Goal: Information Seeking & Learning: Check status

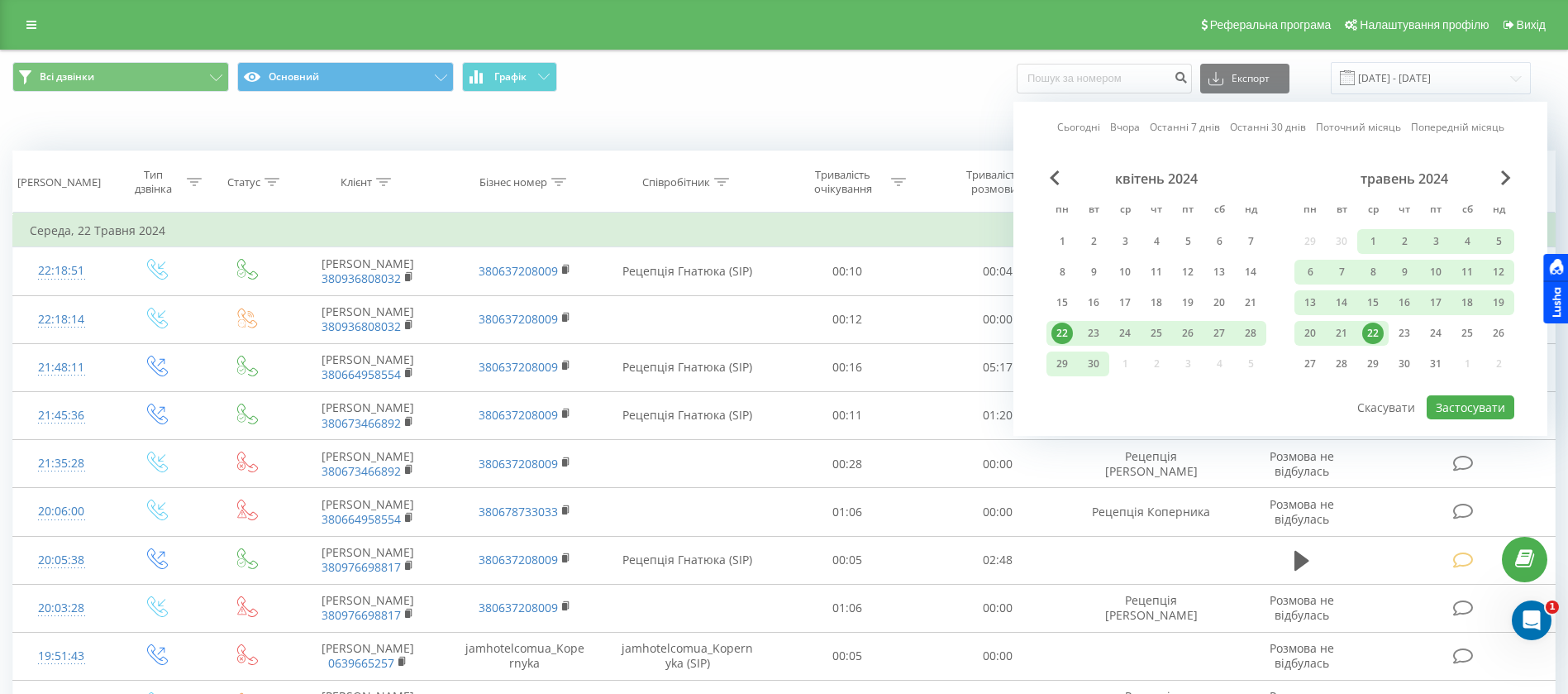
click at [1094, 119] on link "Сьогодні" at bounding box center [1078, 127] width 43 height 16
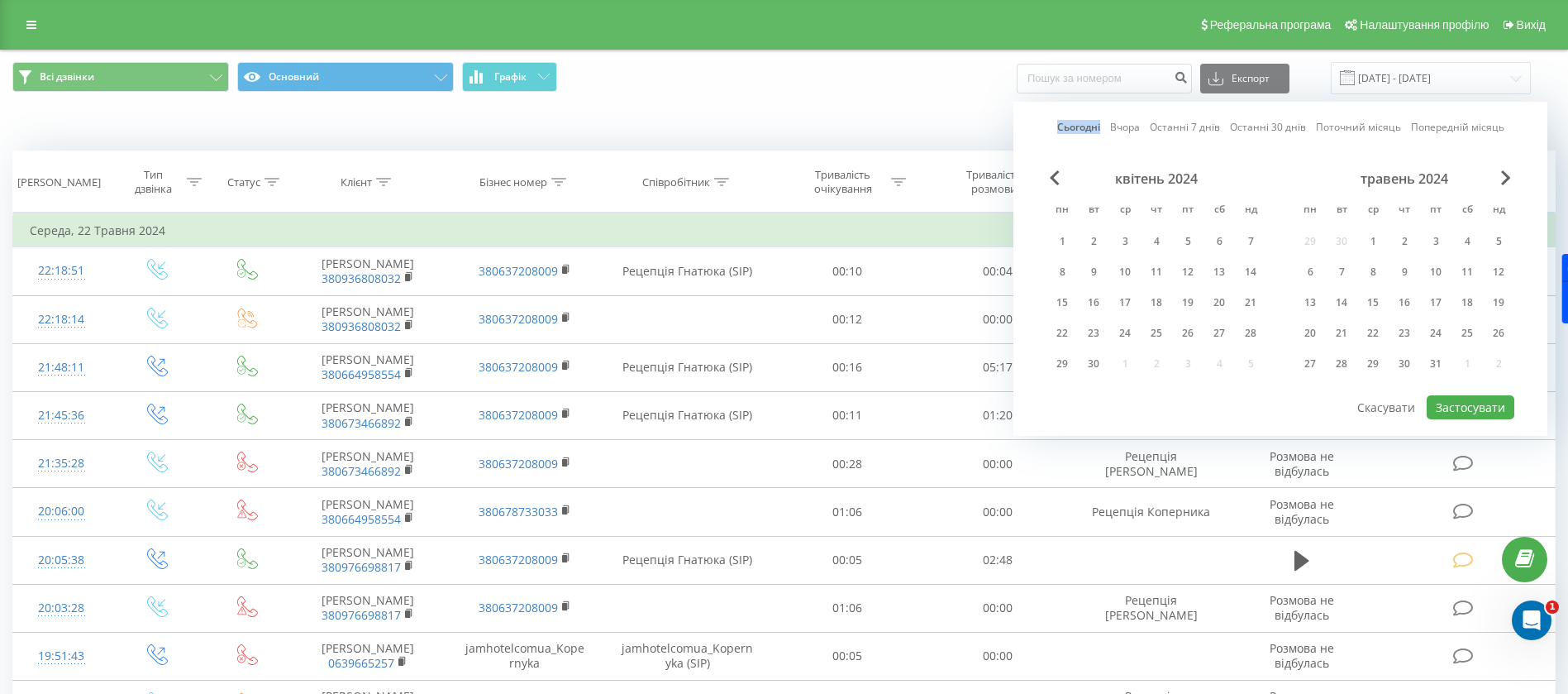
click at [1093, 119] on link "Сьогодні" at bounding box center [1078, 127] width 43 height 16
click at [1446, 383] on div "квітень 2024 пн вт ср чт пт сб нд 1 2 3 4 5 6 7 8 9 10 11 12 13 14 15 16 17 18 …" at bounding box center [1281, 282] width 468 height 223
click at [1456, 402] on button "Застосувати" at bounding box center [1471, 407] width 88 height 24
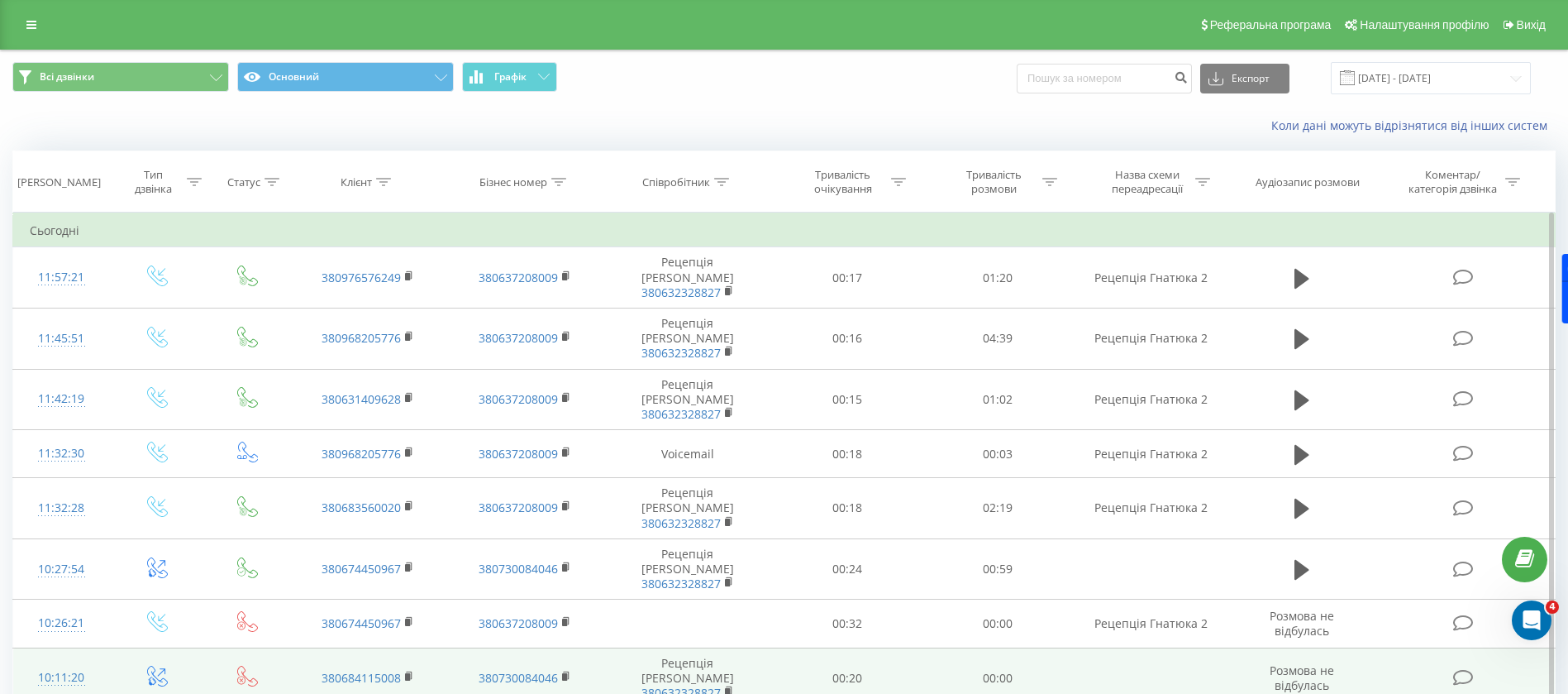
scroll to position [482, 0]
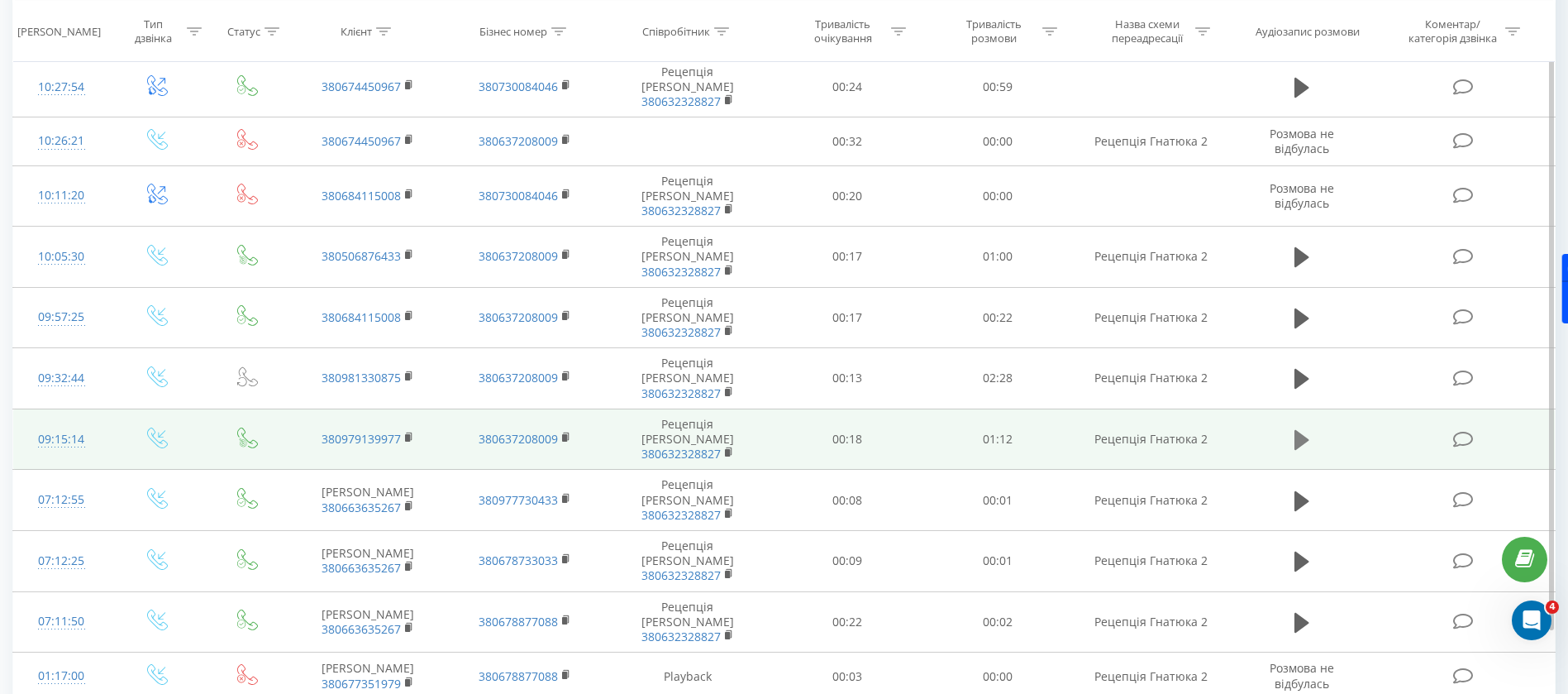
click at [1294, 429] on icon at bounding box center [1302, 440] width 15 height 23
drag, startPoint x: 1380, startPoint y: 686, endPoint x: 1457, endPoint y: 684, distance: 77.0
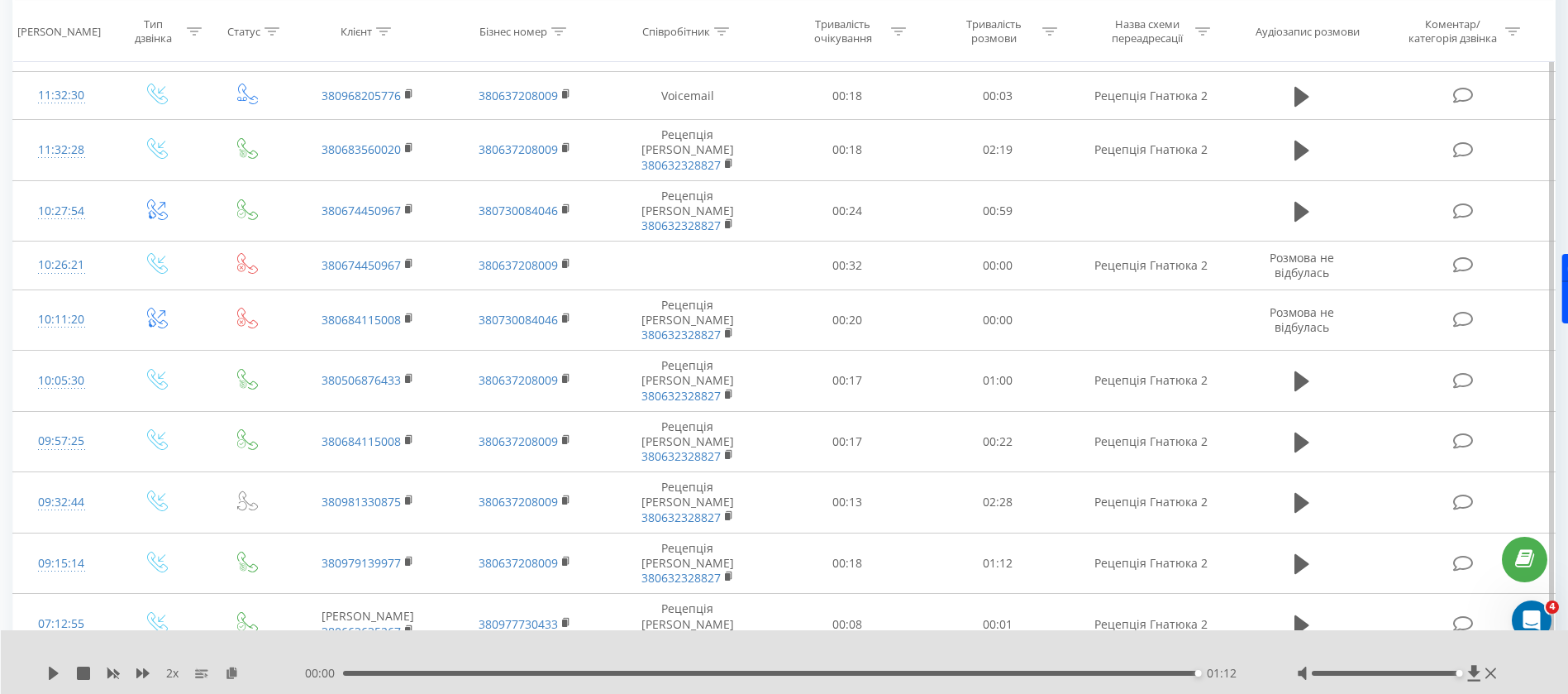
click at [1292, 673] on button at bounding box center [1301, 685] width 24 height 25
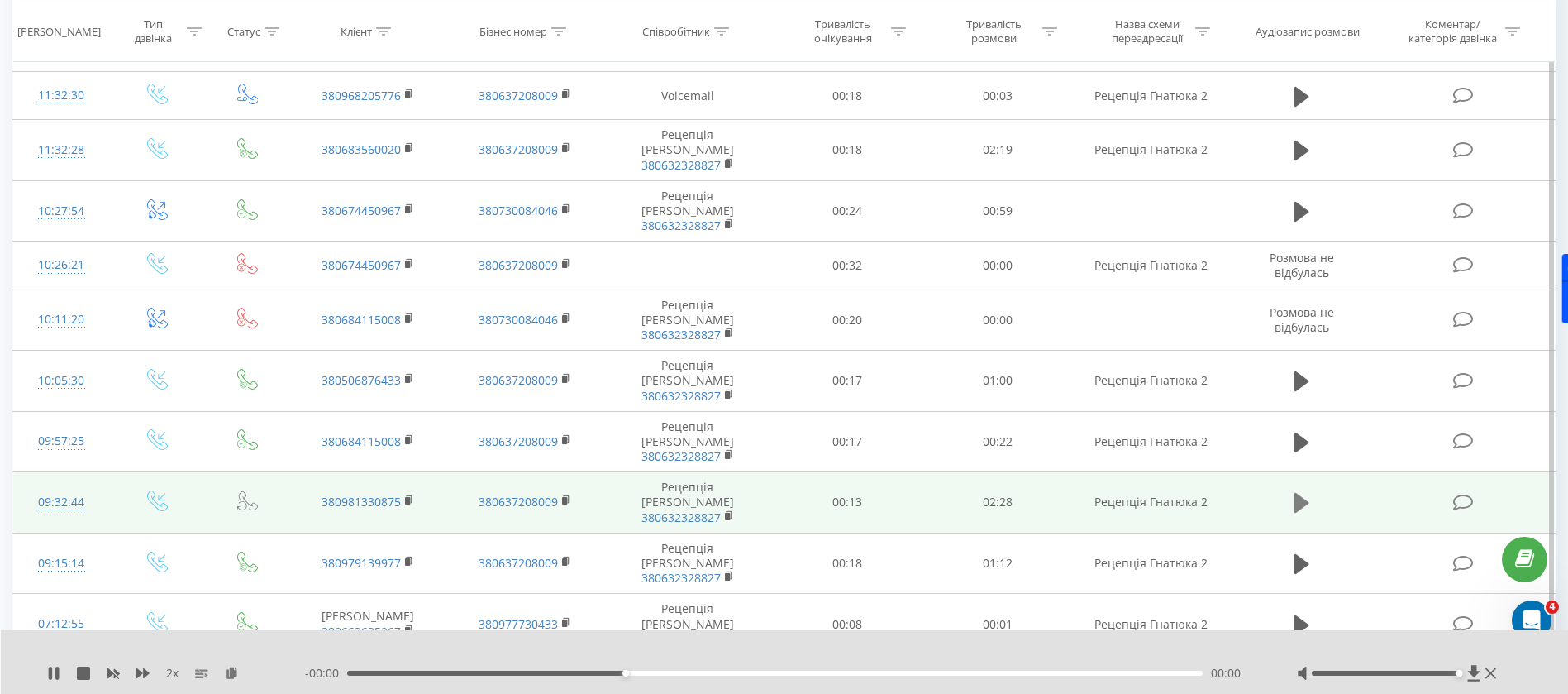
click at [1298, 493] on icon at bounding box center [1302, 502] width 15 height 19
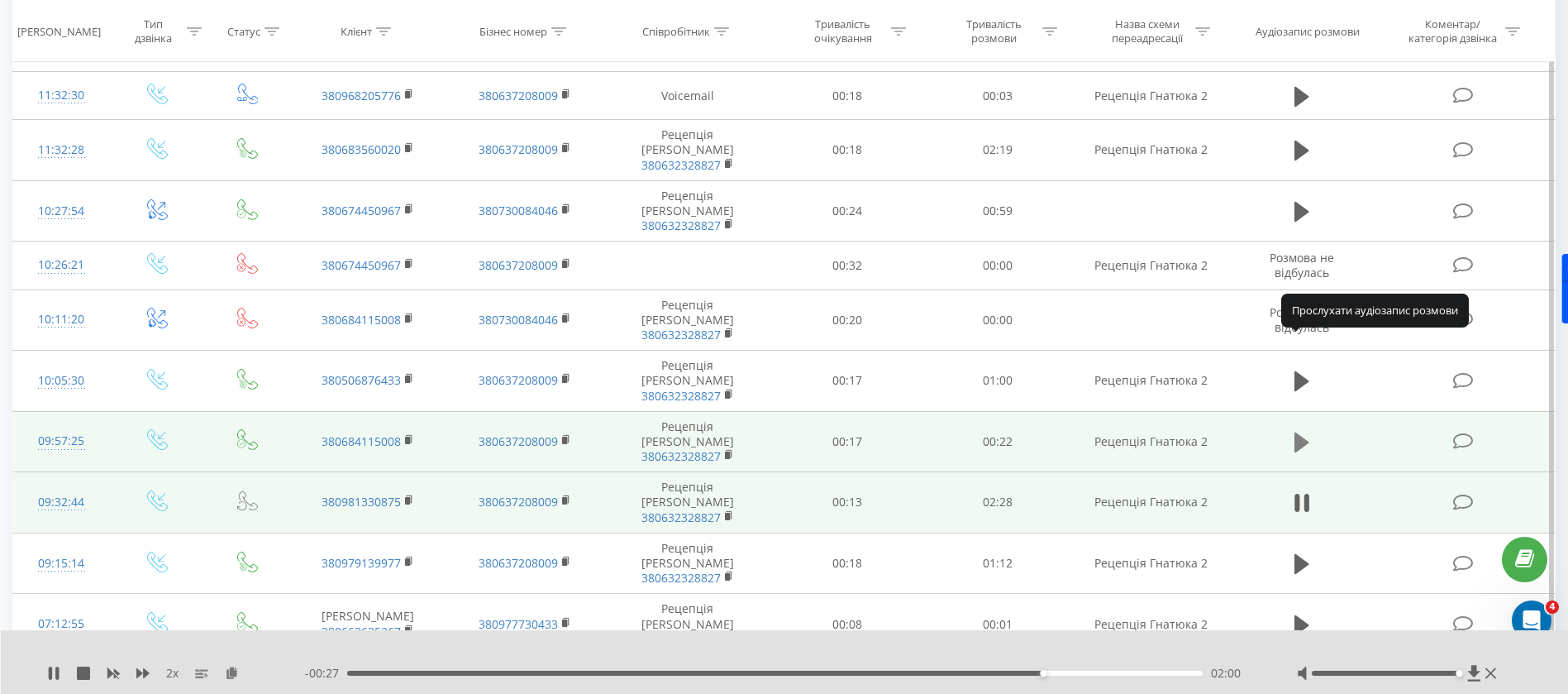
click at [1300, 433] on icon at bounding box center [1302, 442] width 15 height 19
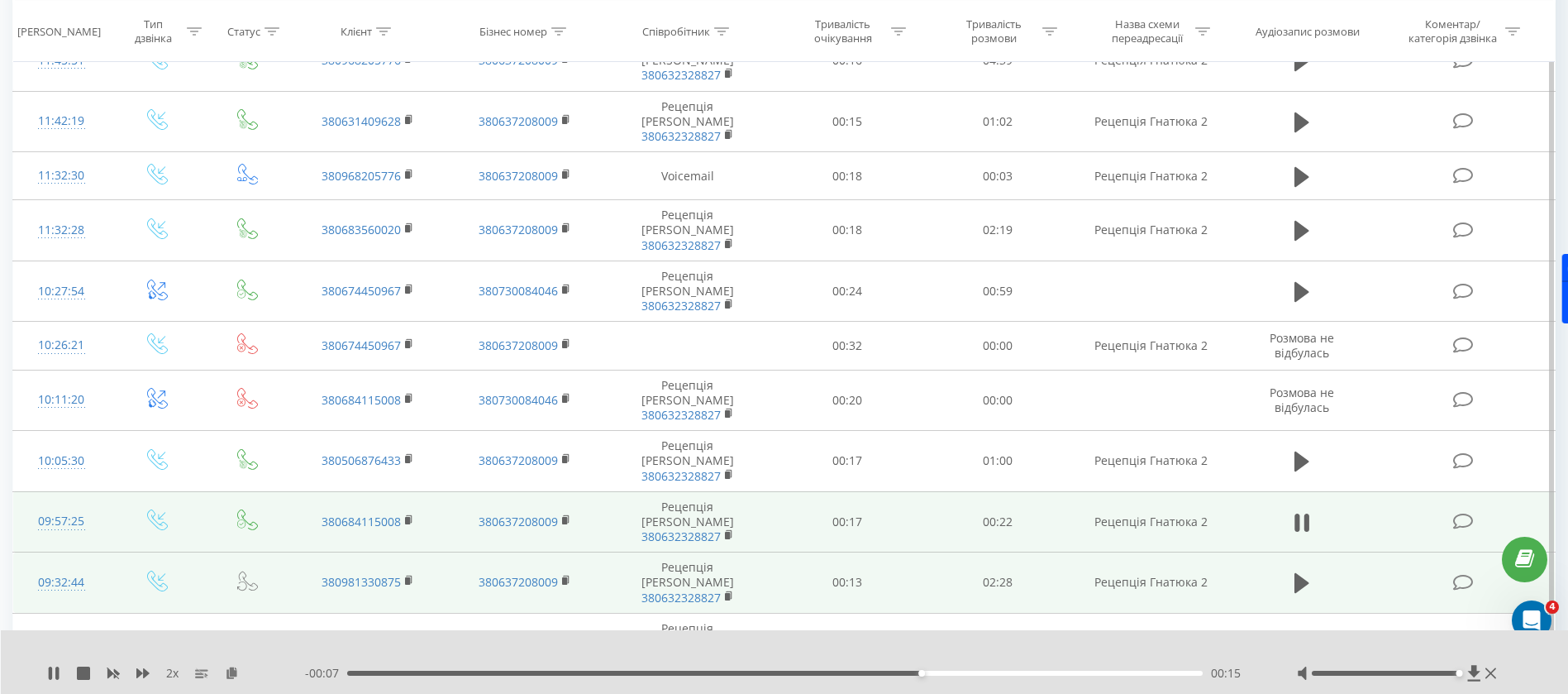
scroll to position [274, 0]
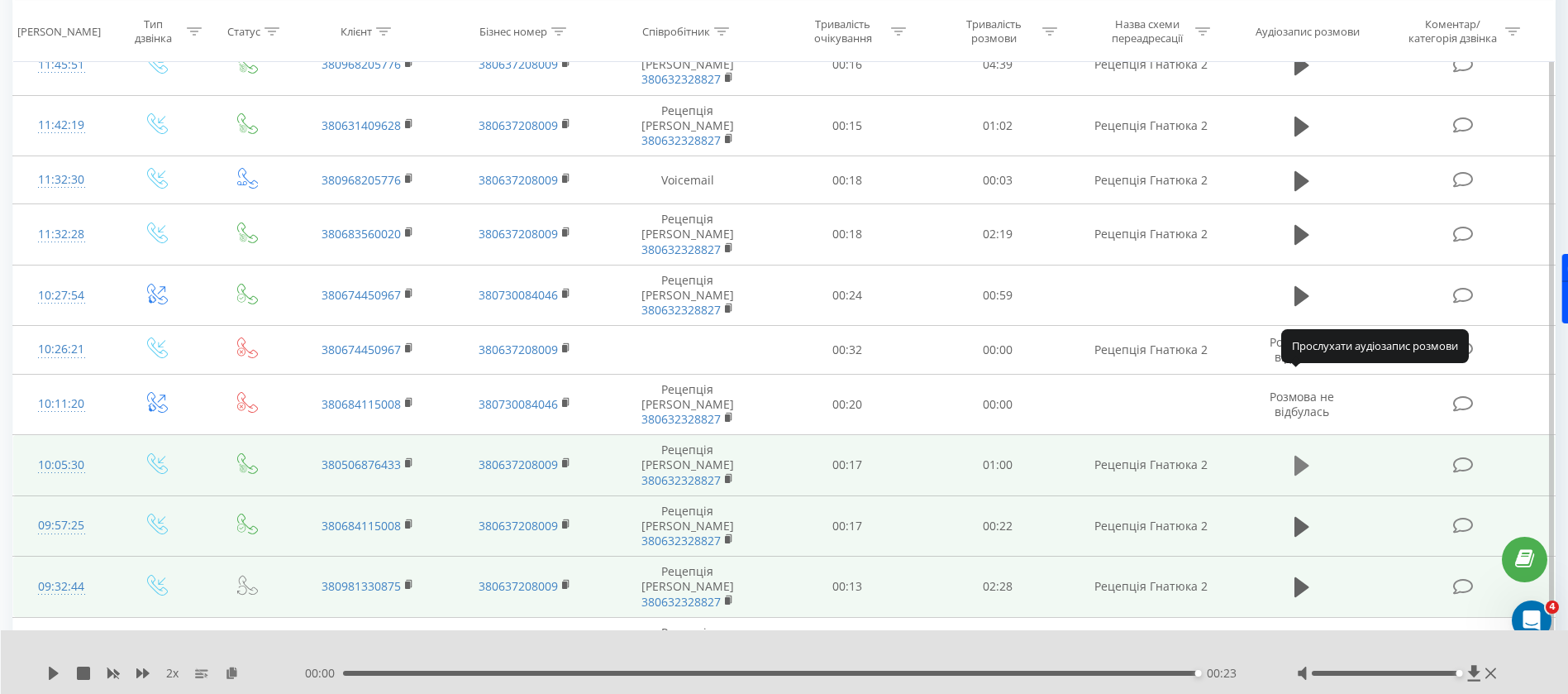
click at [1309, 453] on button at bounding box center [1301, 465] width 24 height 25
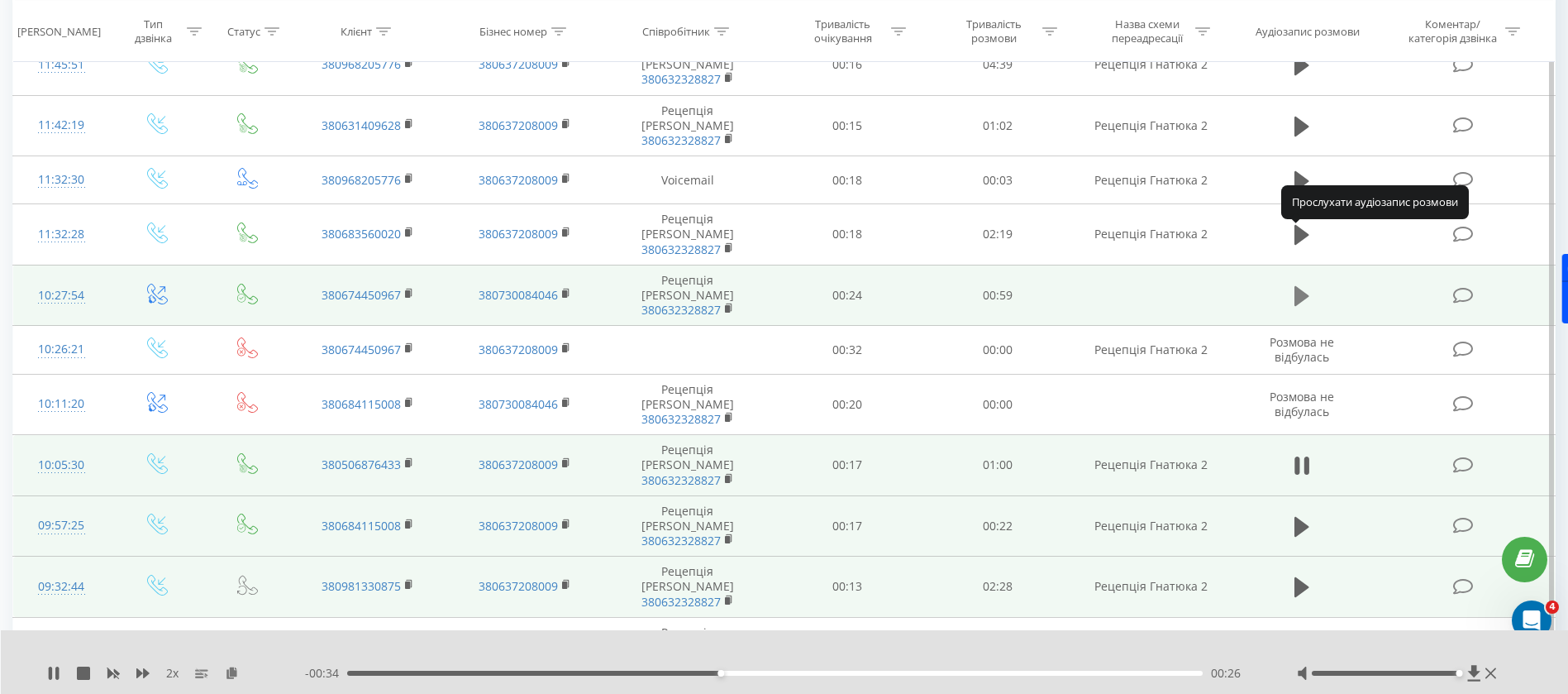
click at [1298, 286] on icon at bounding box center [1302, 295] width 15 height 19
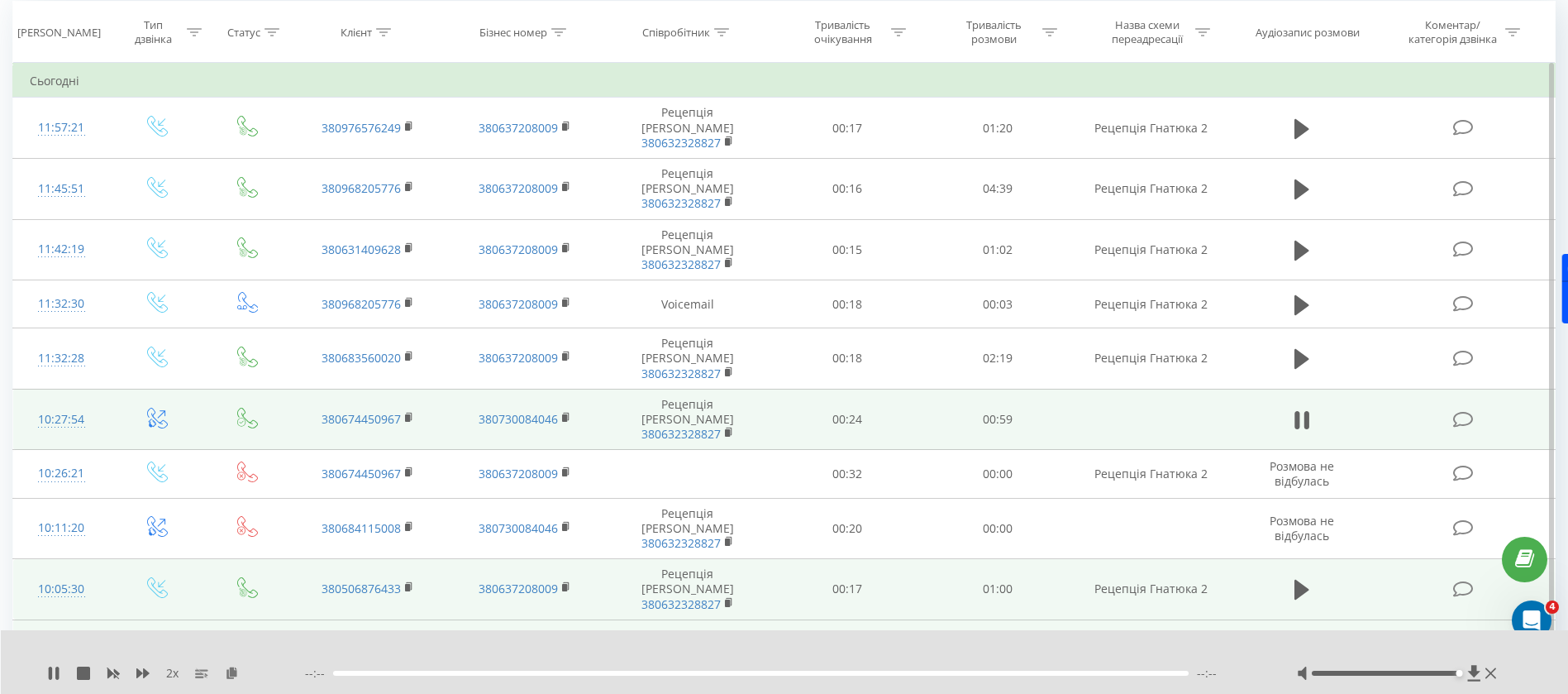
scroll to position [25, 0]
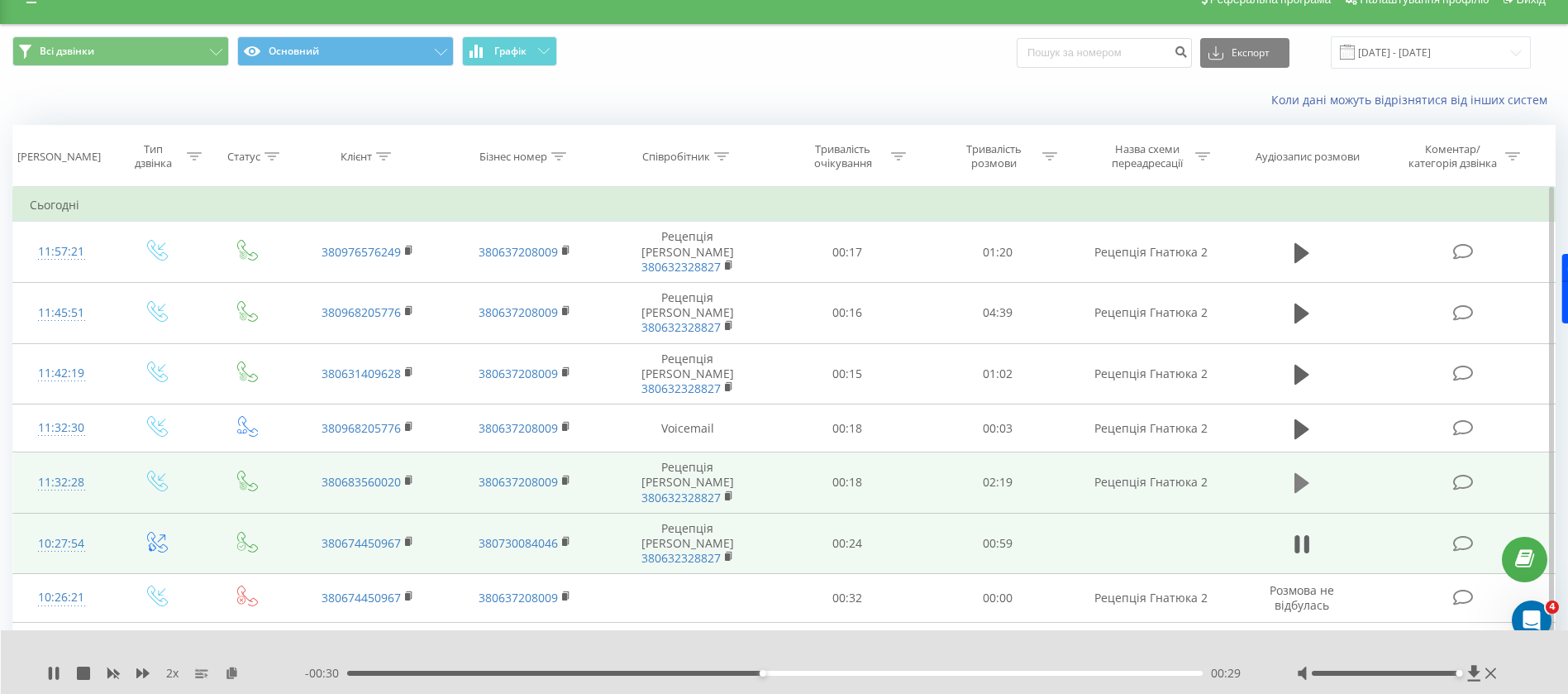
click at [1301, 473] on icon at bounding box center [1302, 483] width 15 height 19
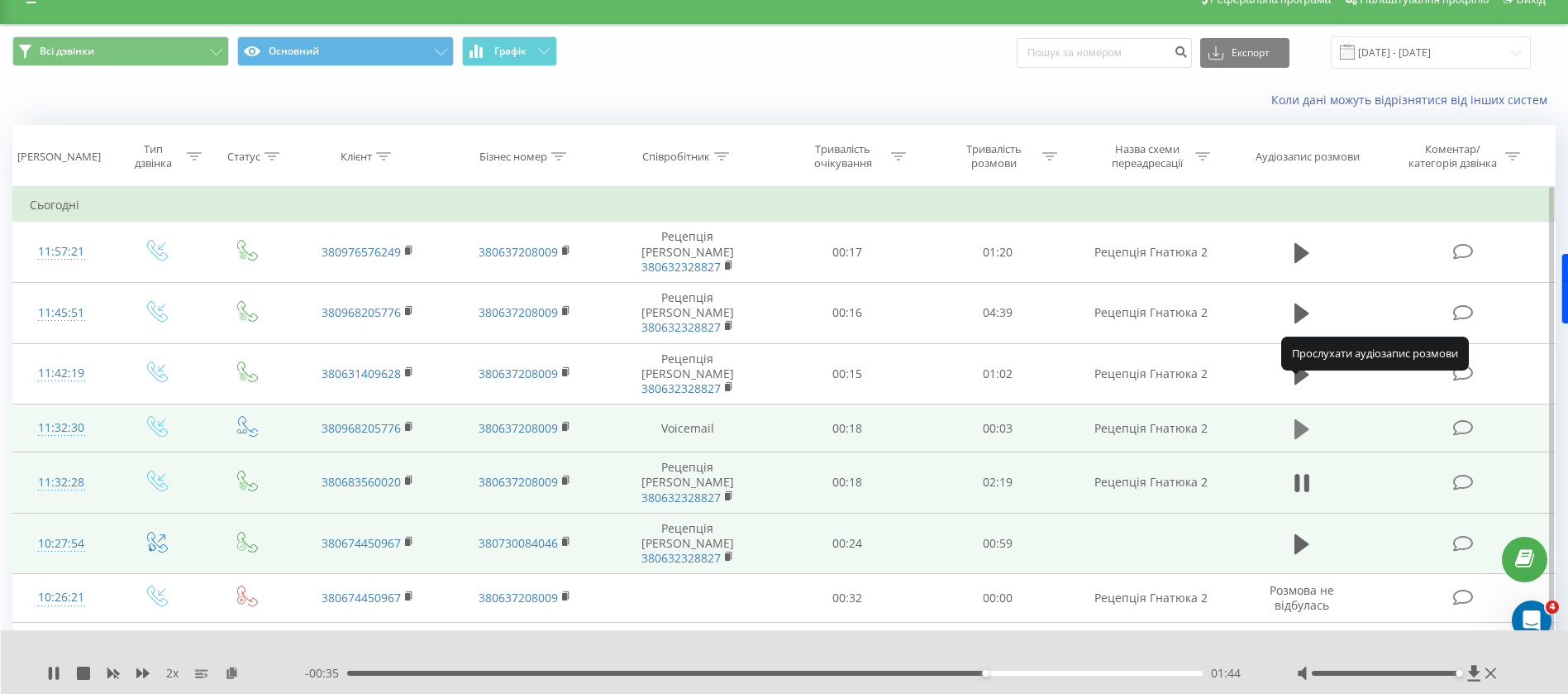
click at [1298, 418] on icon at bounding box center [1302, 428] width 15 height 19
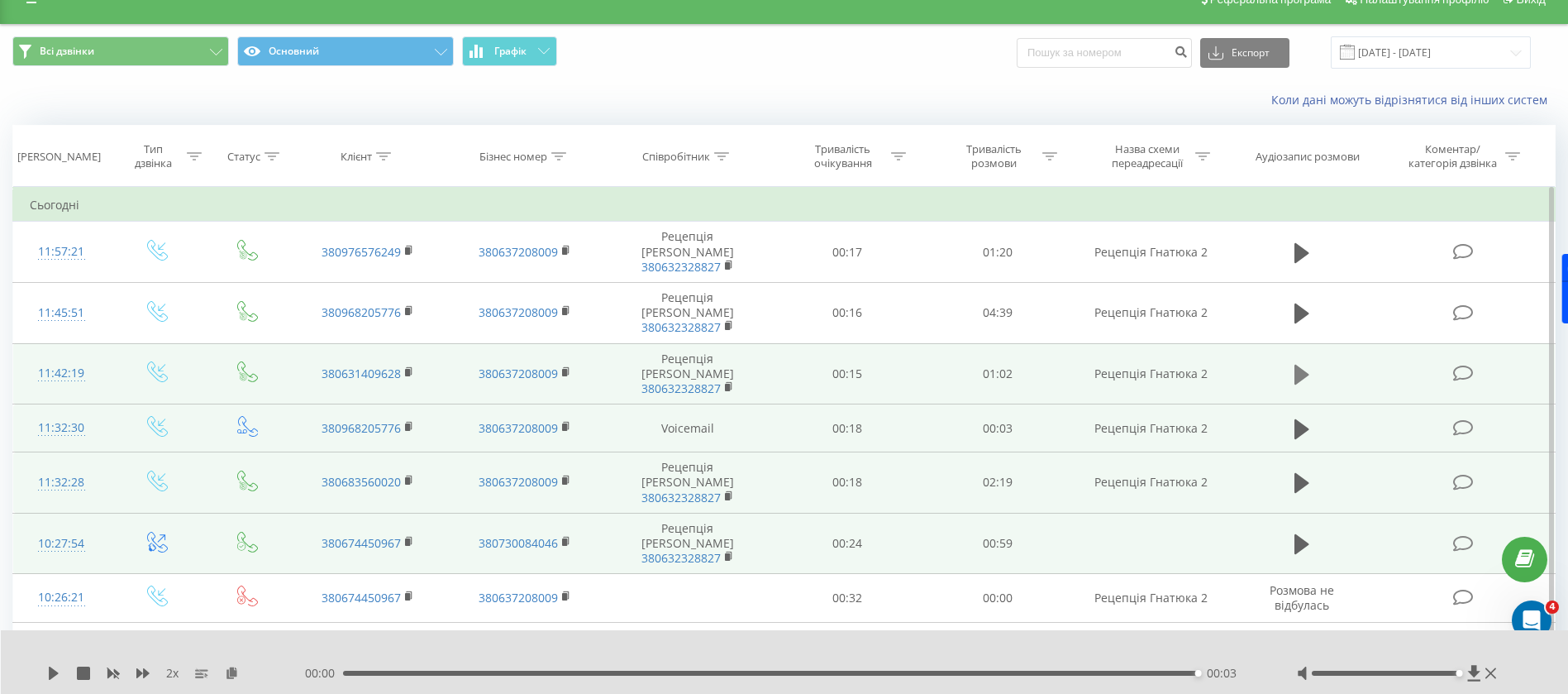
click at [1298, 364] on icon at bounding box center [1302, 374] width 15 height 19
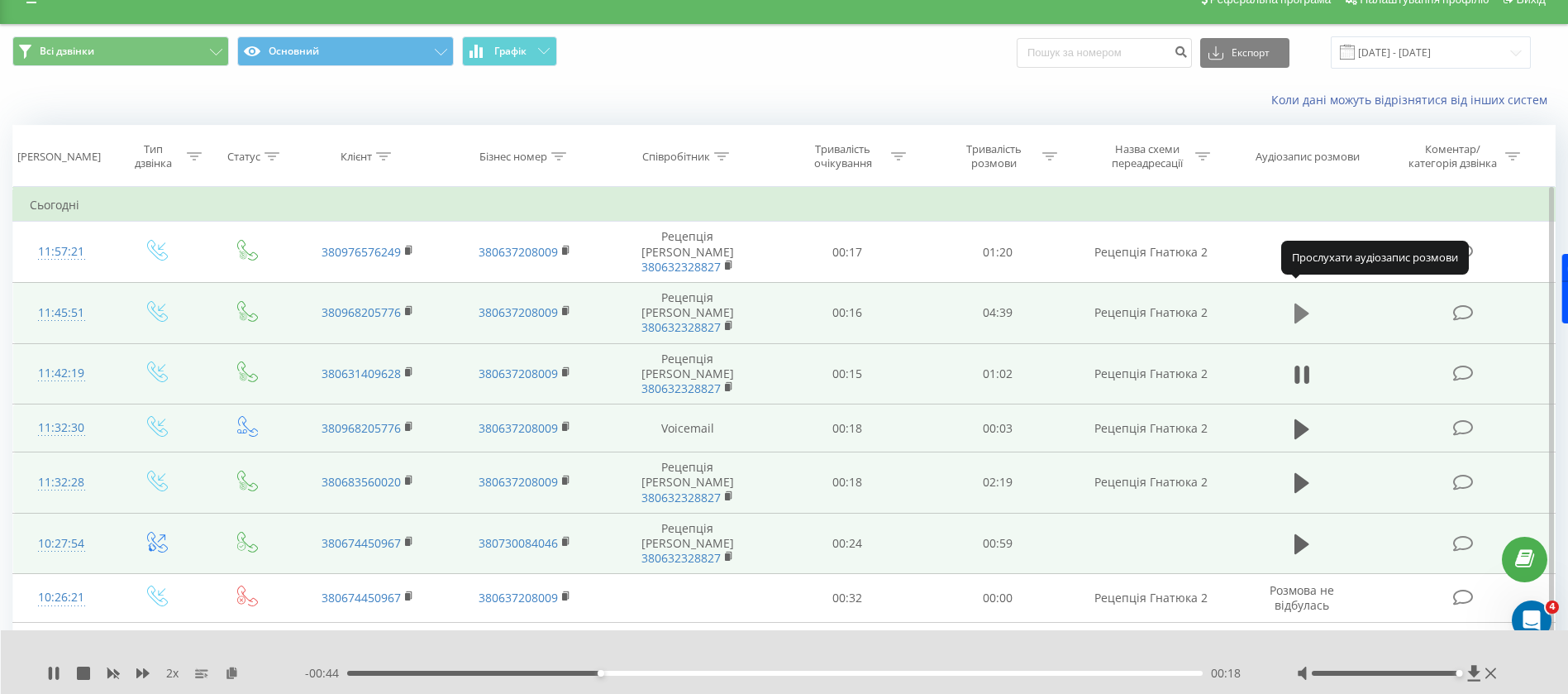
click at [1300, 303] on icon at bounding box center [1302, 313] width 15 height 19
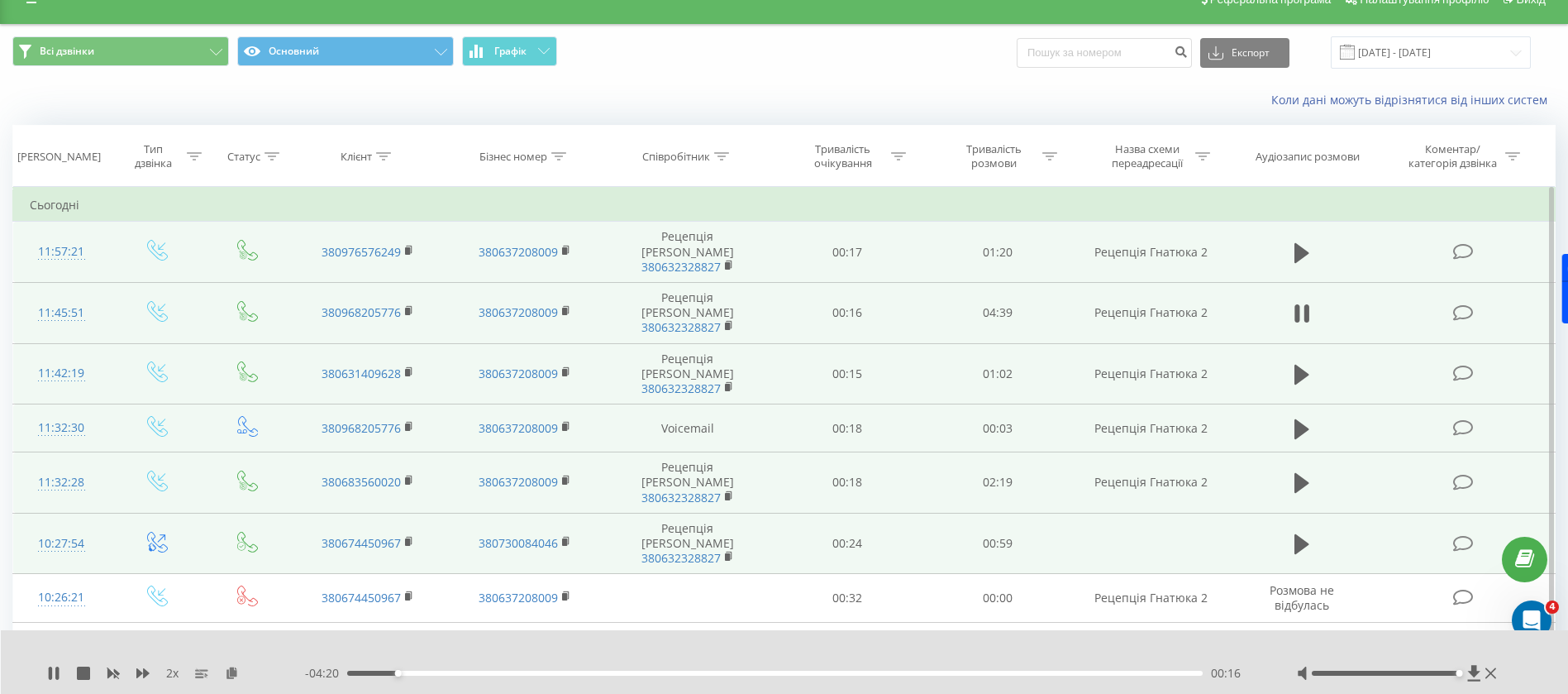
click at [1316, 238] on td at bounding box center [1301, 252] width 144 height 61
click at [1304, 244] on icon at bounding box center [1302, 252] width 15 height 19
click at [1304, 248] on icon at bounding box center [1302, 253] width 15 height 23
click at [1438, 63] on input "[DATE] - [DATE]" at bounding box center [1430, 52] width 200 height 32
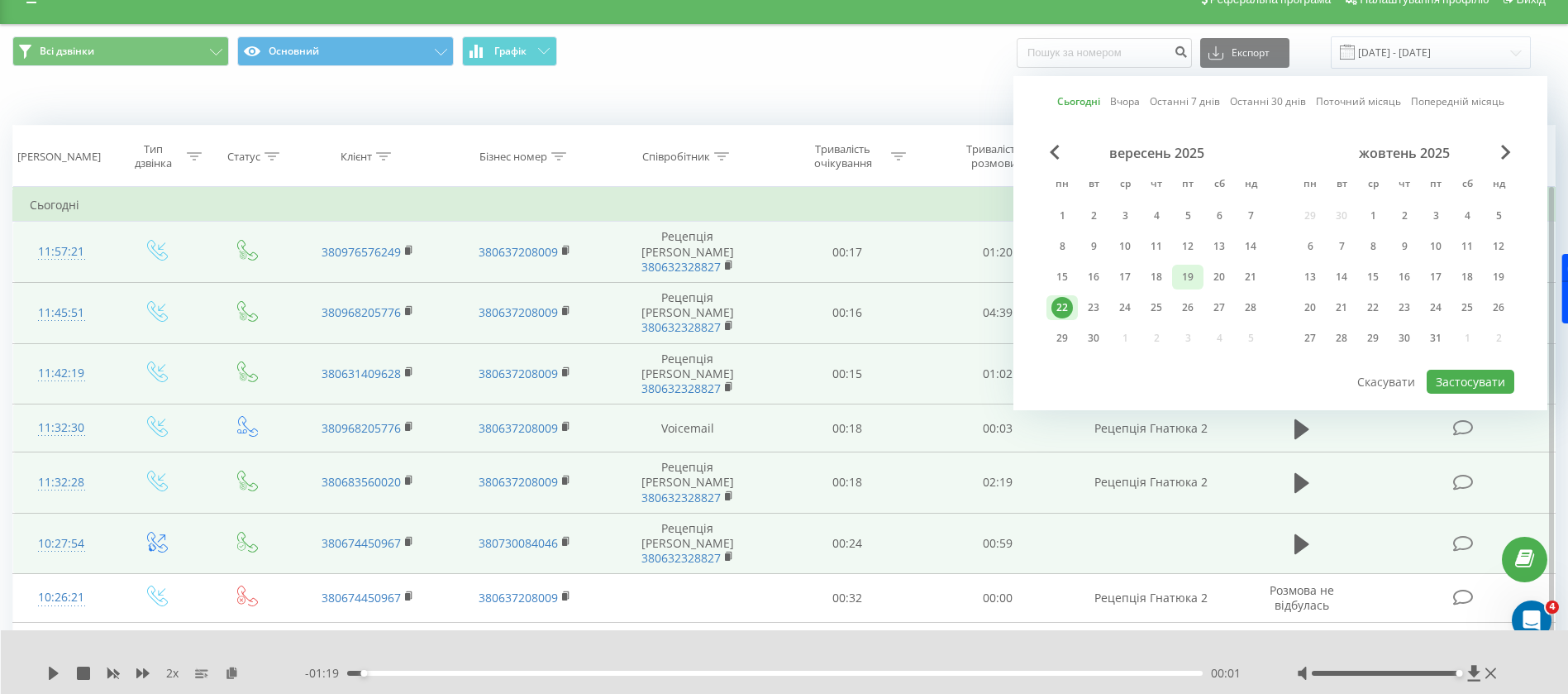
click at [1195, 281] on div "19" at bounding box center [1187, 276] width 21 height 21
click at [1455, 374] on button "Застосувати" at bounding box center [1471, 381] width 88 height 24
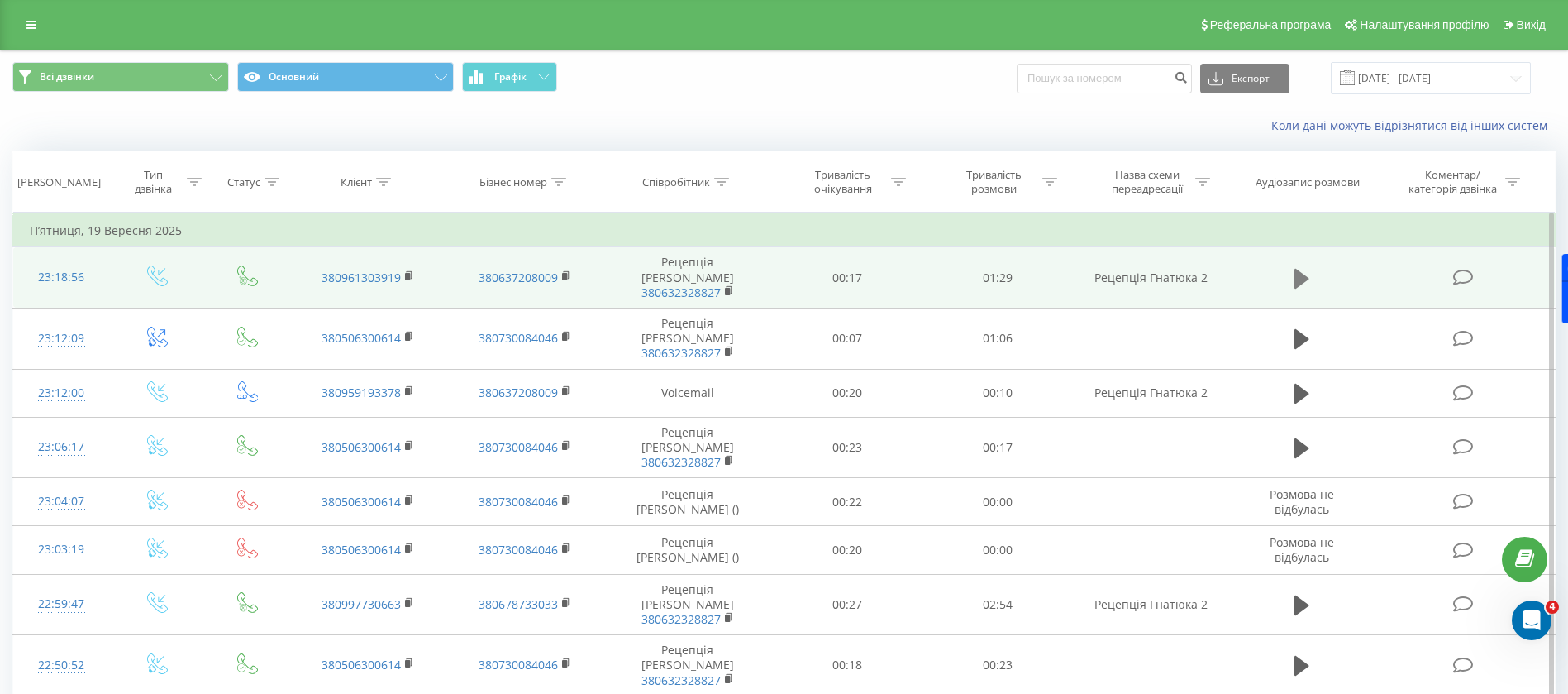
click at [1303, 273] on icon at bounding box center [1302, 277] width 15 height 19
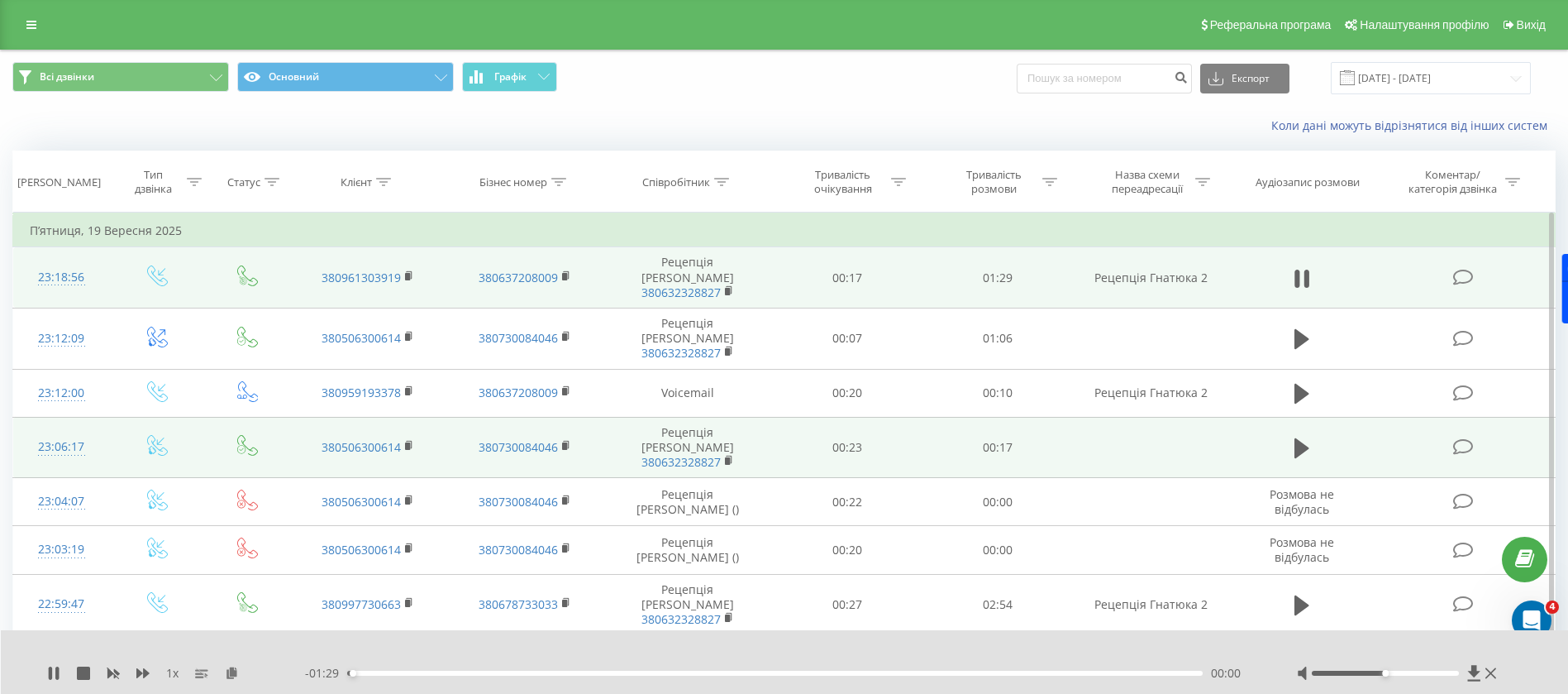
scroll to position [124, 0]
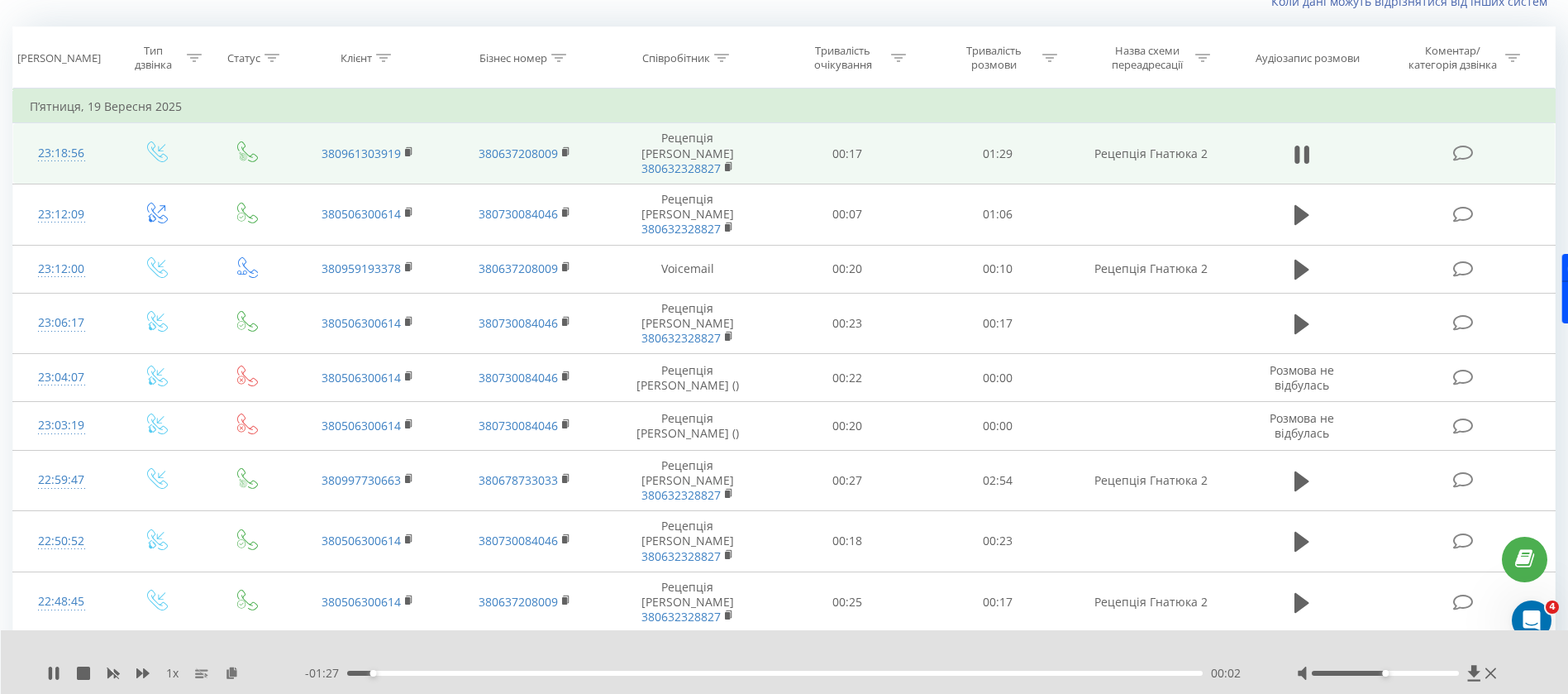
click at [141, 680] on div "1 x" at bounding box center [176, 674] width 258 height 17
click at [142, 674] on icon at bounding box center [143, 674] width 14 height 14
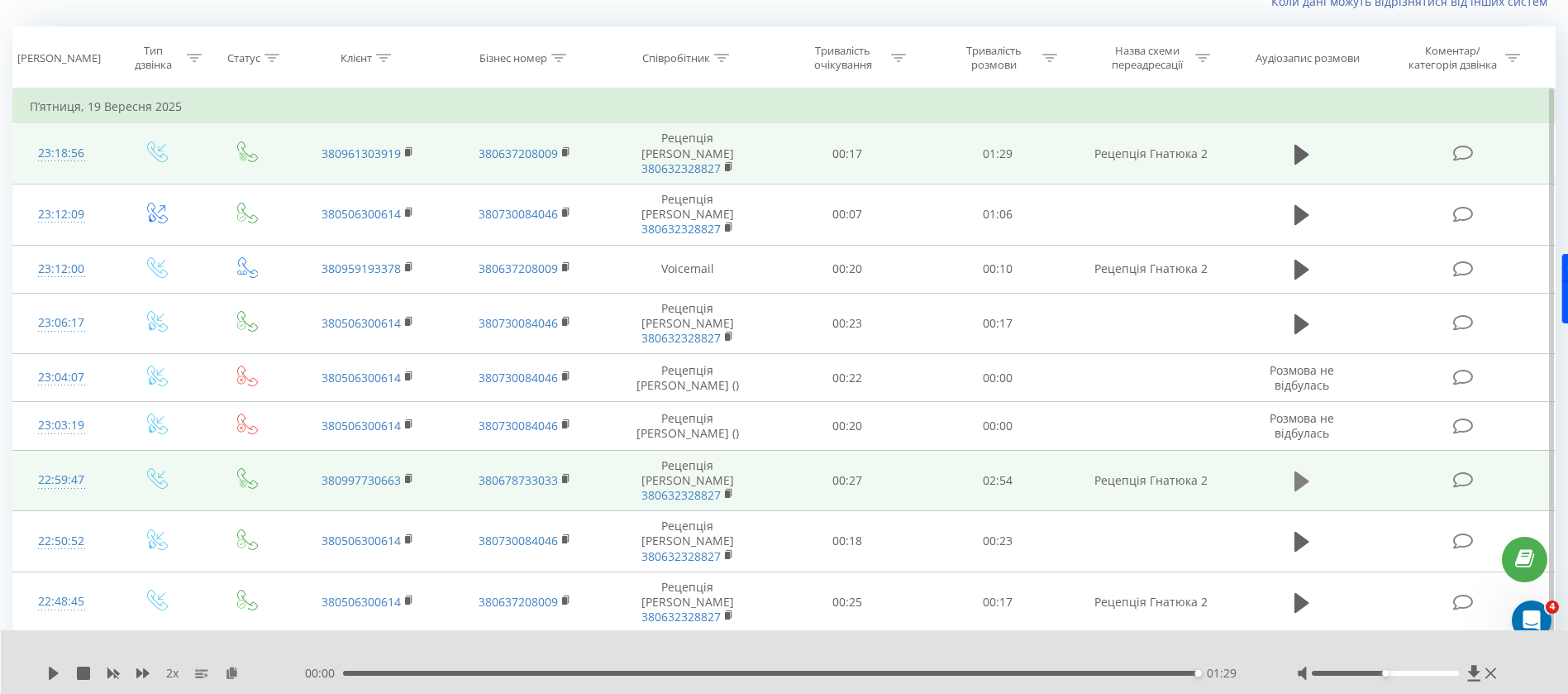
click at [1296, 472] on icon at bounding box center [1302, 481] width 15 height 19
click at [1297, 472] on icon at bounding box center [1302, 481] width 15 height 19
click at [1305, 470] on icon at bounding box center [1302, 481] width 15 height 23
click at [1295, 472] on icon at bounding box center [1302, 481] width 15 height 19
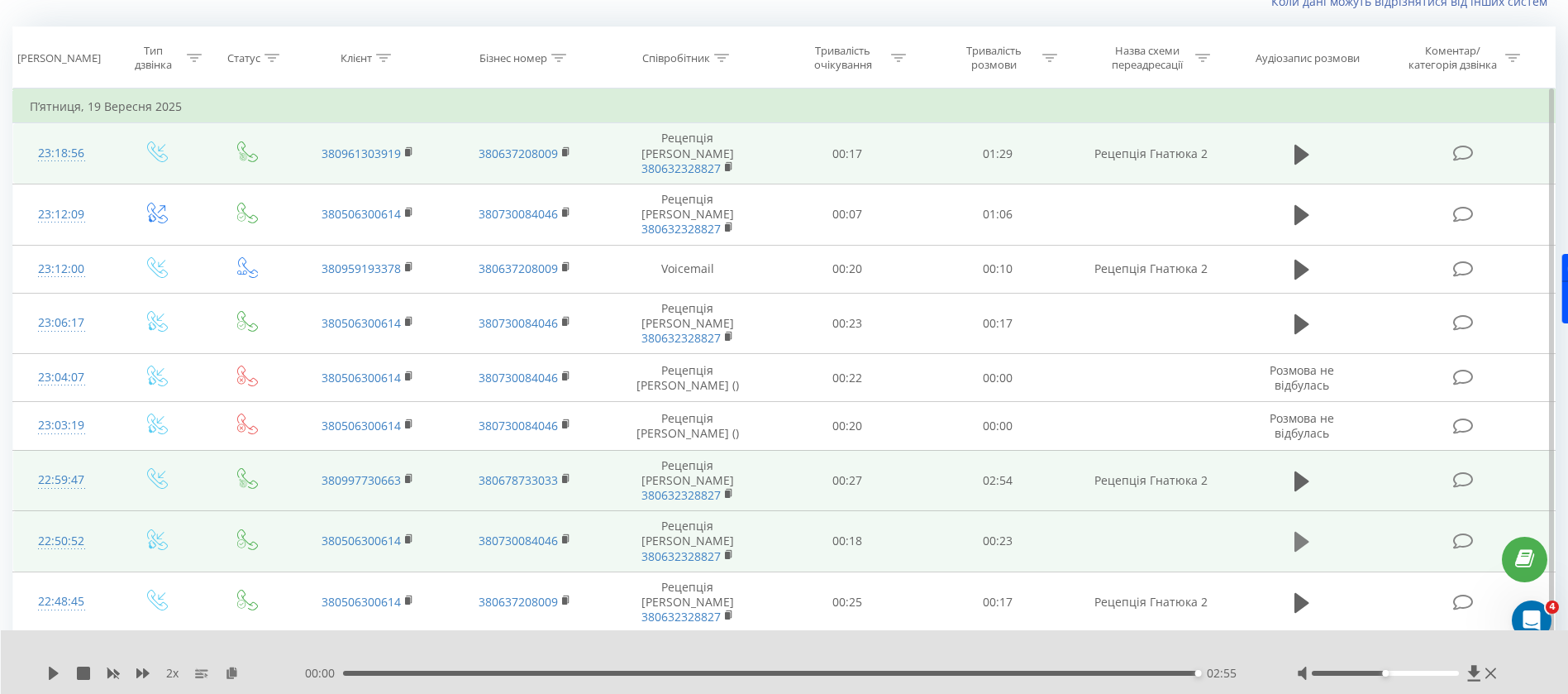
click at [1297, 532] on icon at bounding box center [1302, 541] width 15 height 19
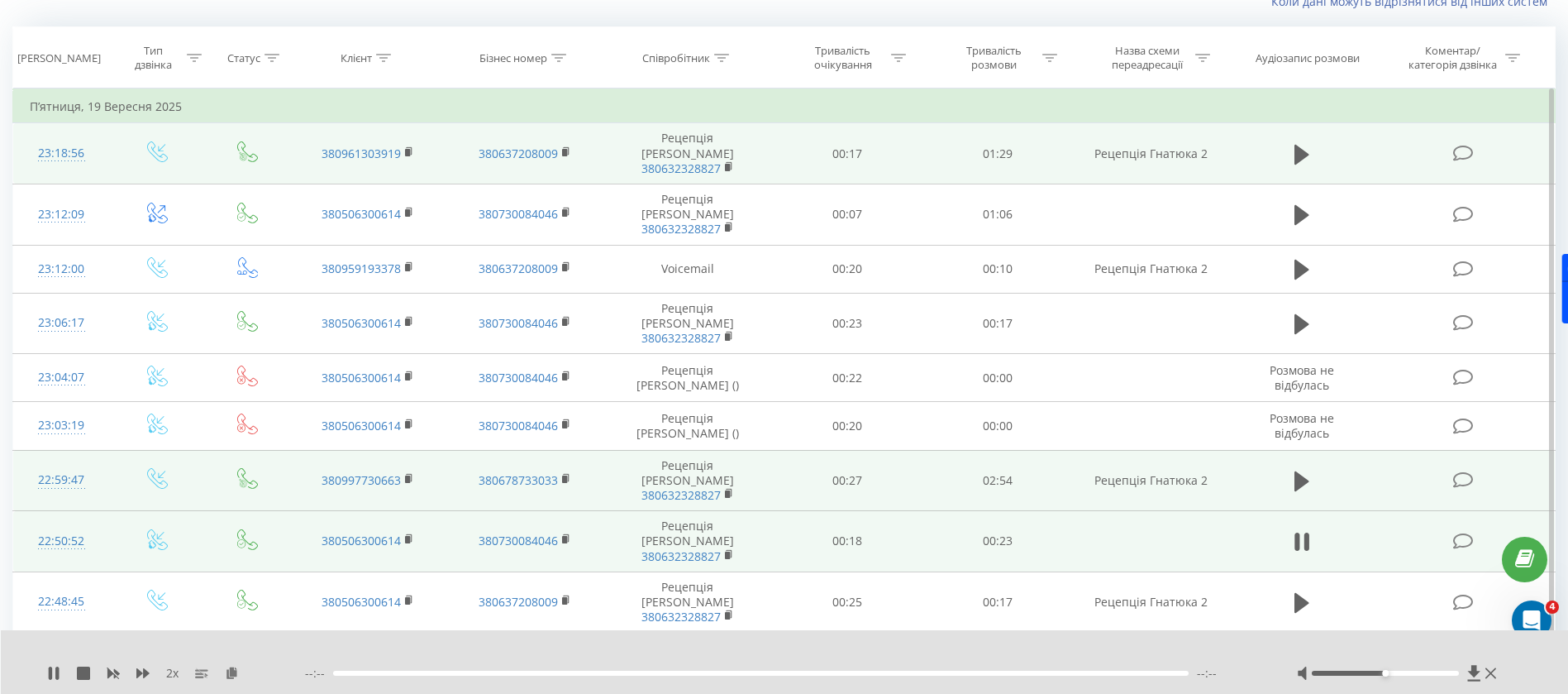
scroll to position [372, 0]
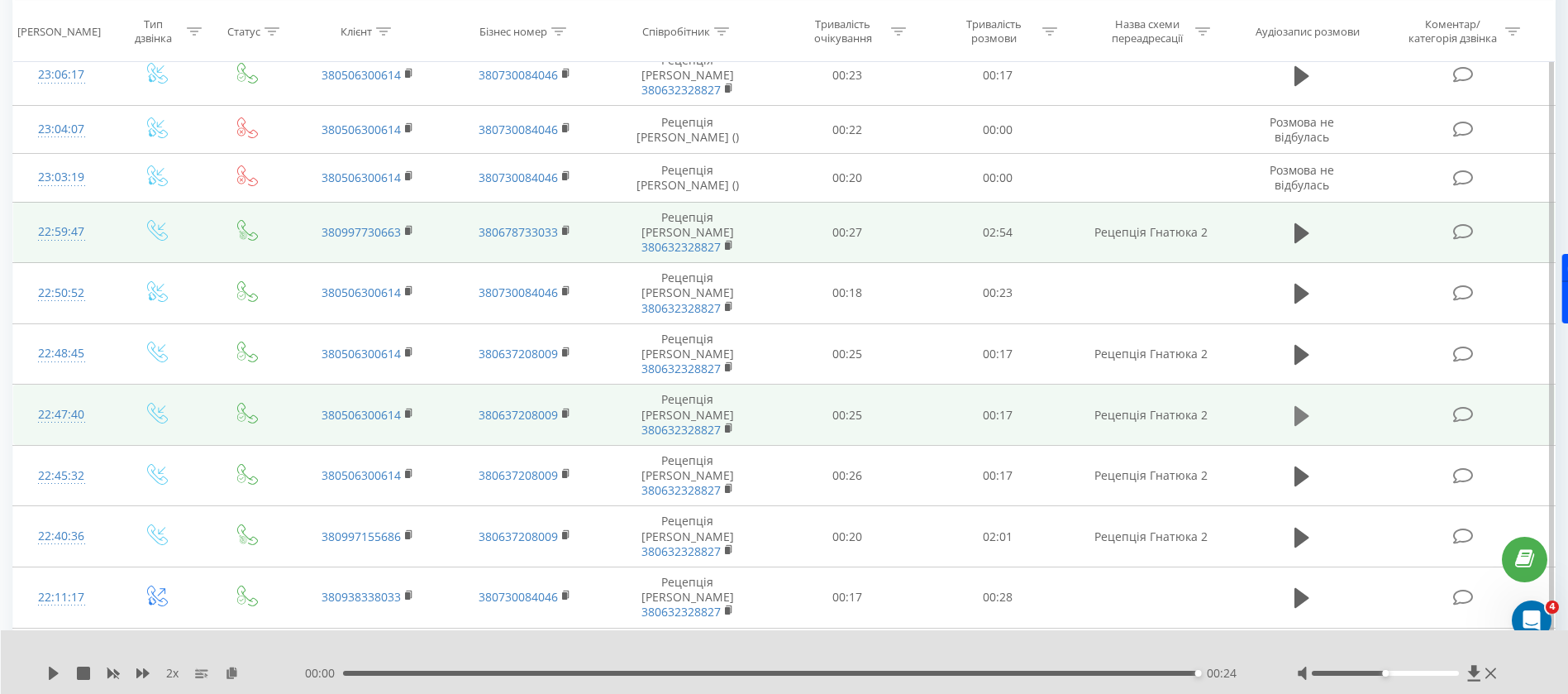
click at [1291, 403] on button at bounding box center [1301, 415] width 24 height 25
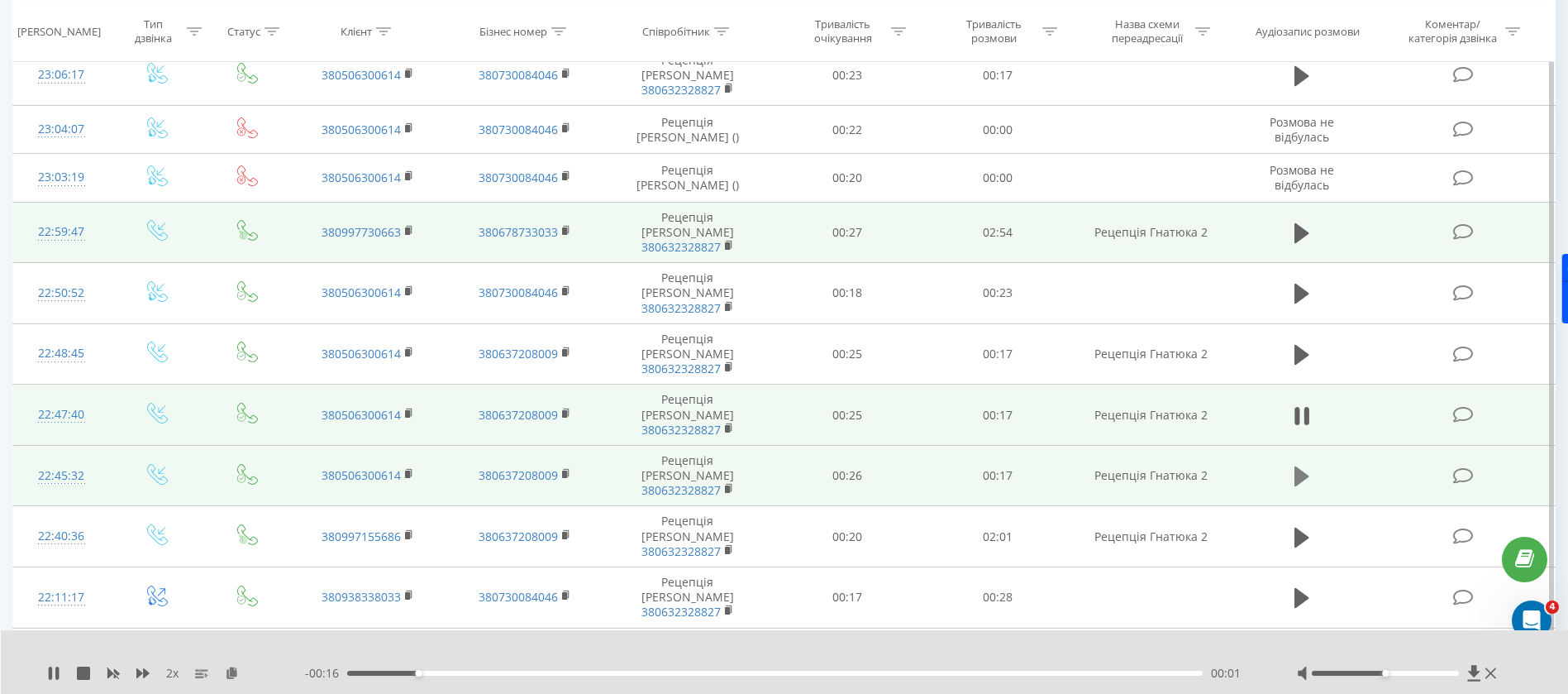
click at [1298, 467] on icon at bounding box center [1302, 476] width 15 height 19
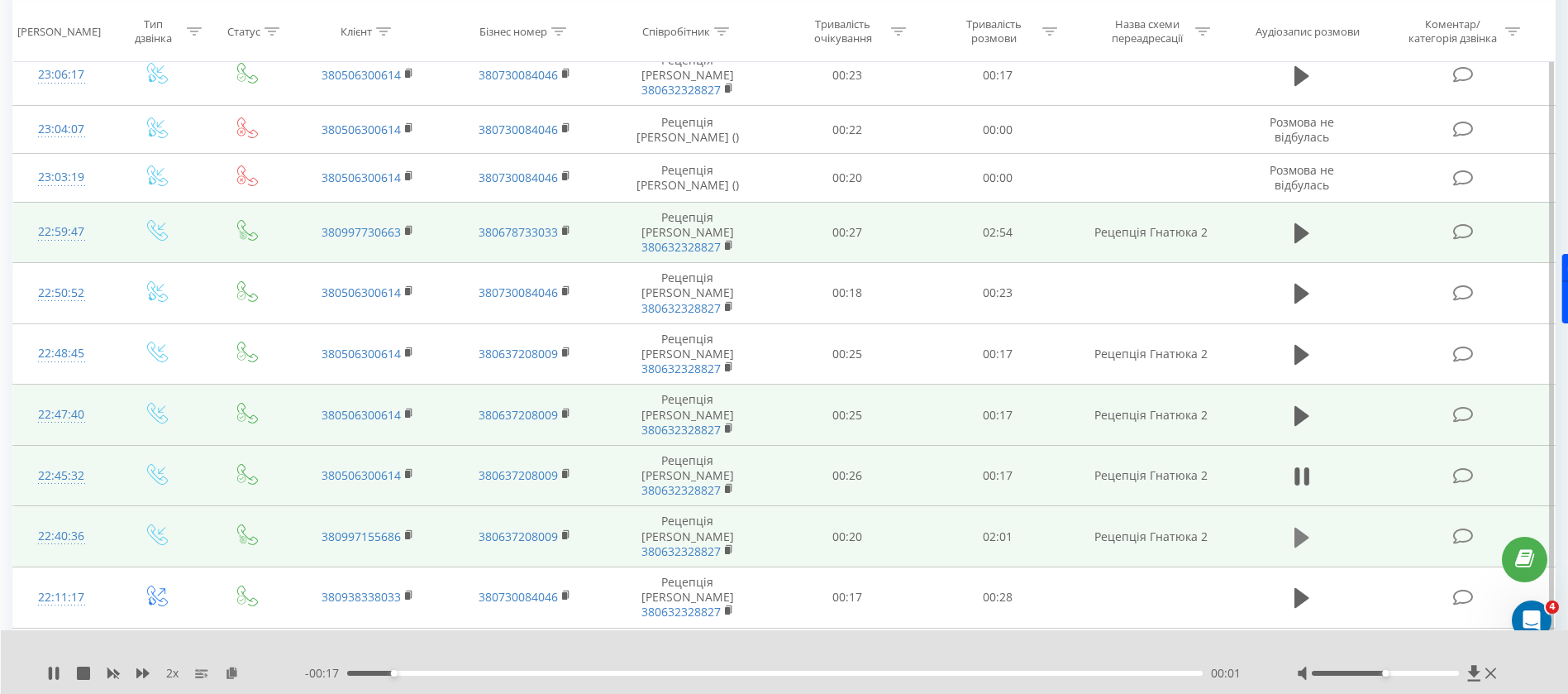
click at [1294, 527] on icon at bounding box center [1302, 536] width 15 height 19
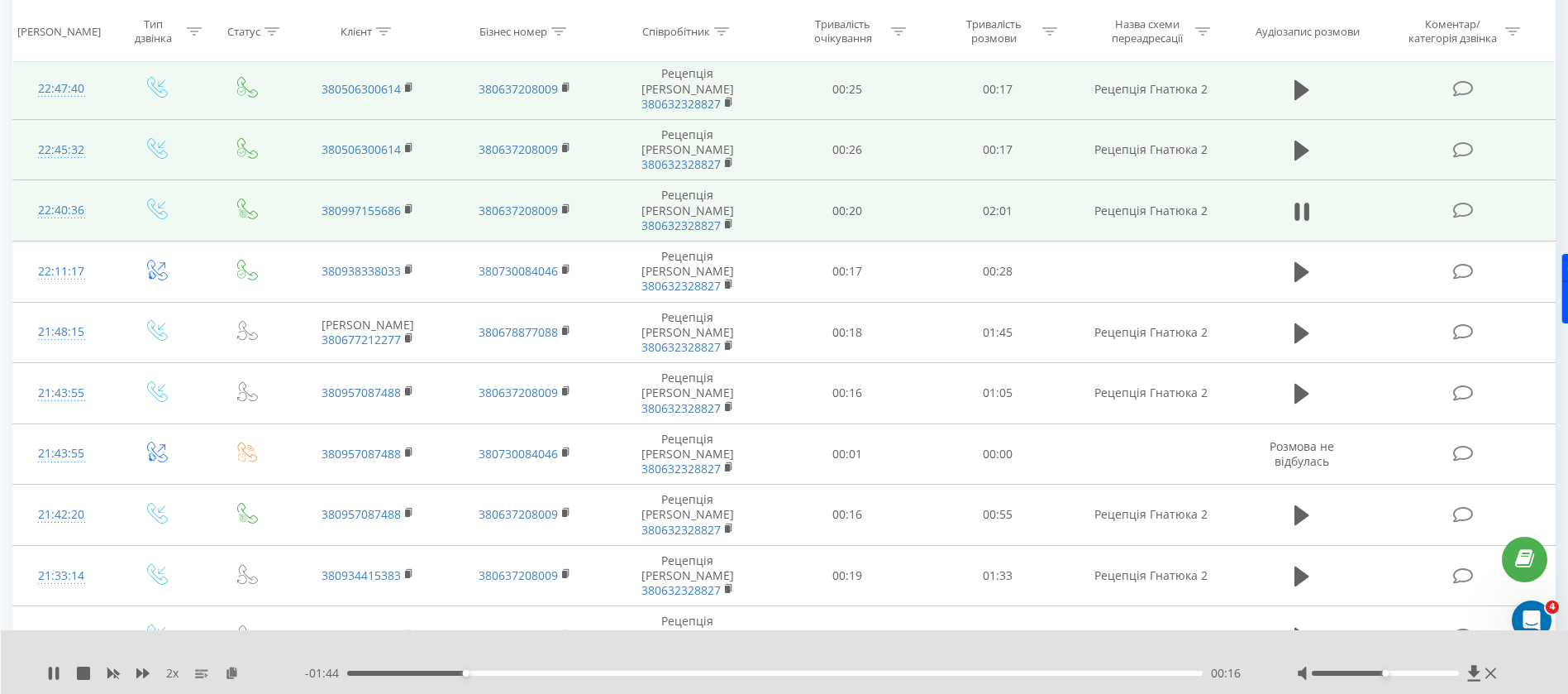
scroll to position [709, 0]
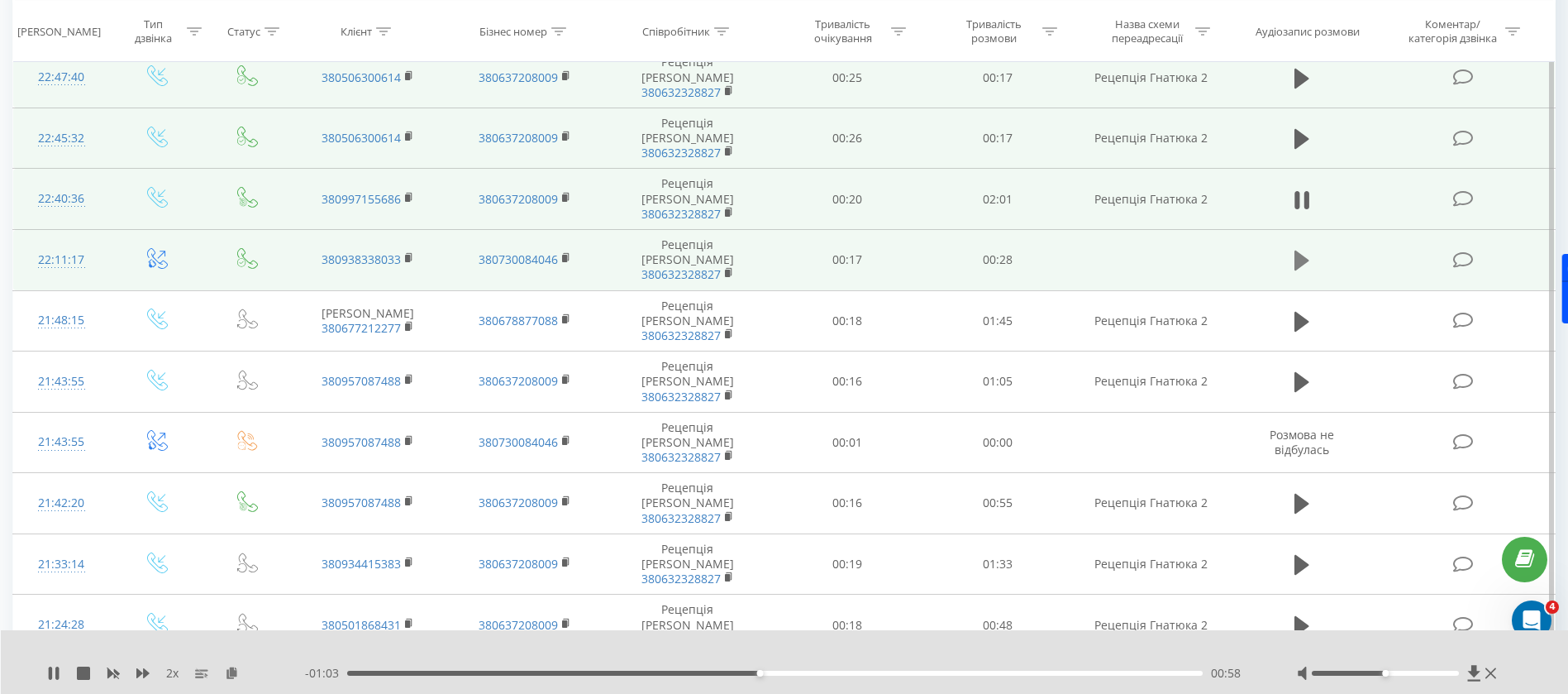
click at [1305, 250] on icon at bounding box center [1302, 260] width 15 height 19
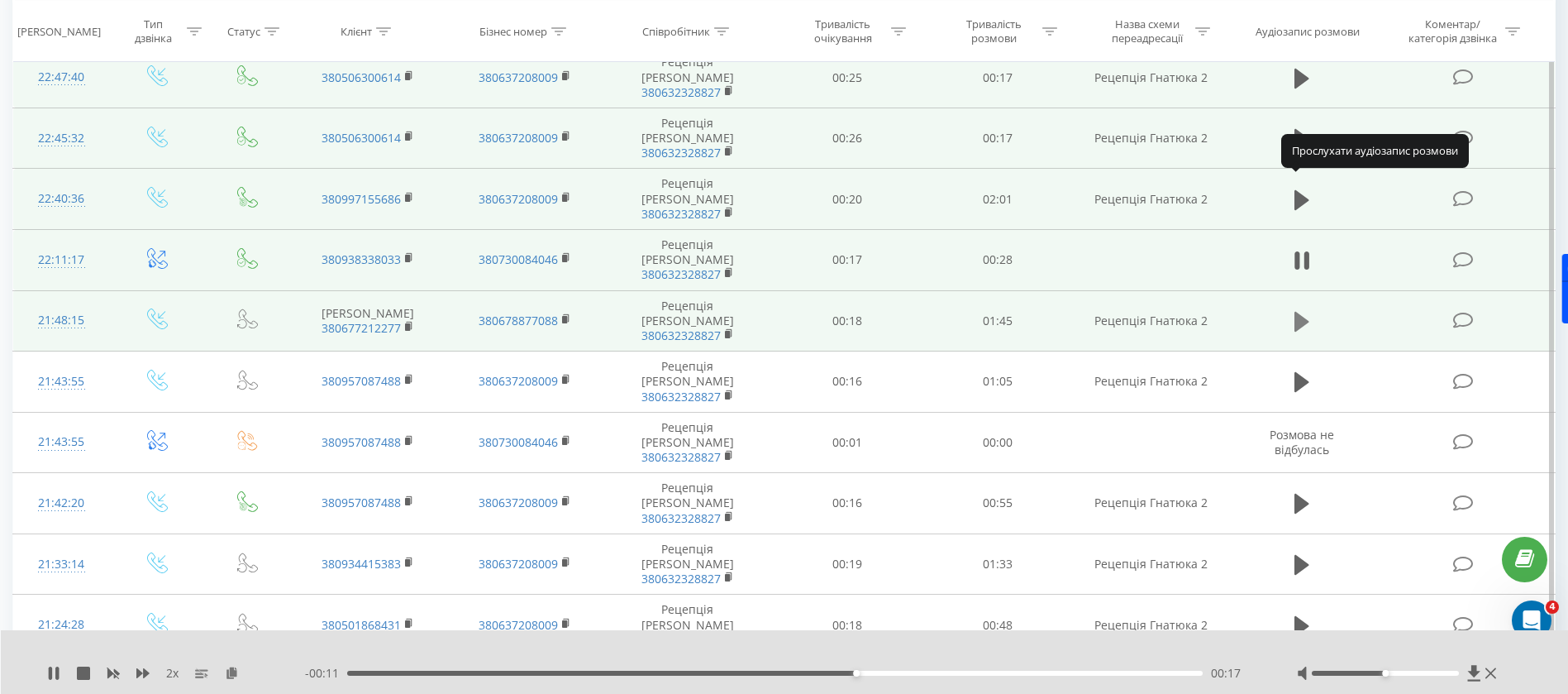
click at [1305, 312] on icon at bounding box center [1302, 321] width 15 height 19
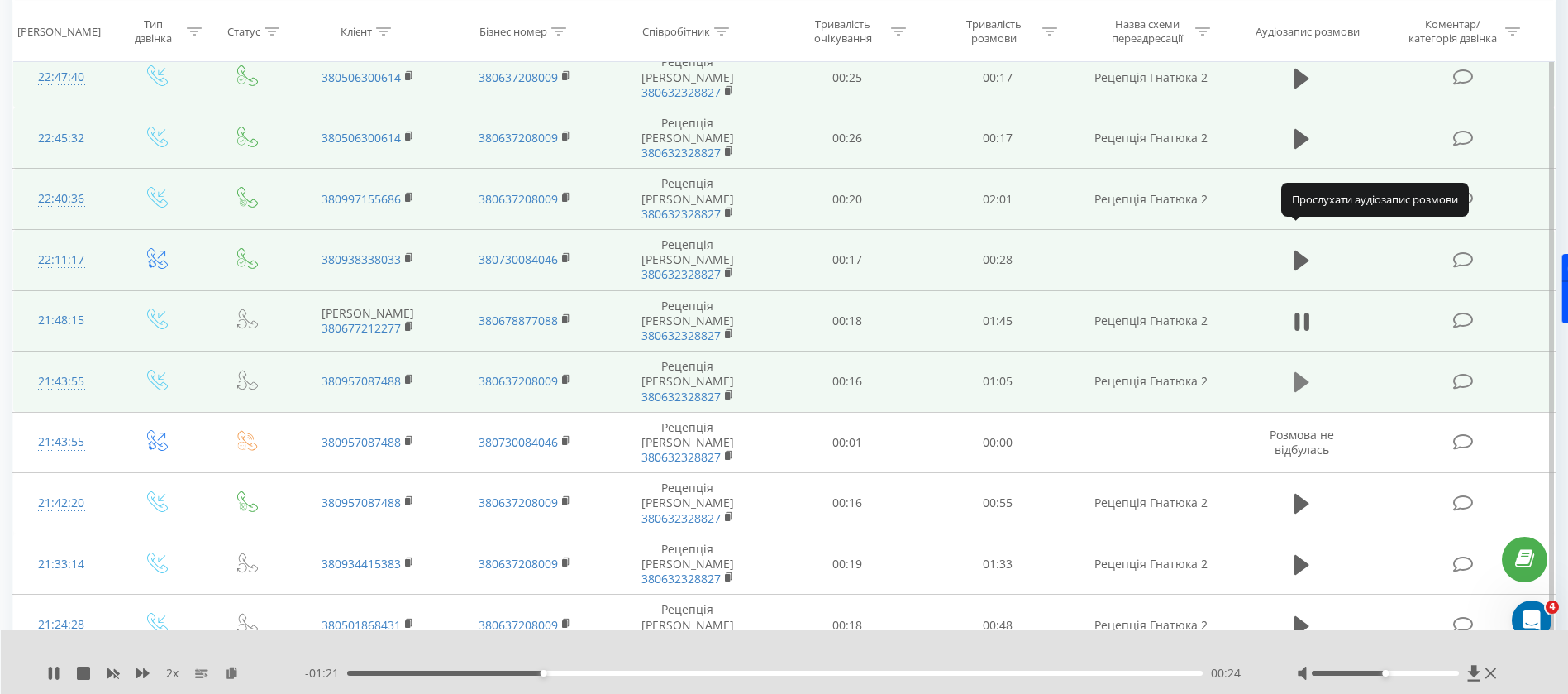
click at [1304, 372] on icon at bounding box center [1302, 381] width 15 height 19
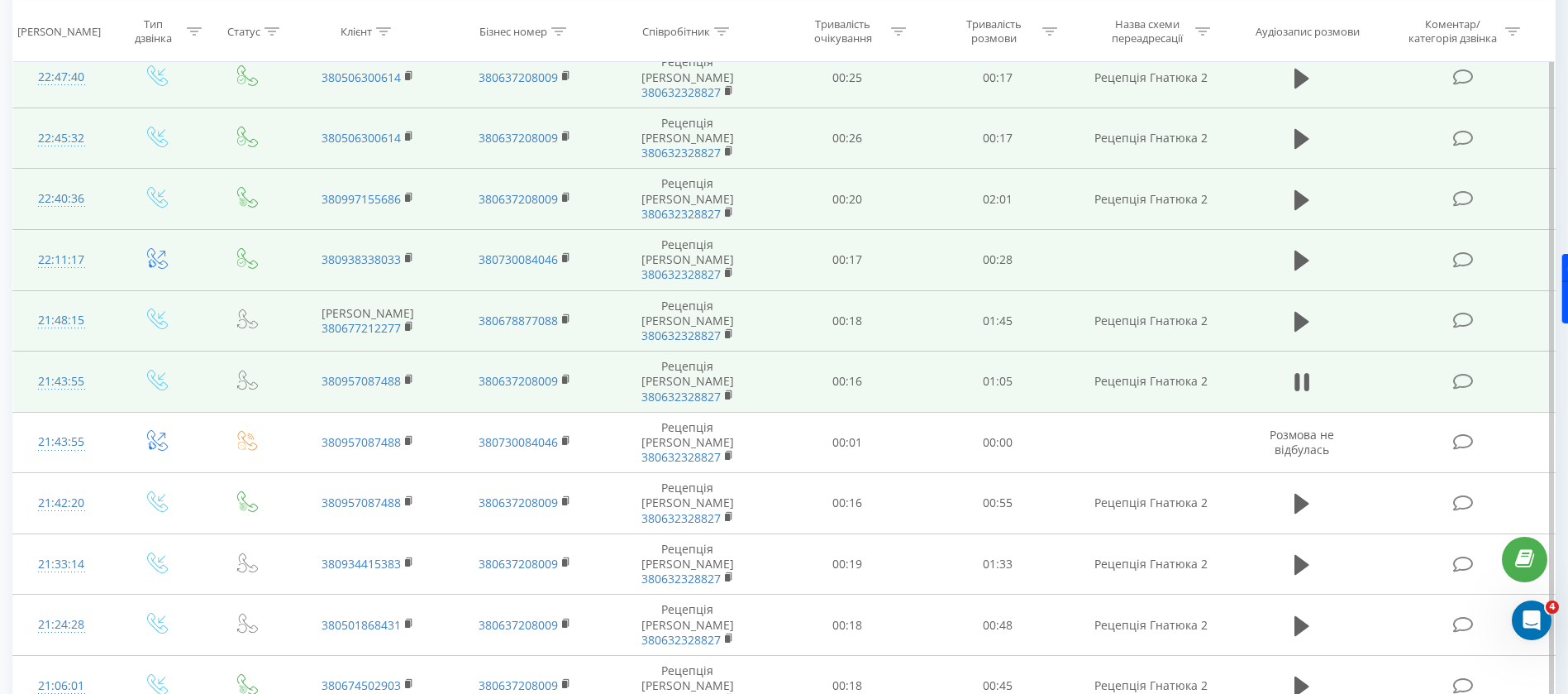
scroll to position [819, 0]
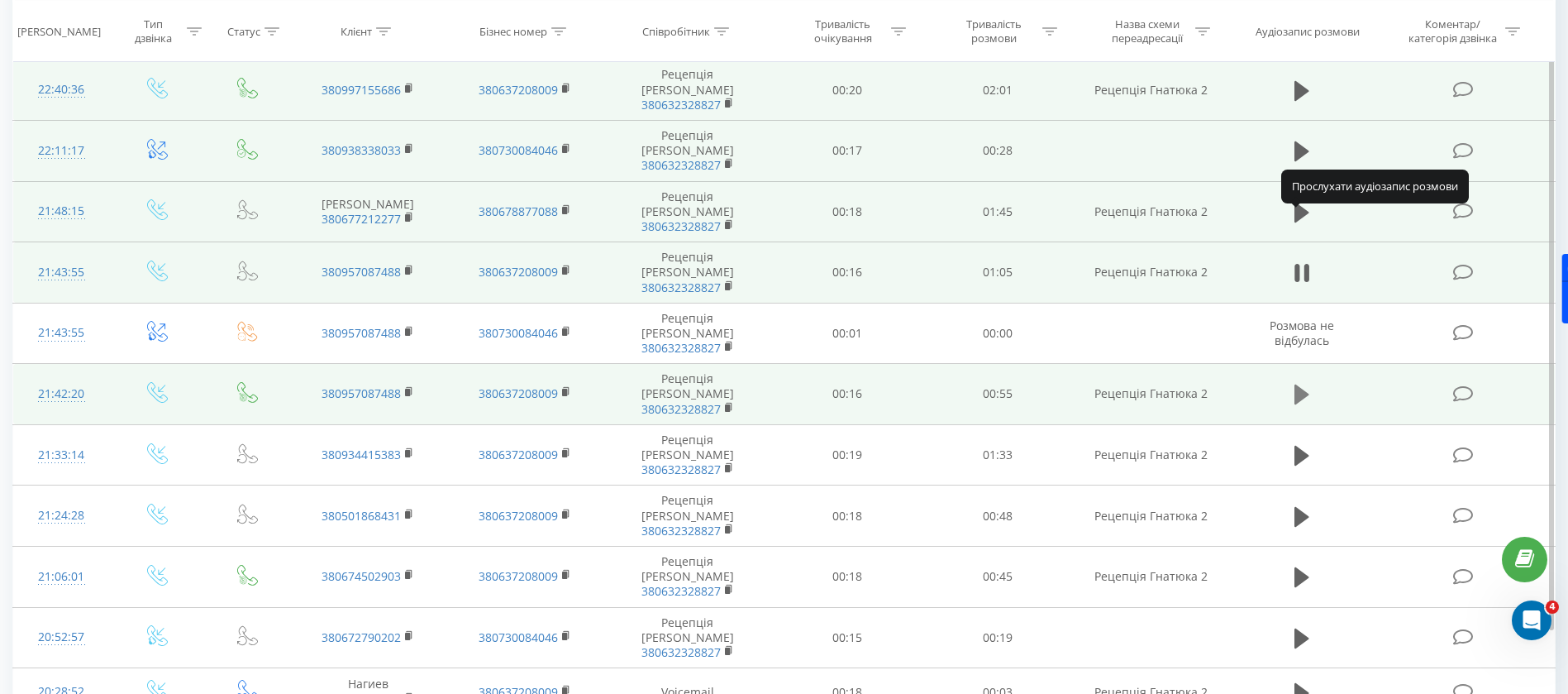
click at [1299, 383] on icon at bounding box center [1302, 394] width 15 height 23
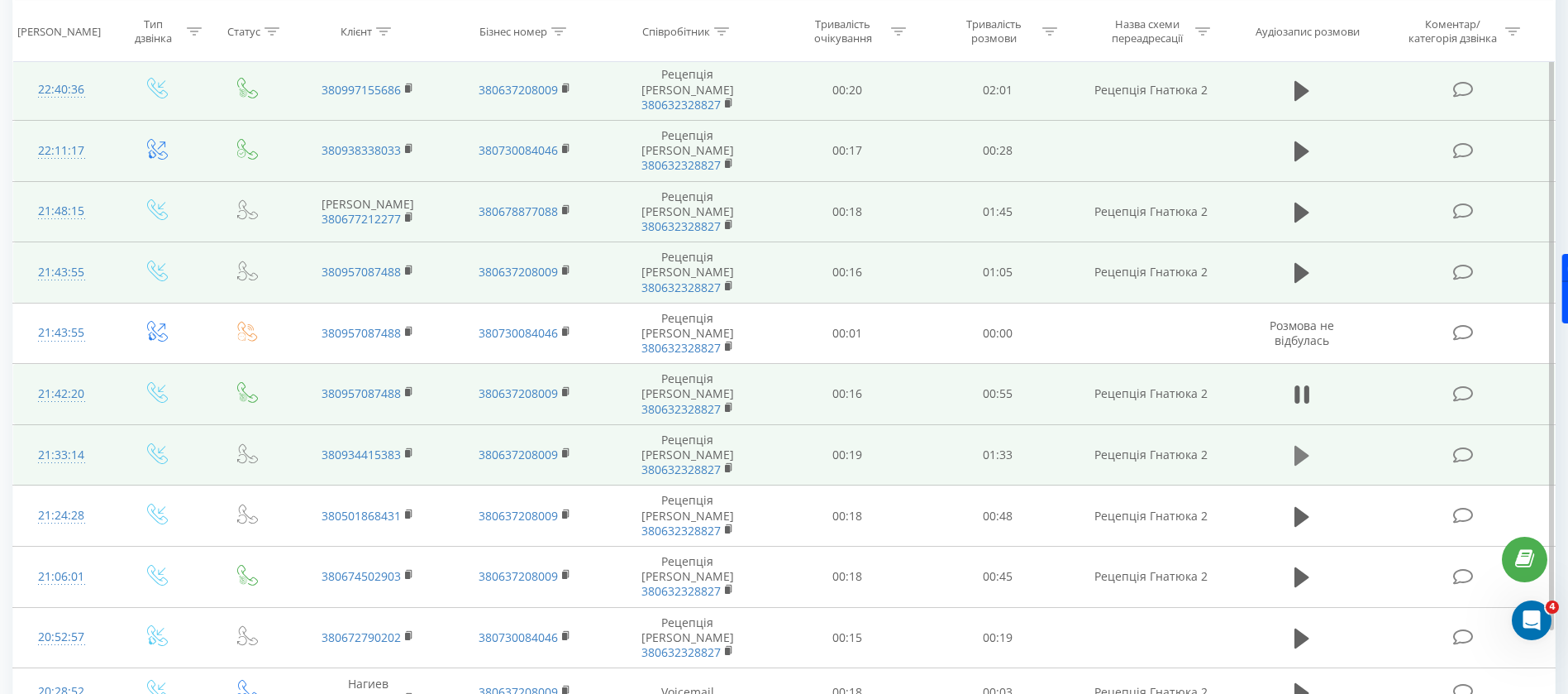
scroll to position [883, 0]
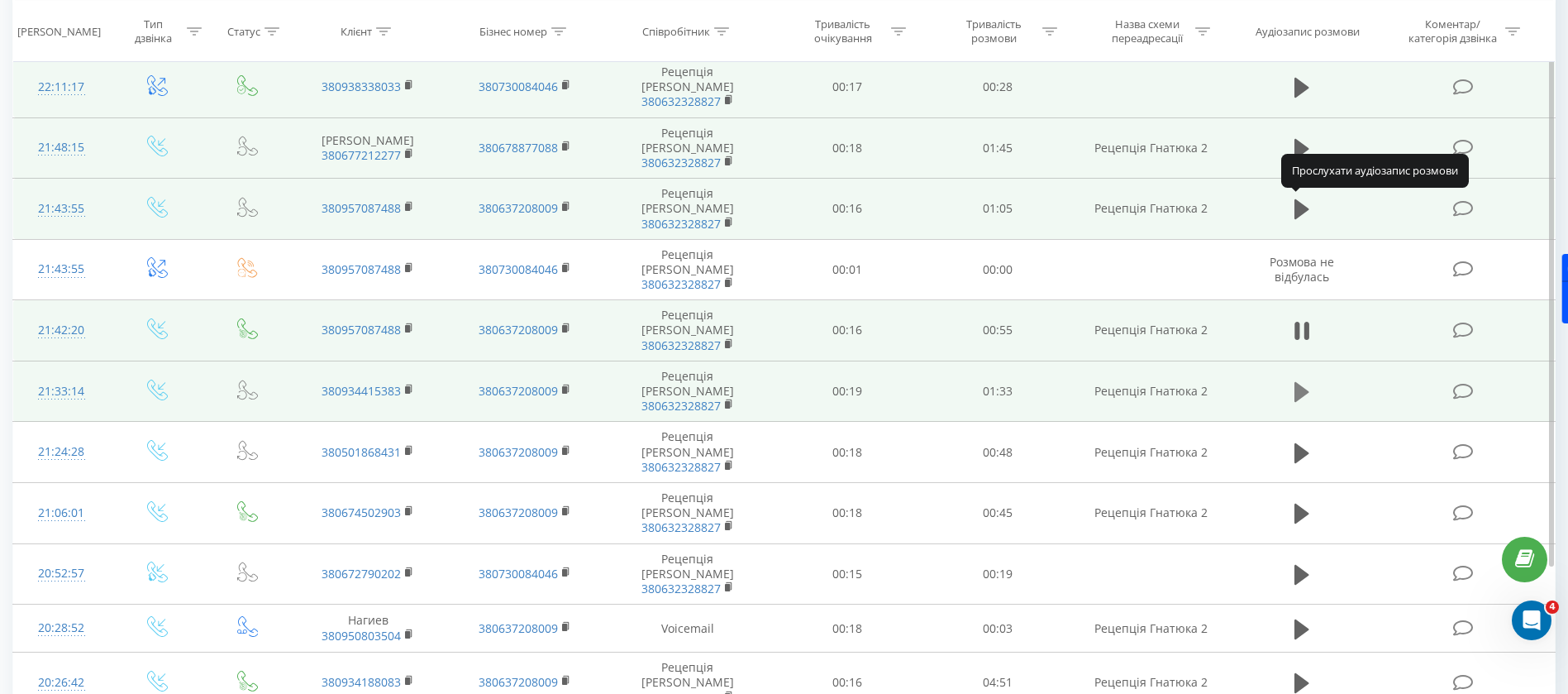
click at [1309, 380] on icon at bounding box center [1302, 391] width 15 height 23
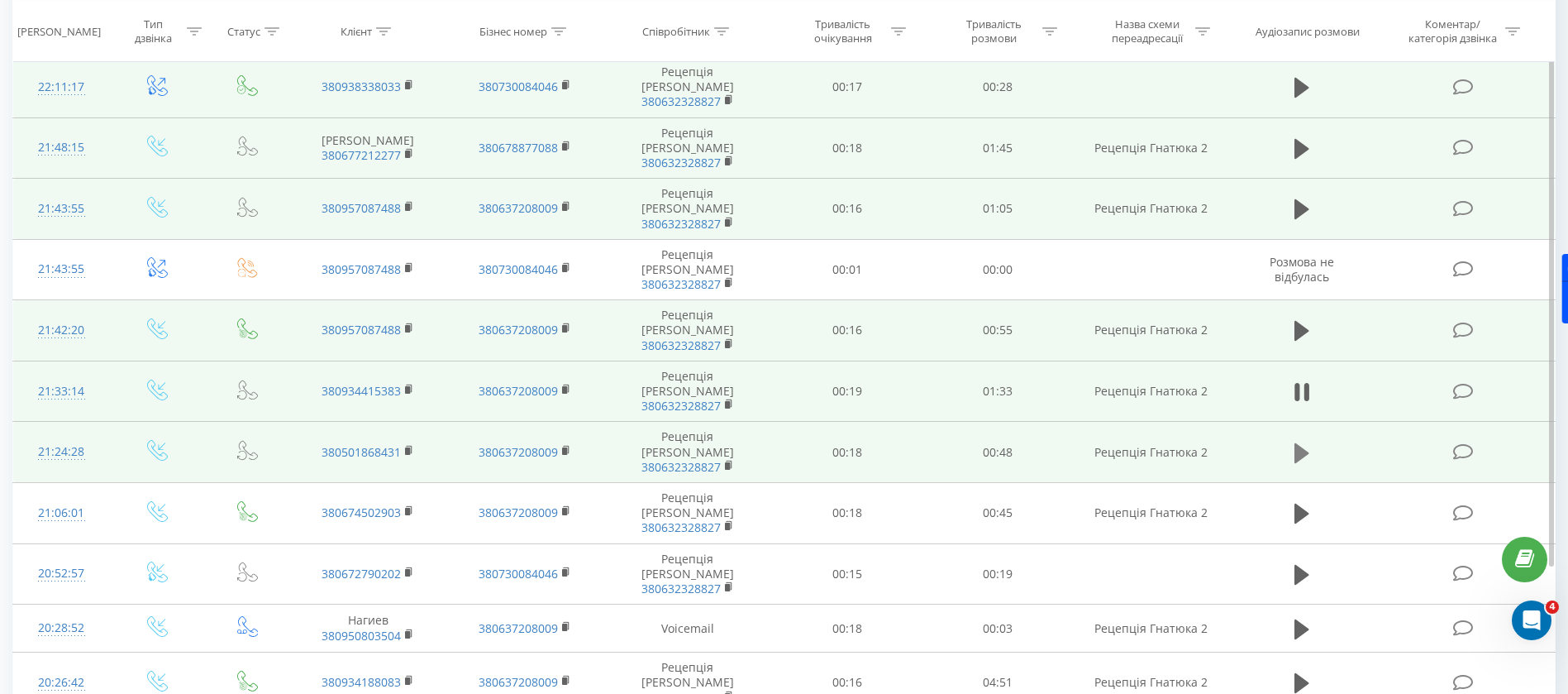
click at [1307, 442] on icon at bounding box center [1302, 451] width 15 height 19
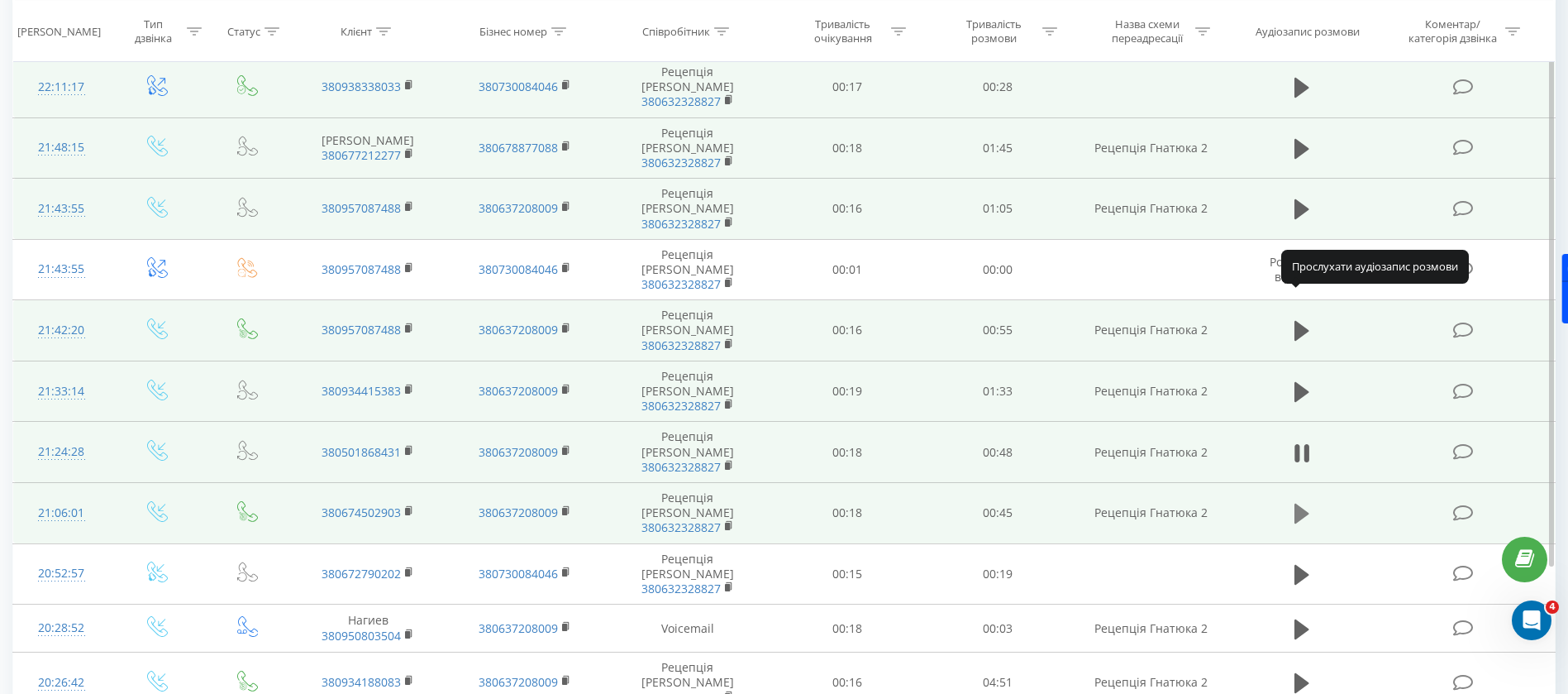
click at [1308, 502] on icon at bounding box center [1302, 513] width 15 height 23
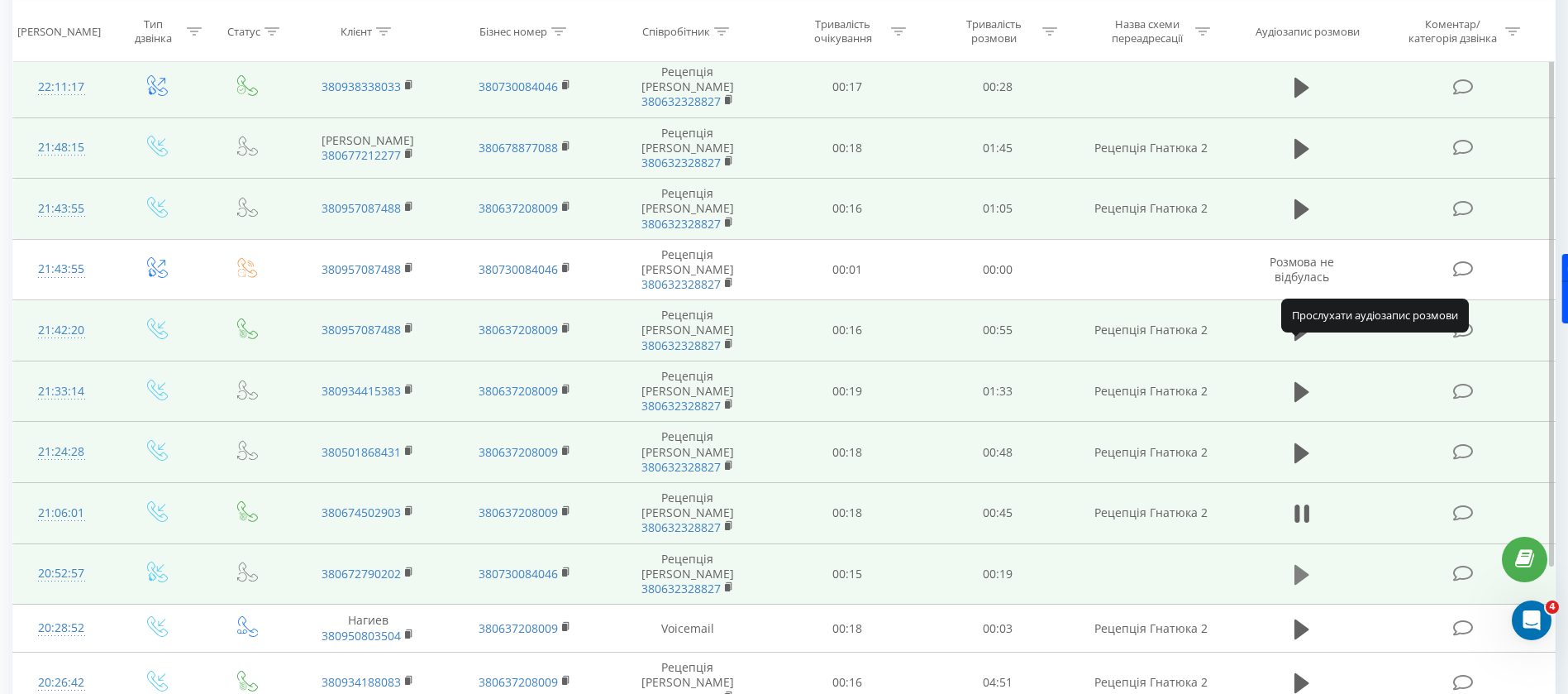
click at [1300, 565] on icon at bounding box center [1302, 574] width 15 height 19
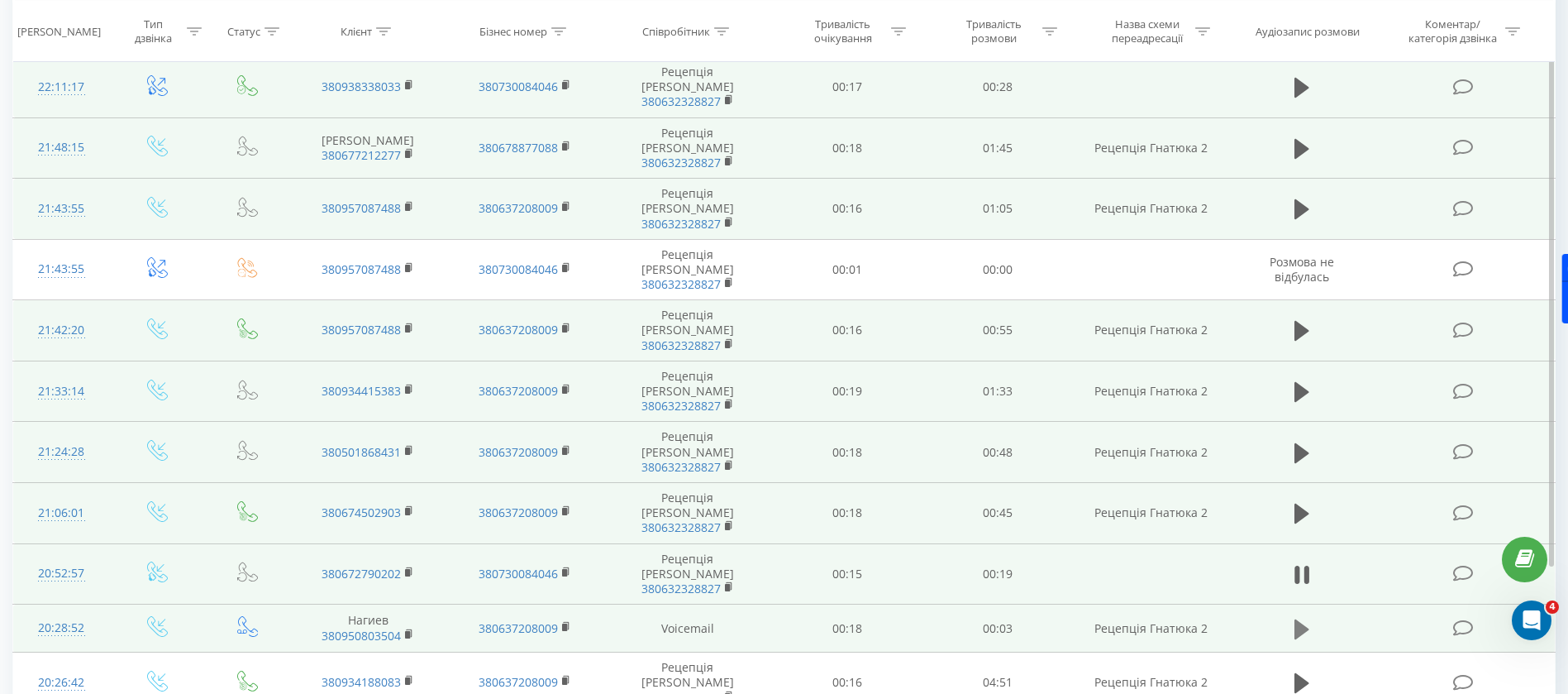
click at [1303, 619] on icon at bounding box center [1302, 628] width 15 height 19
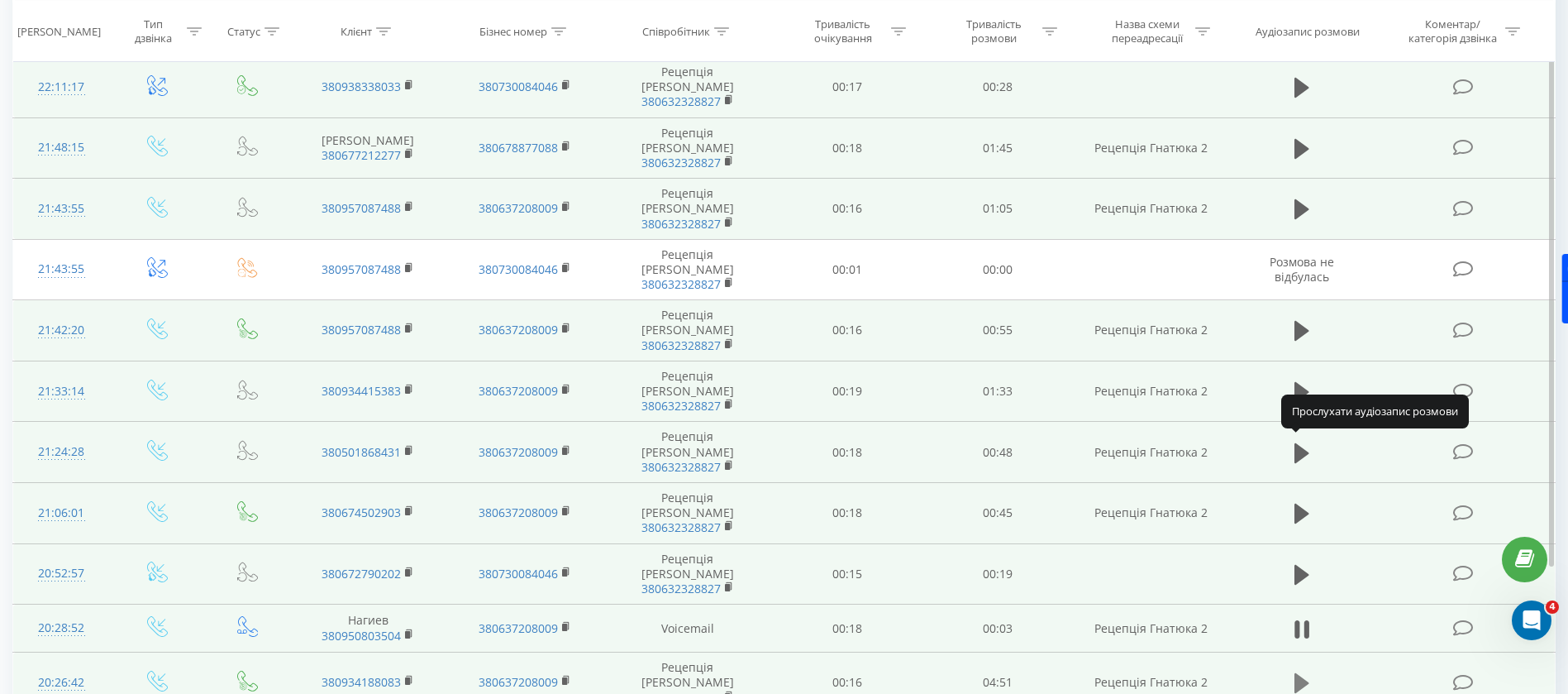
click at [1301, 673] on icon at bounding box center [1302, 682] width 15 height 19
click at [1292, 670] on button at bounding box center [1301, 682] width 24 height 25
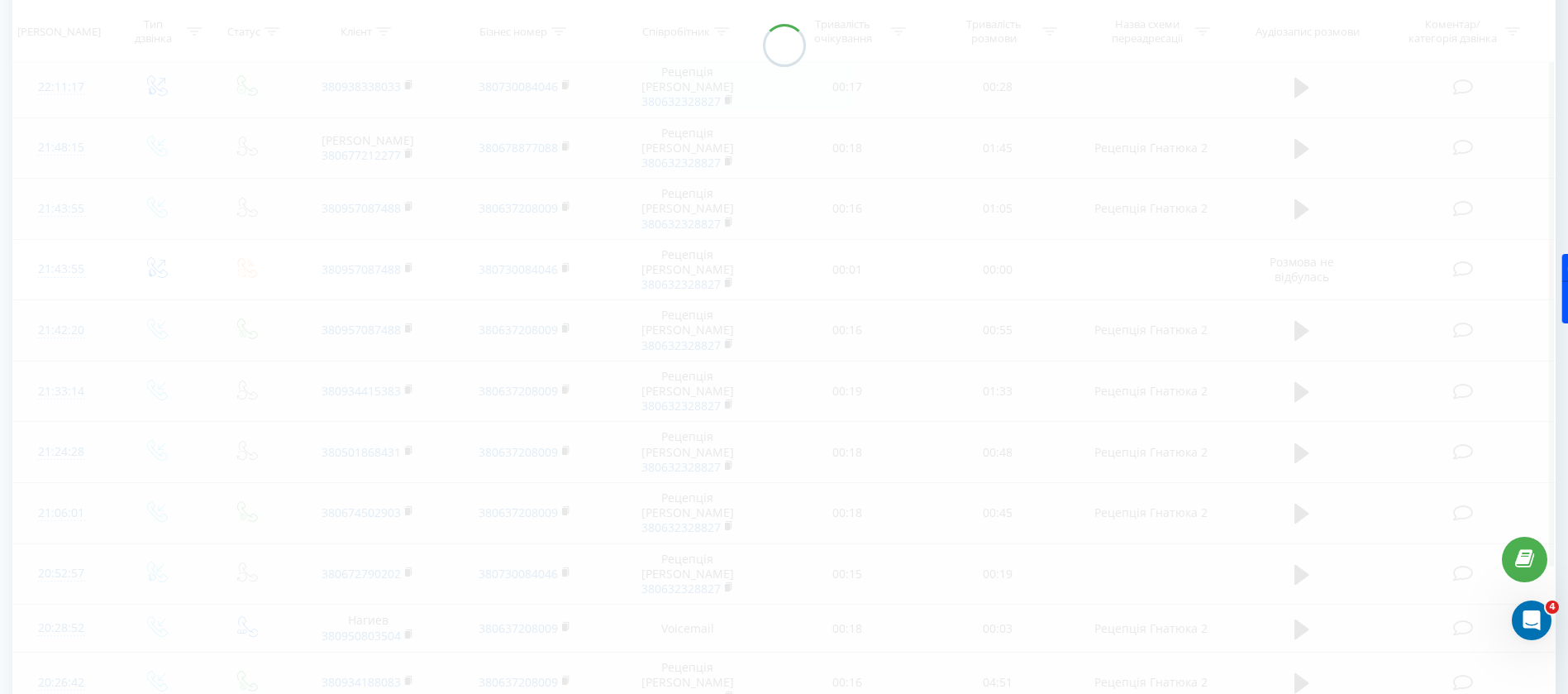
scroll to position [109, 0]
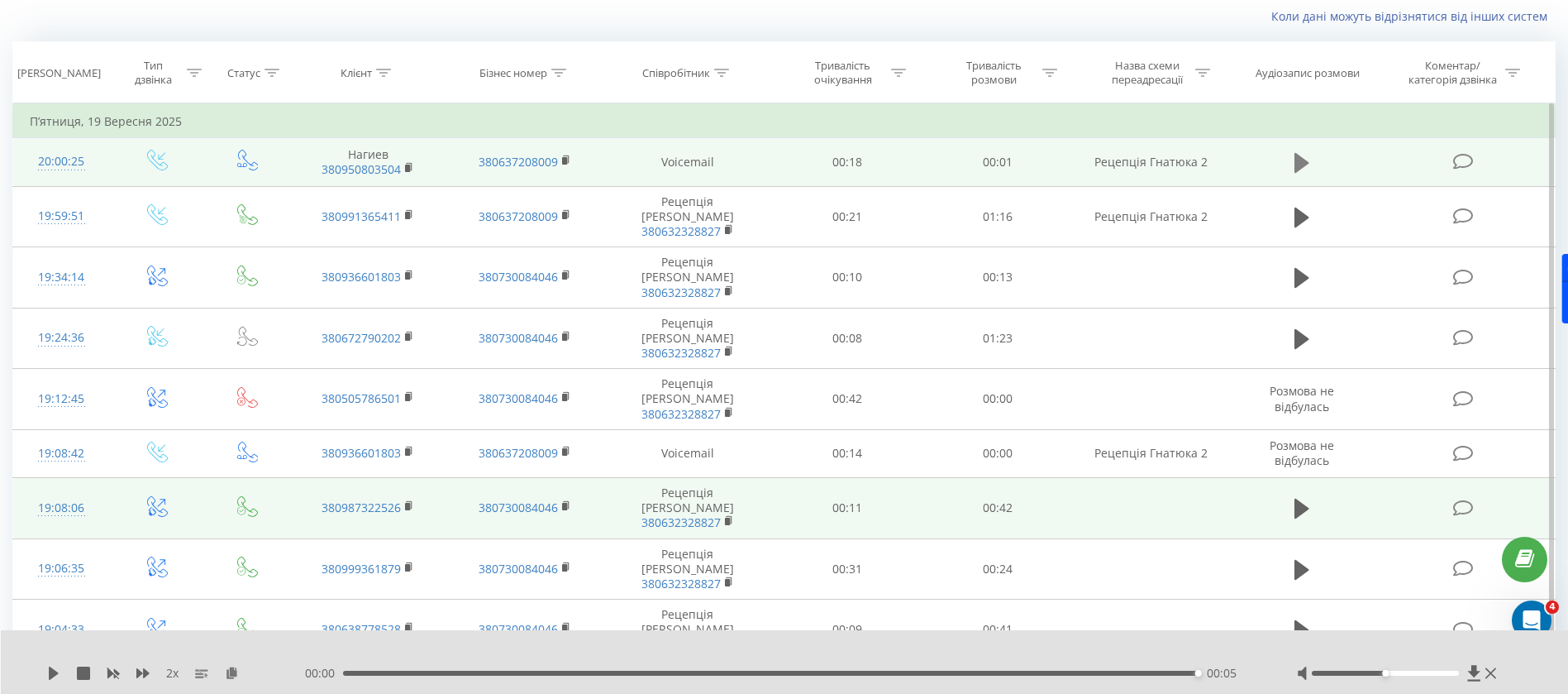
click at [1298, 168] on icon at bounding box center [1302, 162] width 15 height 19
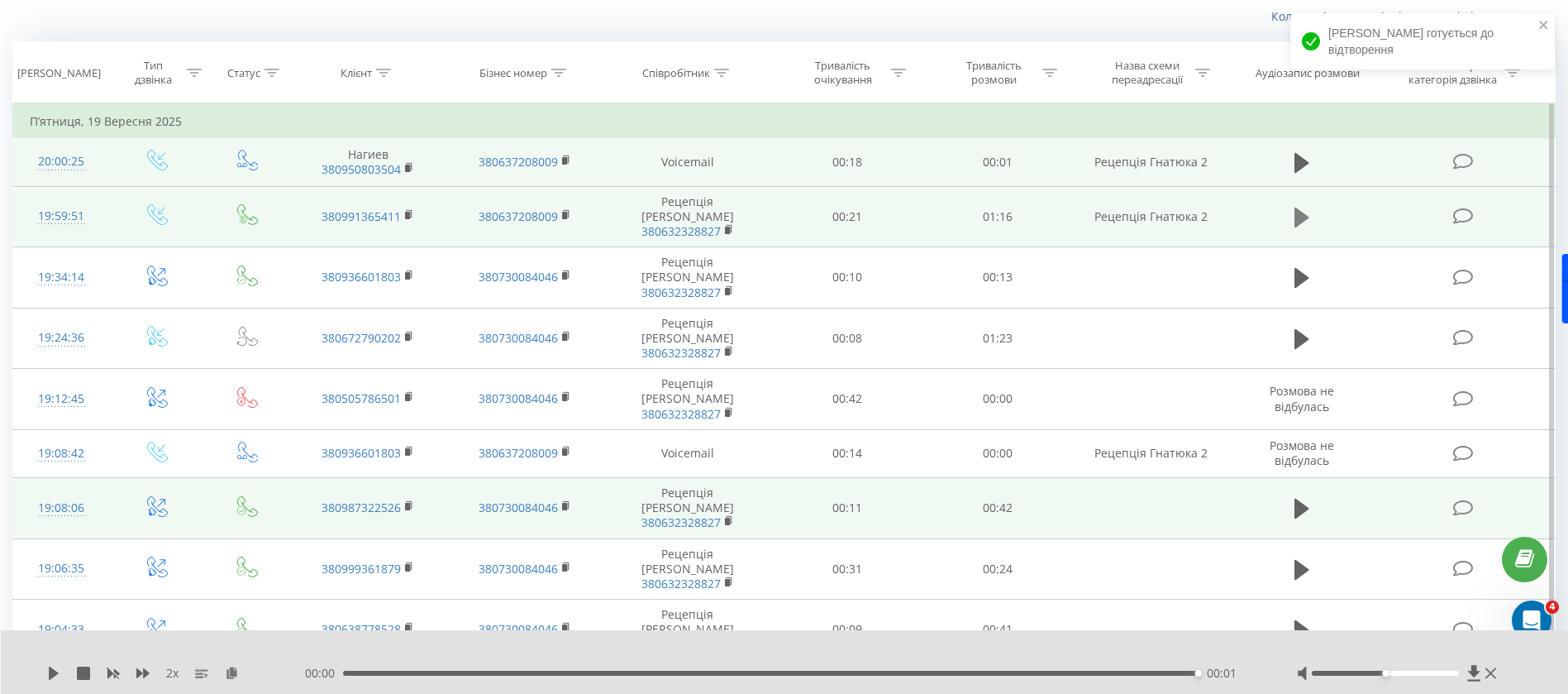
click at [1306, 216] on icon at bounding box center [1302, 217] width 15 height 23
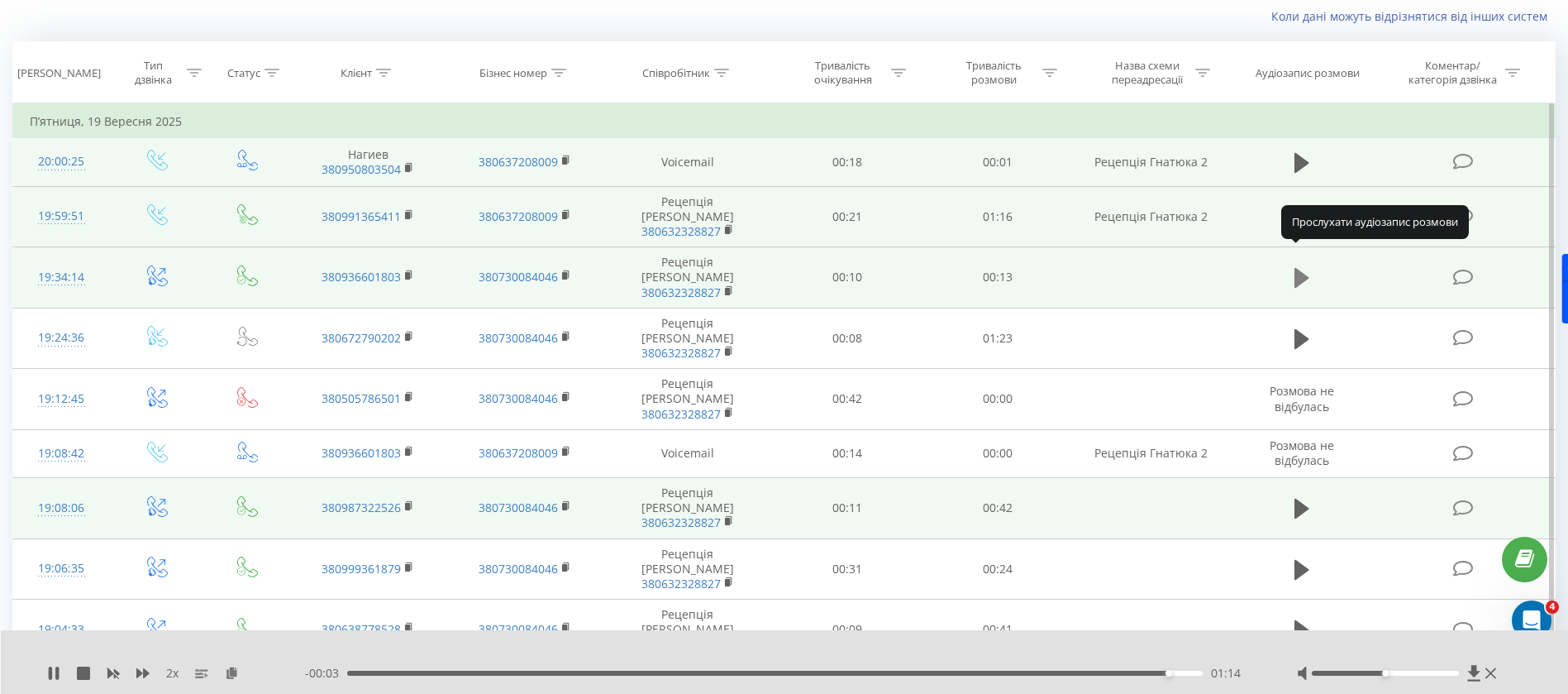
click at [1303, 266] on icon at bounding box center [1302, 277] width 15 height 23
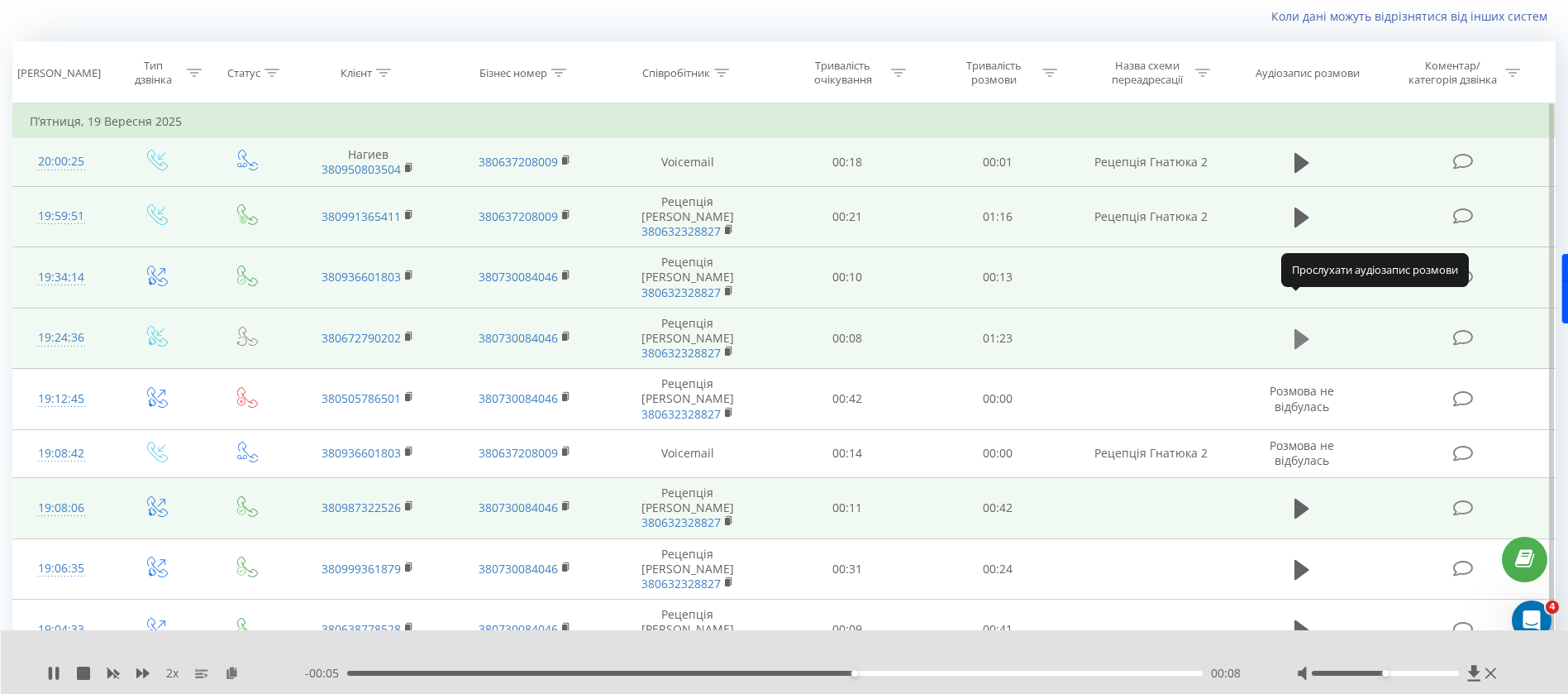
click at [1302, 329] on icon at bounding box center [1302, 338] width 15 height 19
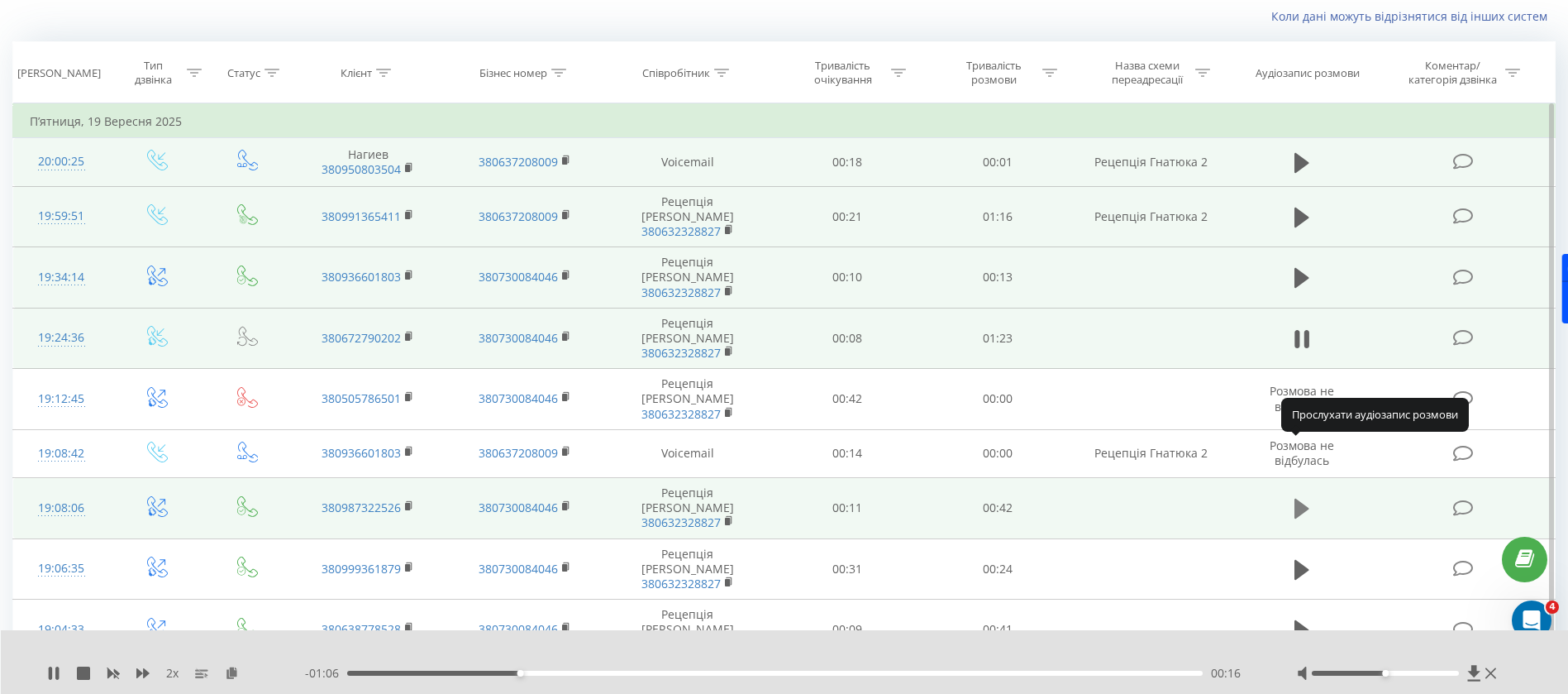
click at [1300, 499] on icon at bounding box center [1302, 508] width 15 height 19
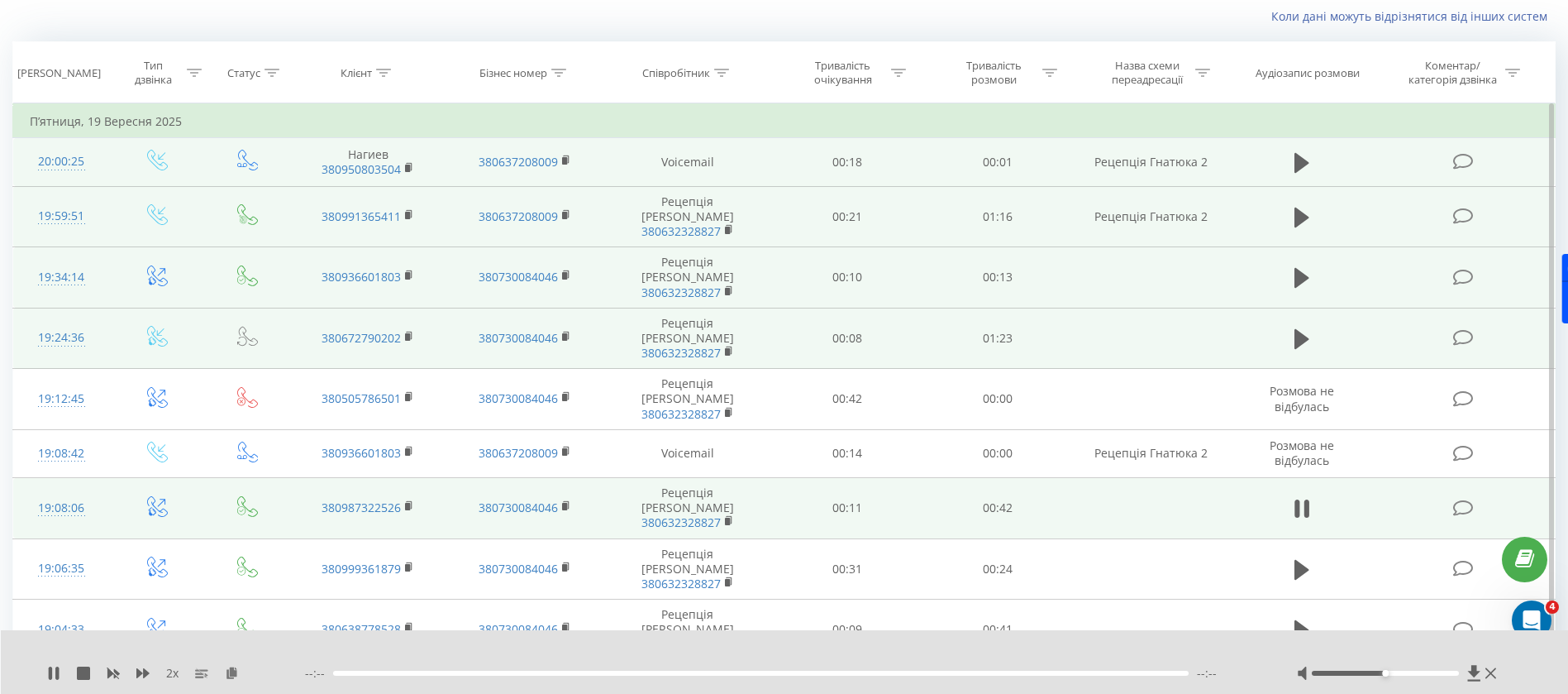
scroll to position [233, 0]
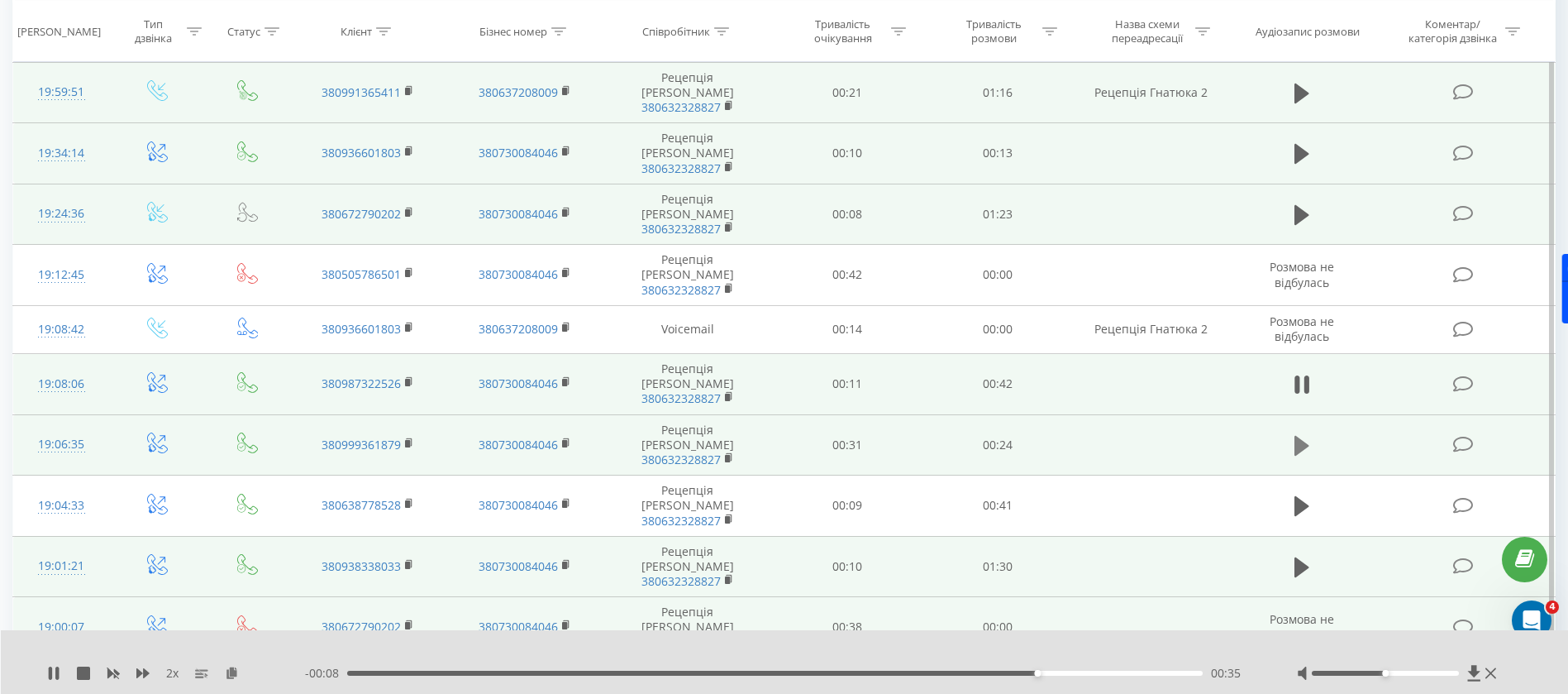
click at [1304, 436] on icon at bounding box center [1302, 445] width 15 height 19
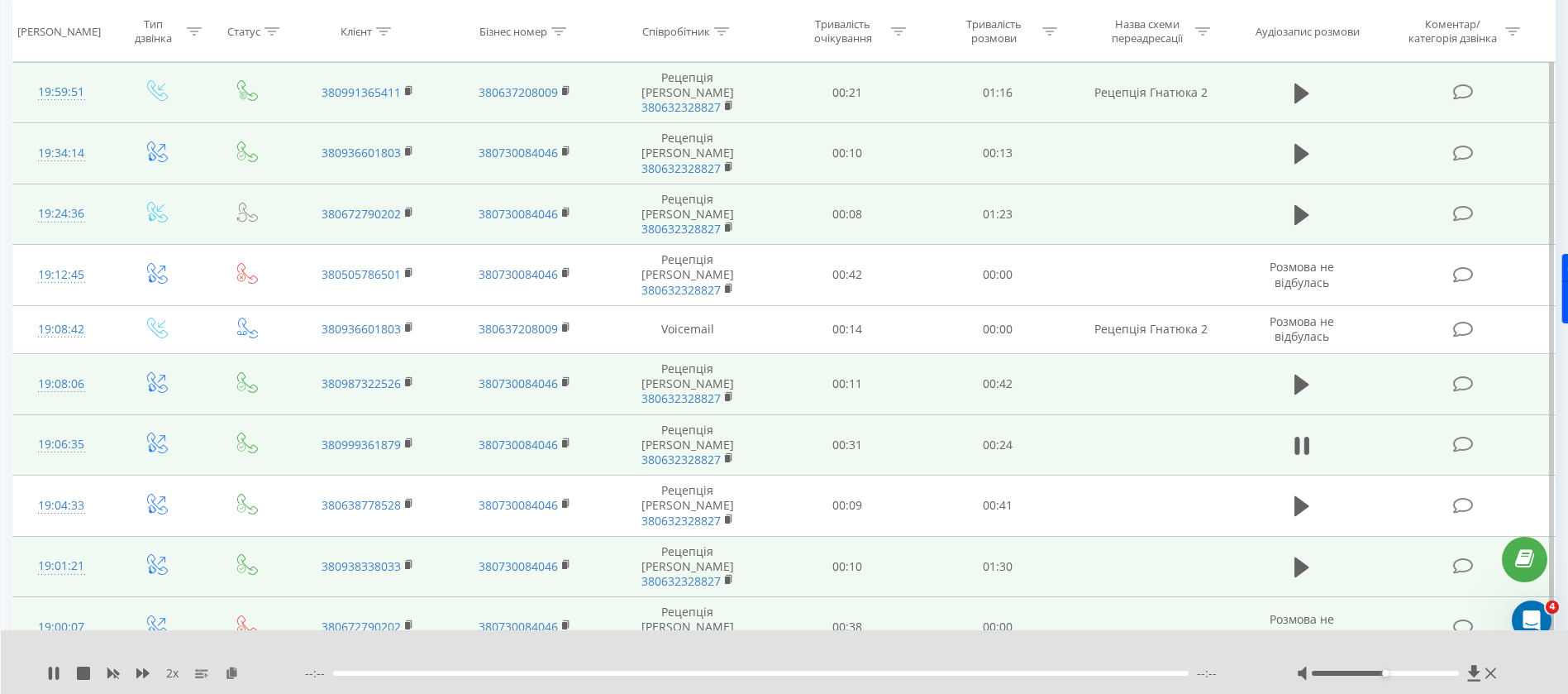
scroll to position [358, 0]
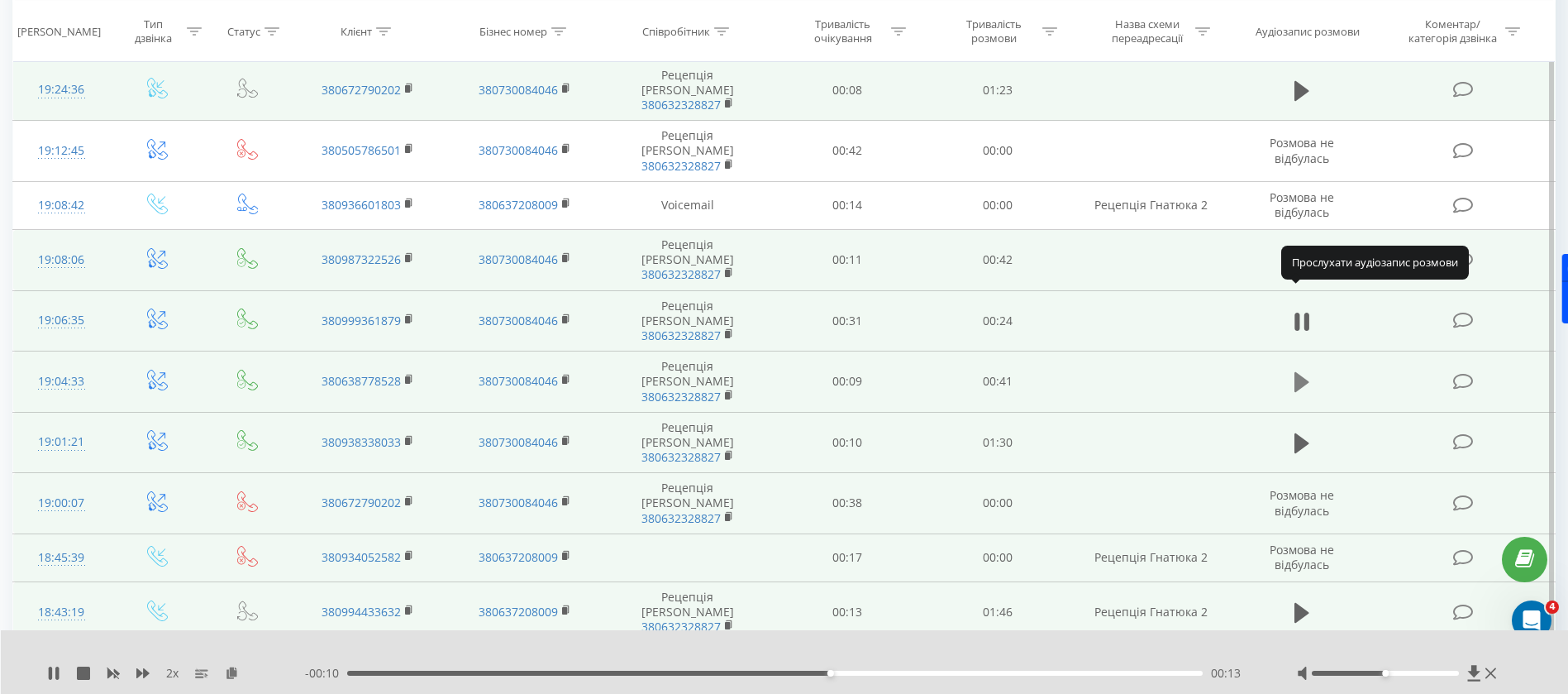
click at [1298, 372] on icon at bounding box center [1302, 381] width 15 height 19
click at [1302, 434] on icon at bounding box center [1302, 443] width 15 height 19
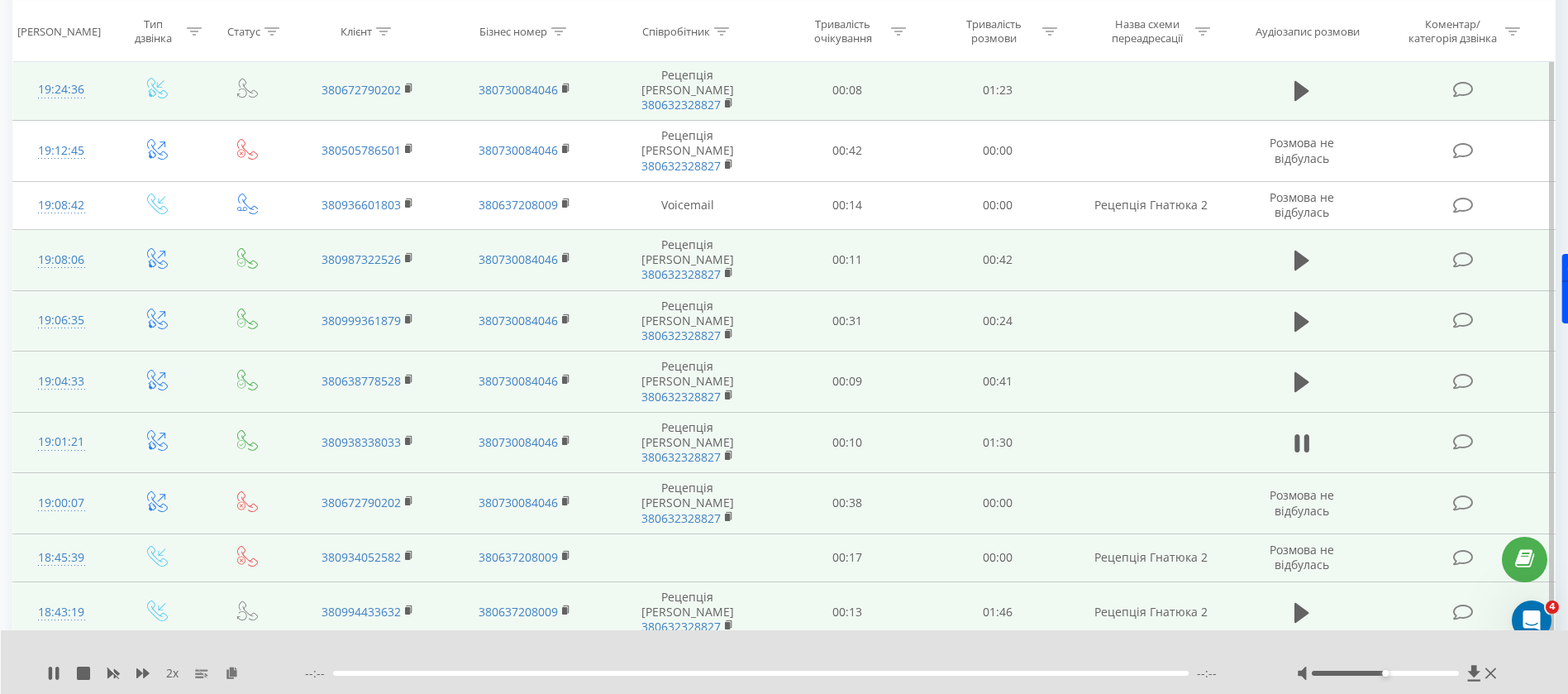
scroll to position [481, 0]
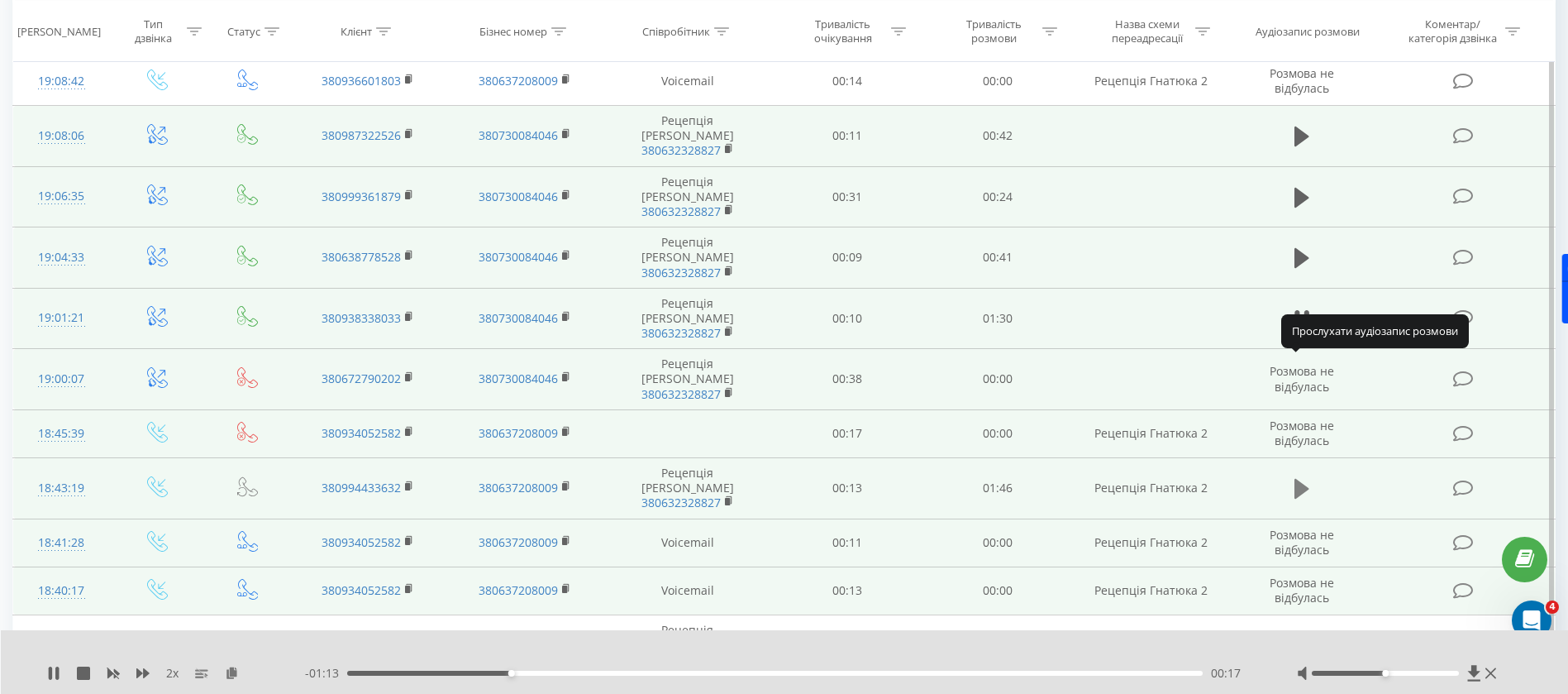
click at [1296, 478] on icon at bounding box center [1302, 488] width 15 height 19
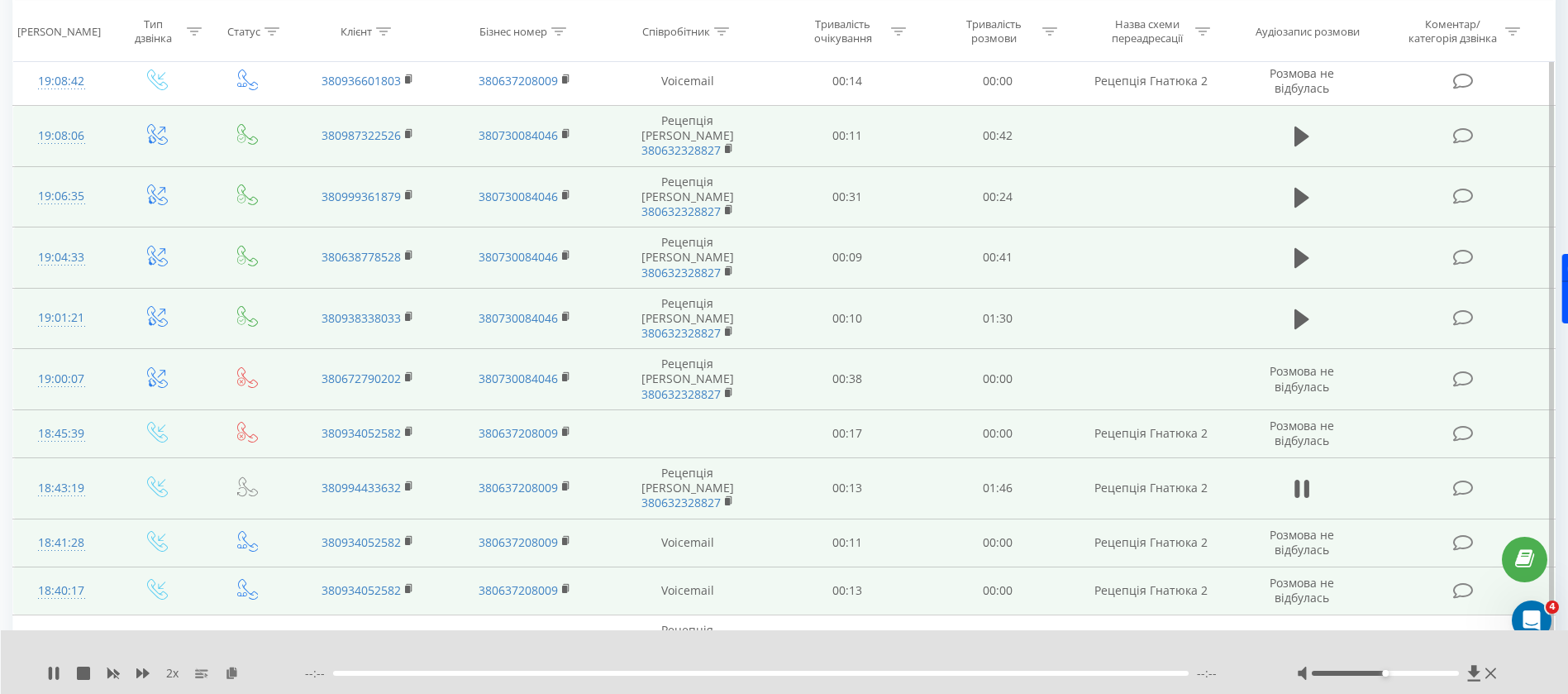
scroll to position [605, 0]
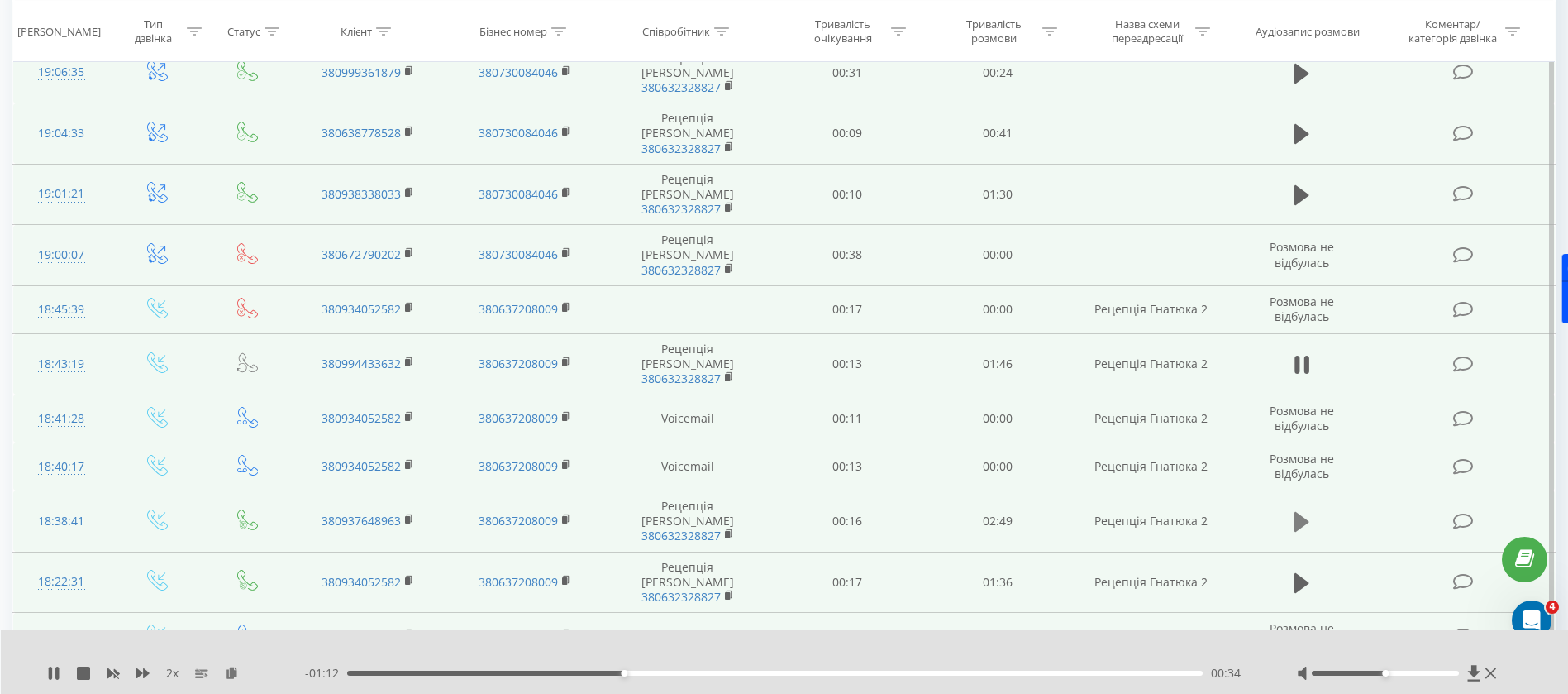
click at [1303, 511] on icon at bounding box center [1302, 522] width 15 height 23
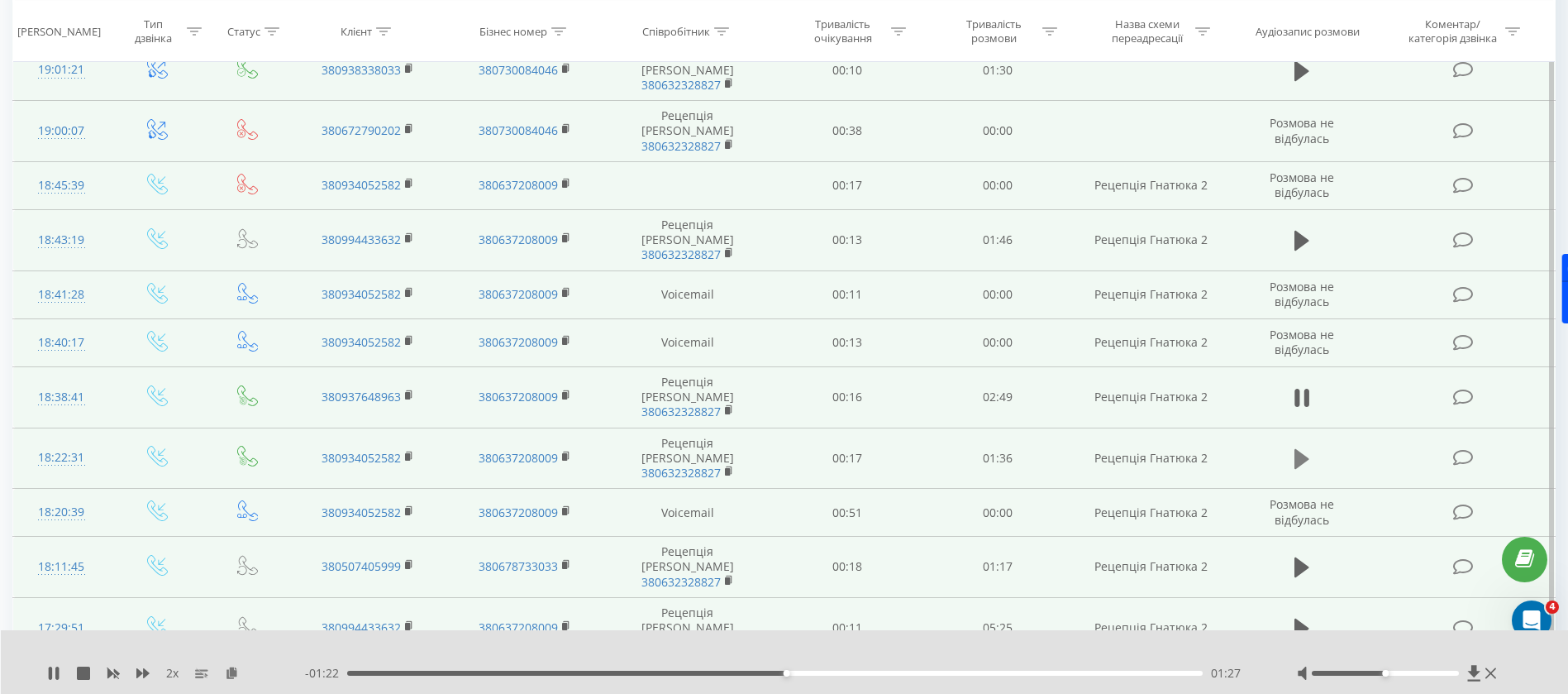
click at [1302, 449] on icon at bounding box center [1302, 458] width 15 height 19
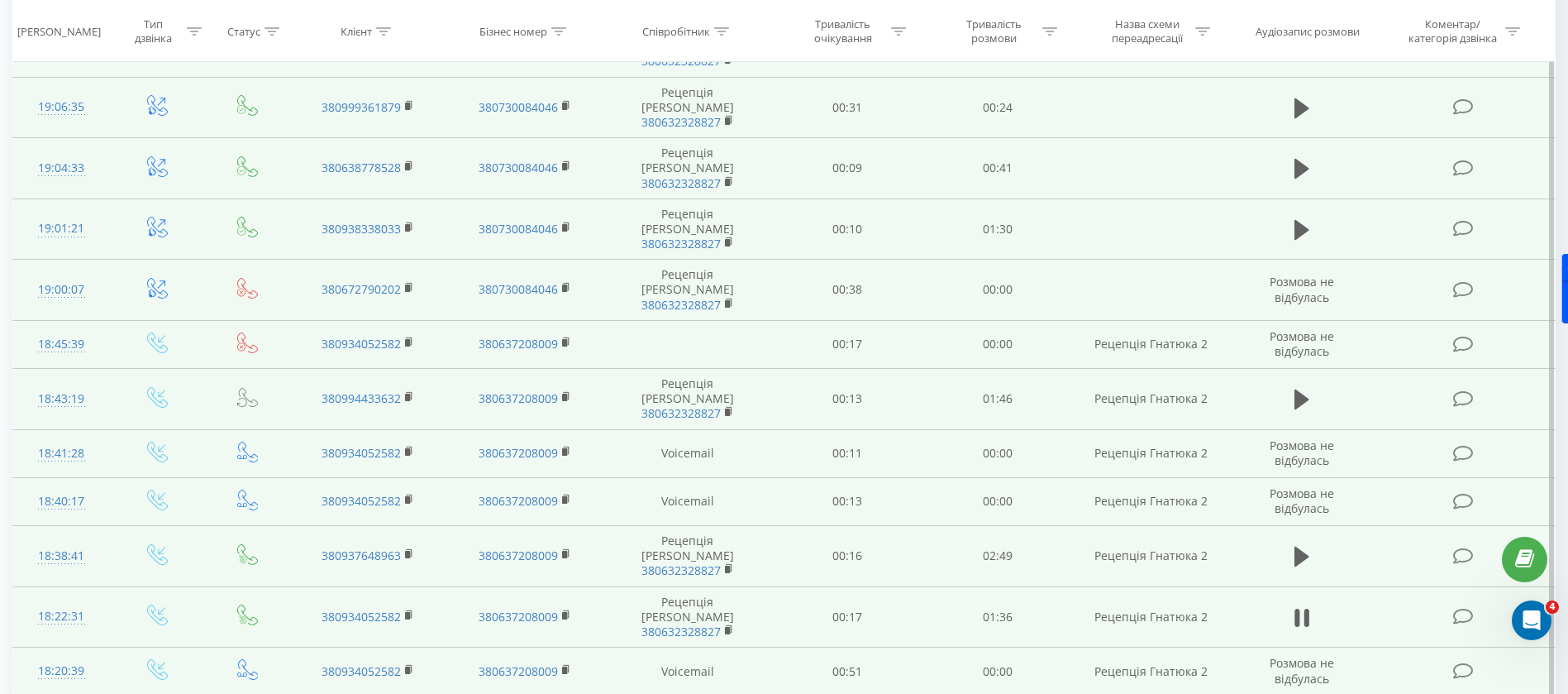
scroll to position [819, 0]
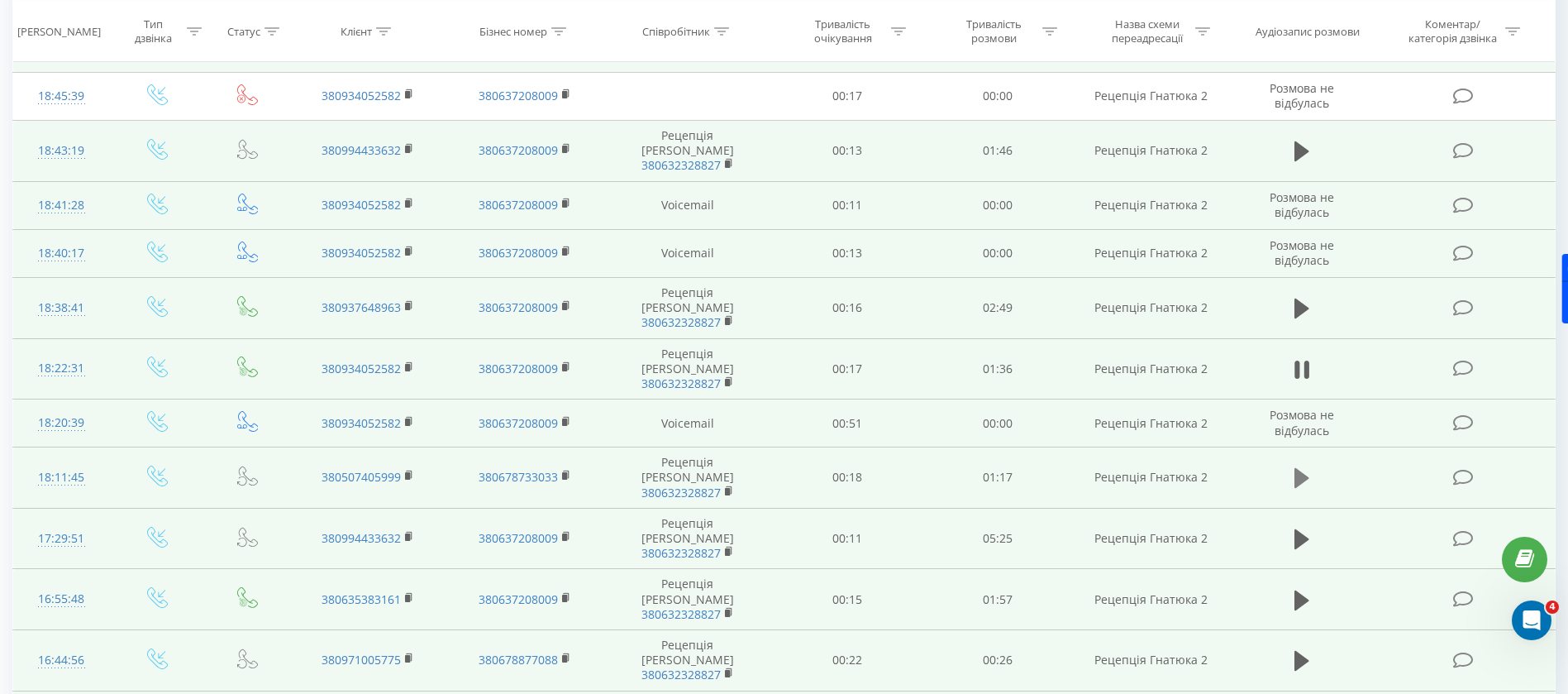
click at [1301, 467] on icon at bounding box center [1302, 478] width 15 height 23
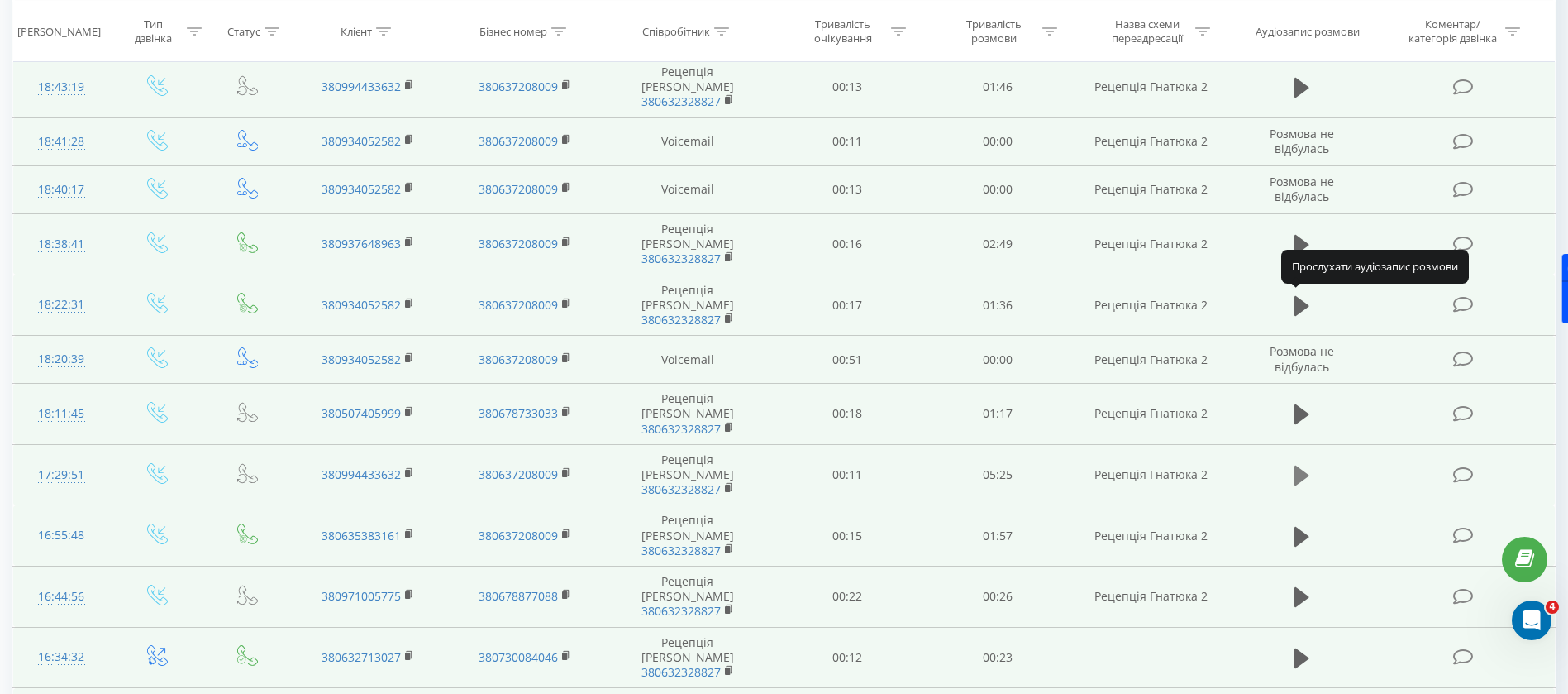
click at [1298, 466] on icon at bounding box center [1302, 475] width 15 height 19
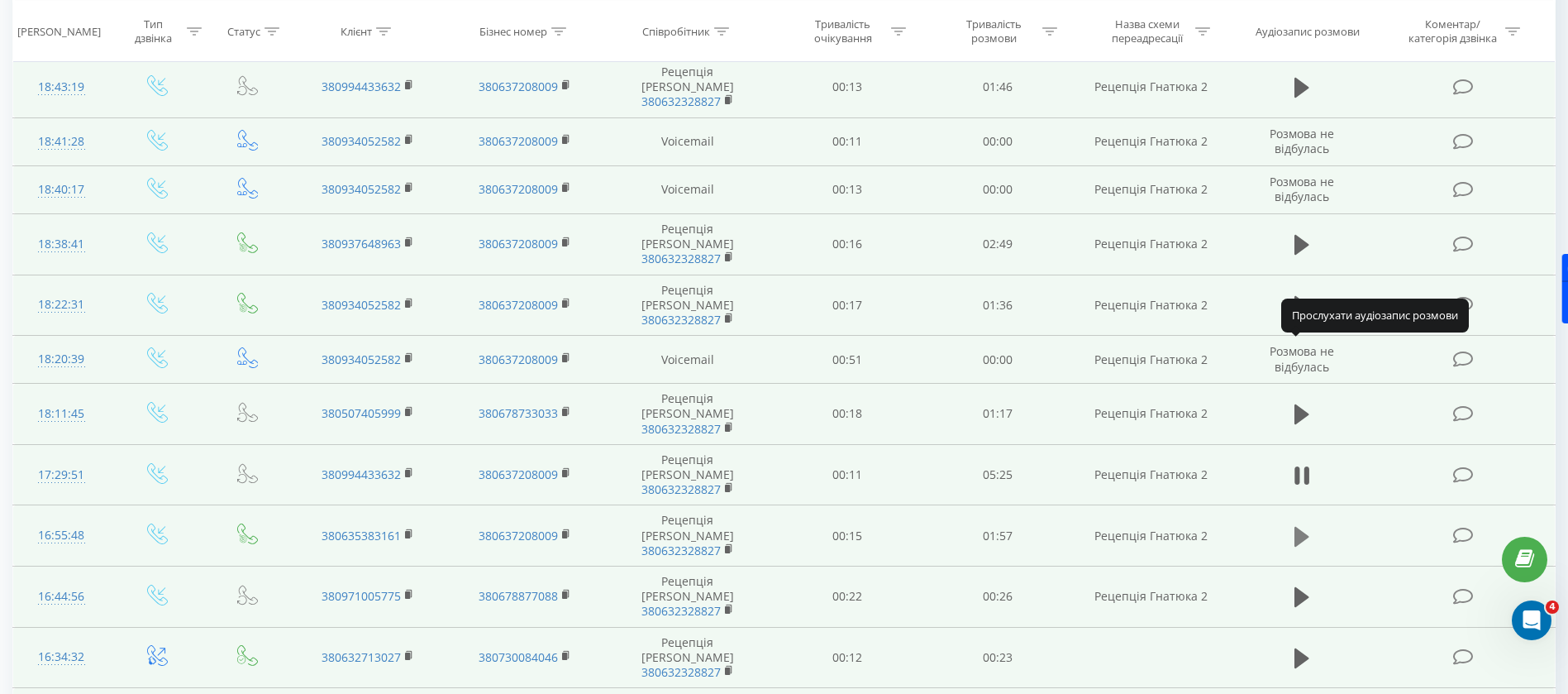
click at [1303, 526] on icon at bounding box center [1302, 535] width 15 height 19
click at [1299, 587] on icon at bounding box center [1302, 597] width 15 height 19
click at [1301, 648] on icon at bounding box center [1302, 658] width 15 height 19
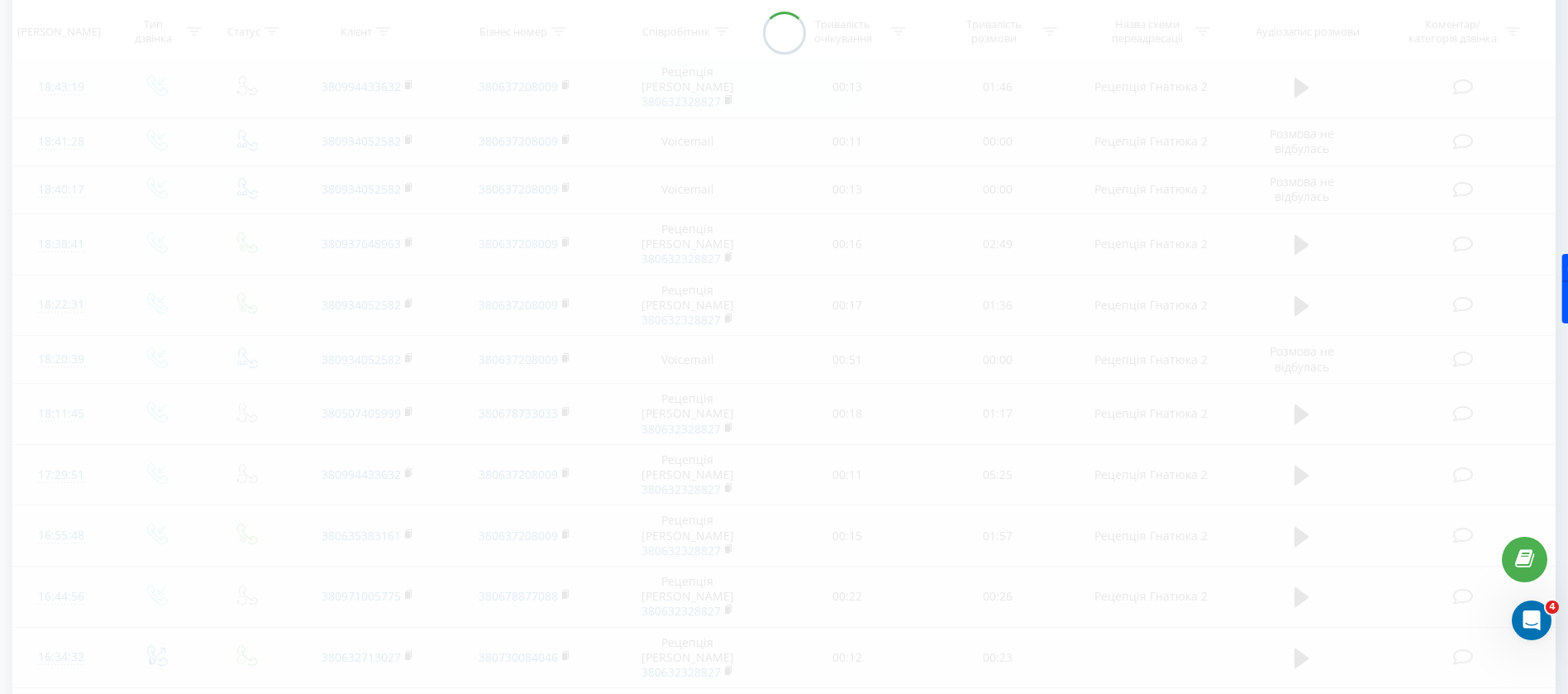
scroll to position [109, 0]
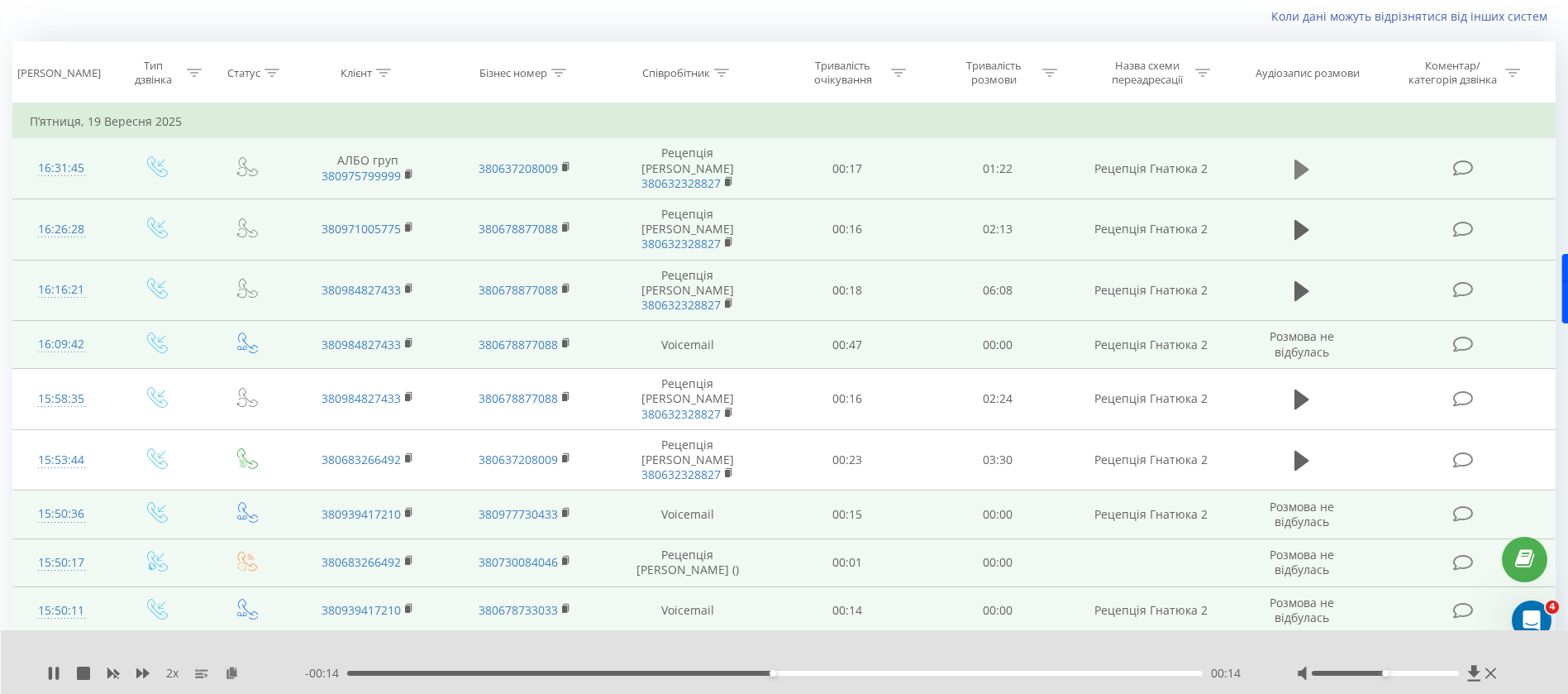
click at [1296, 170] on icon at bounding box center [1302, 168] width 15 height 19
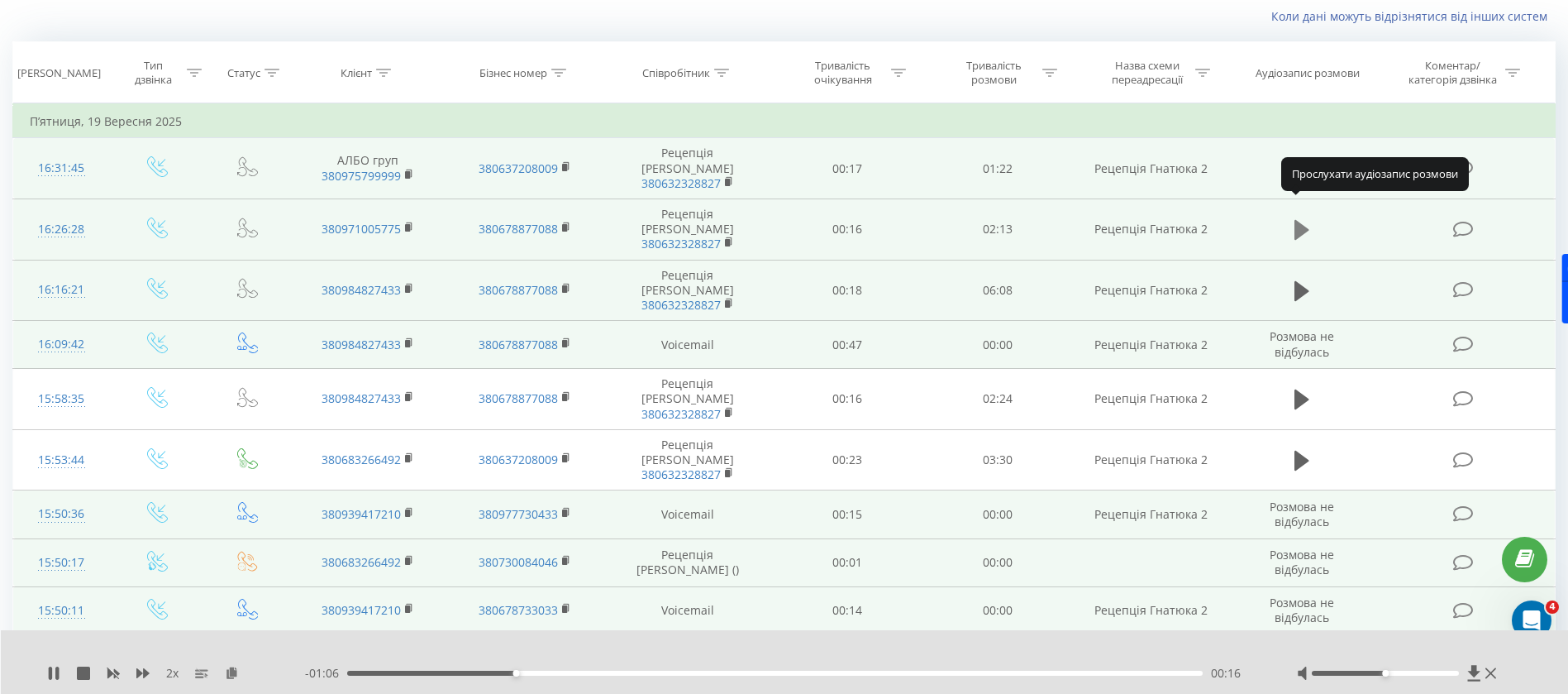
click at [1305, 220] on icon at bounding box center [1302, 229] width 15 height 19
click at [1292, 279] on button at bounding box center [1301, 291] width 24 height 25
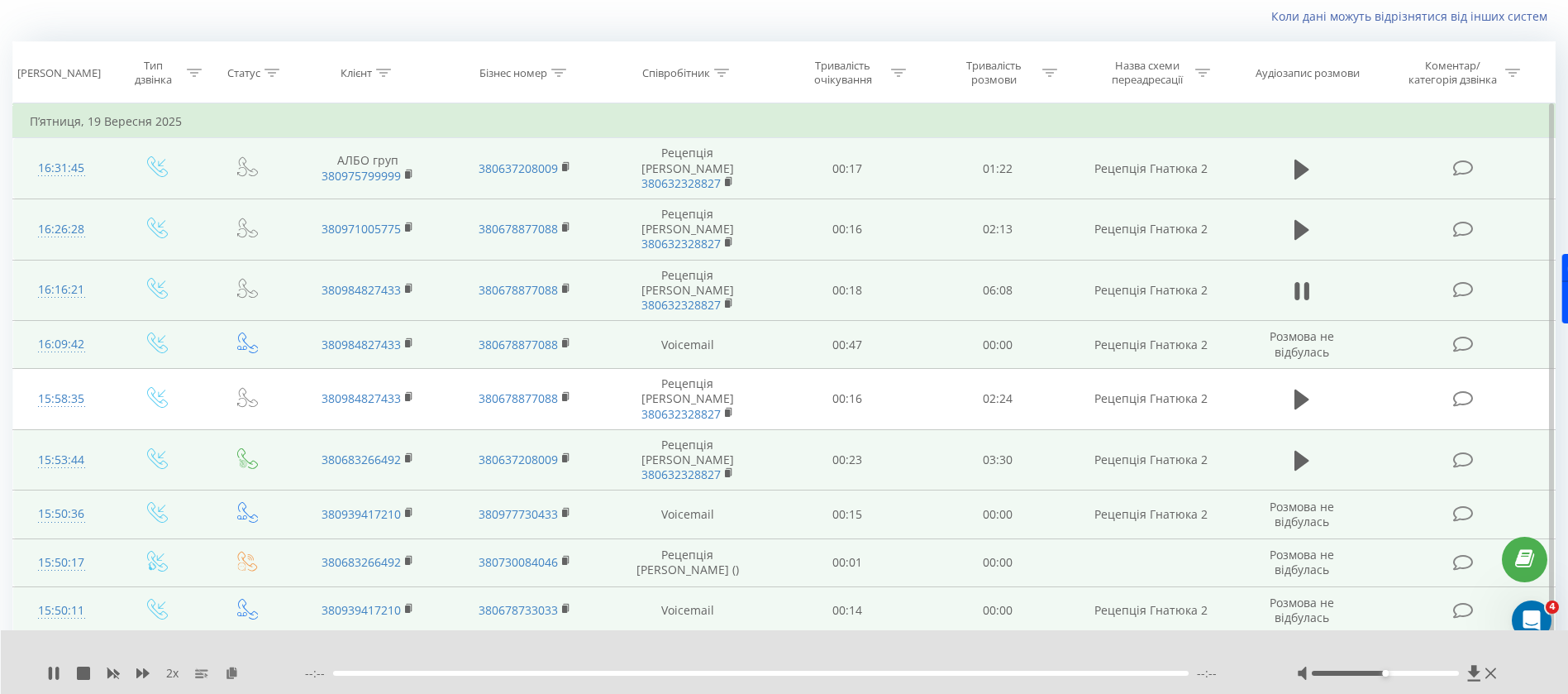
scroll to position [233, 0]
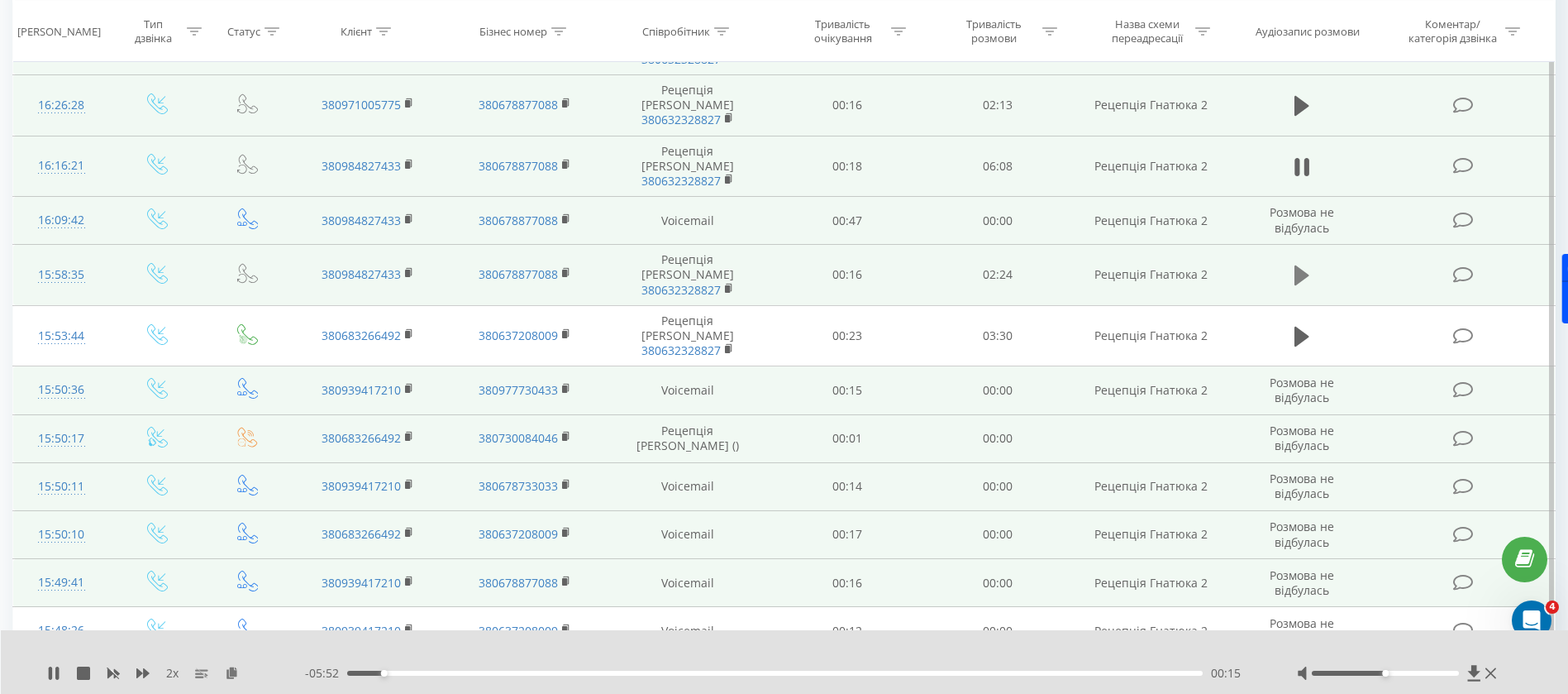
click at [1301, 264] on icon at bounding box center [1302, 275] width 15 height 23
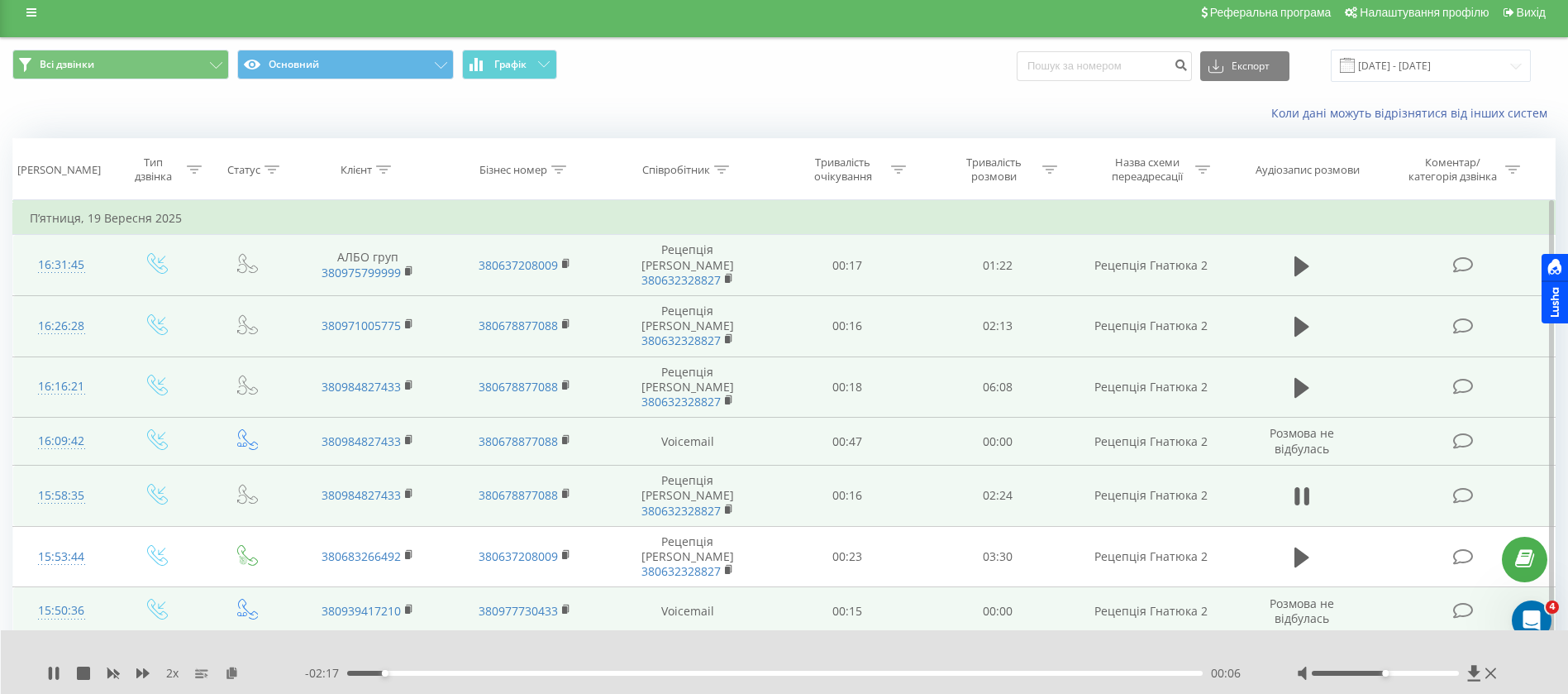
scroll to position [0, 0]
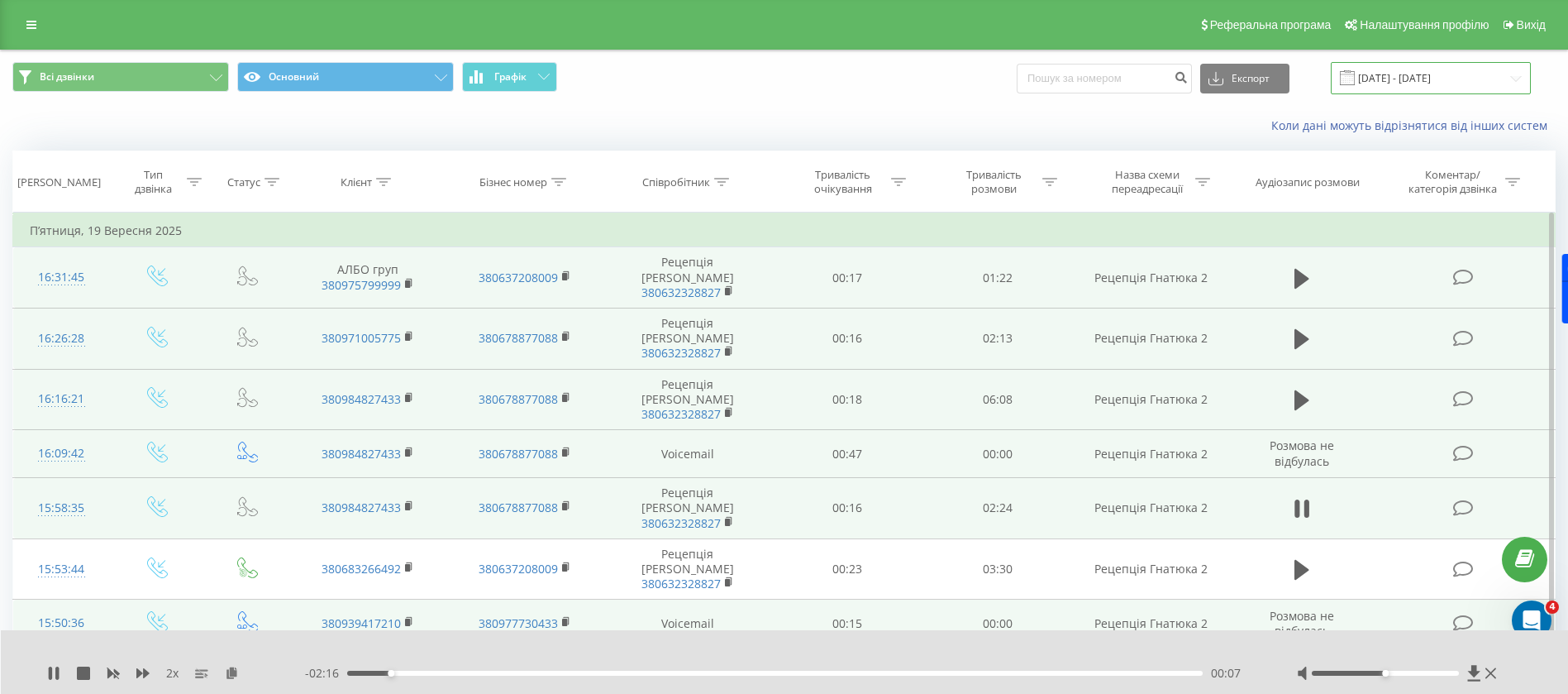
click at [1407, 75] on input "19.09.2025 - 19.09.2025" at bounding box center [1430, 78] width 200 height 32
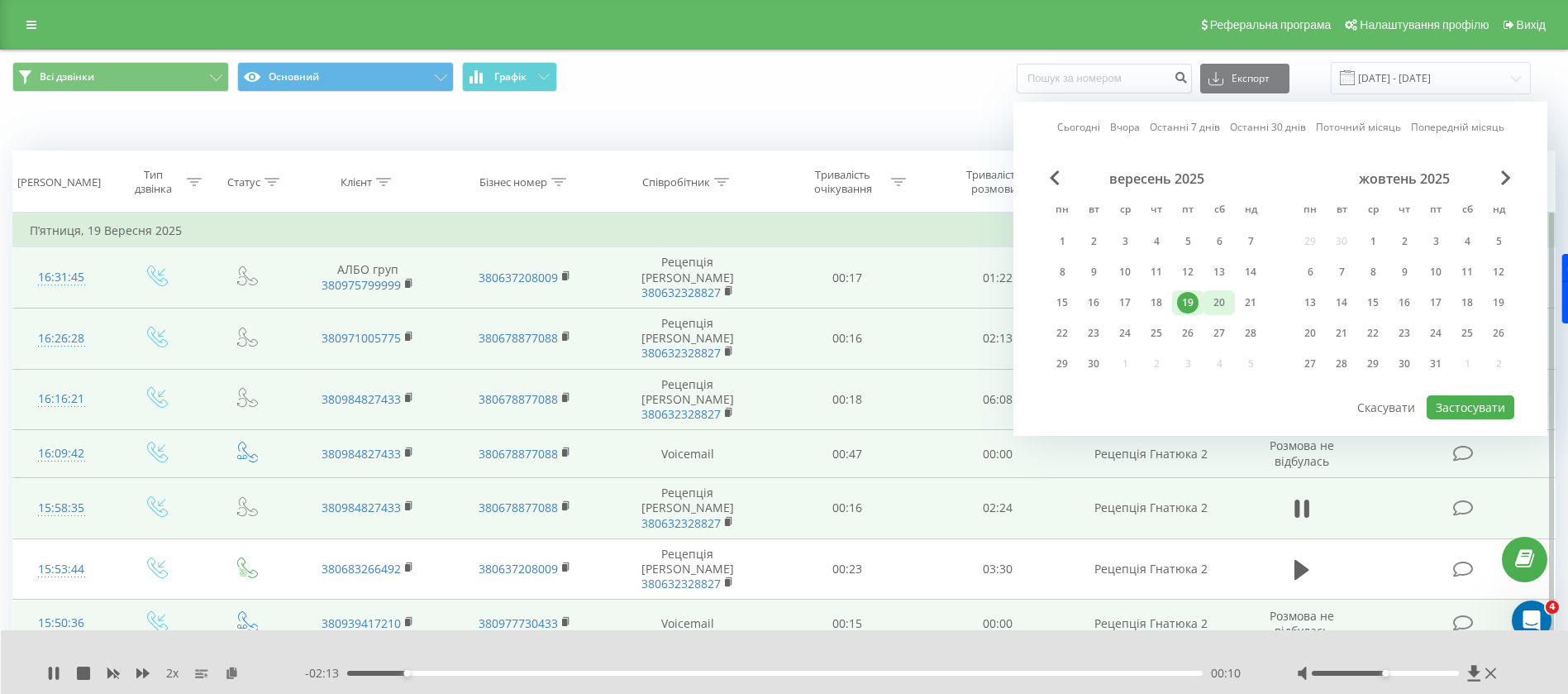
click at [1211, 303] on div "20" at bounding box center [1218, 302] width 21 height 21
click at [1249, 297] on div "21" at bounding box center [1250, 302] width 21 height 21
click at [1438, 402] on button "Застосувати" at bounding box center [1471, 407] width 88 height 24
type input "20.09.2025 - 21.09.2025"
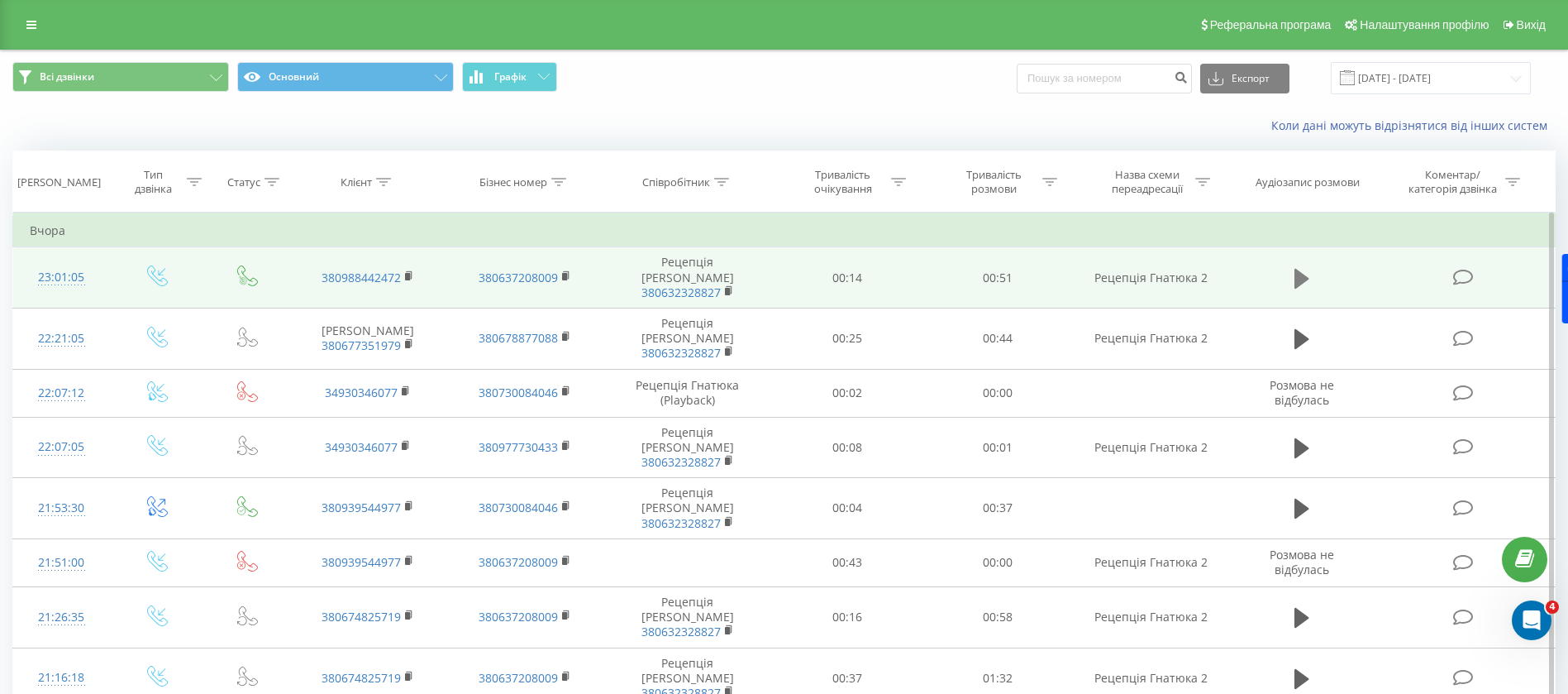
click at [1309, 272] on icon at bounding box center [1302, 277] width 15 height 19
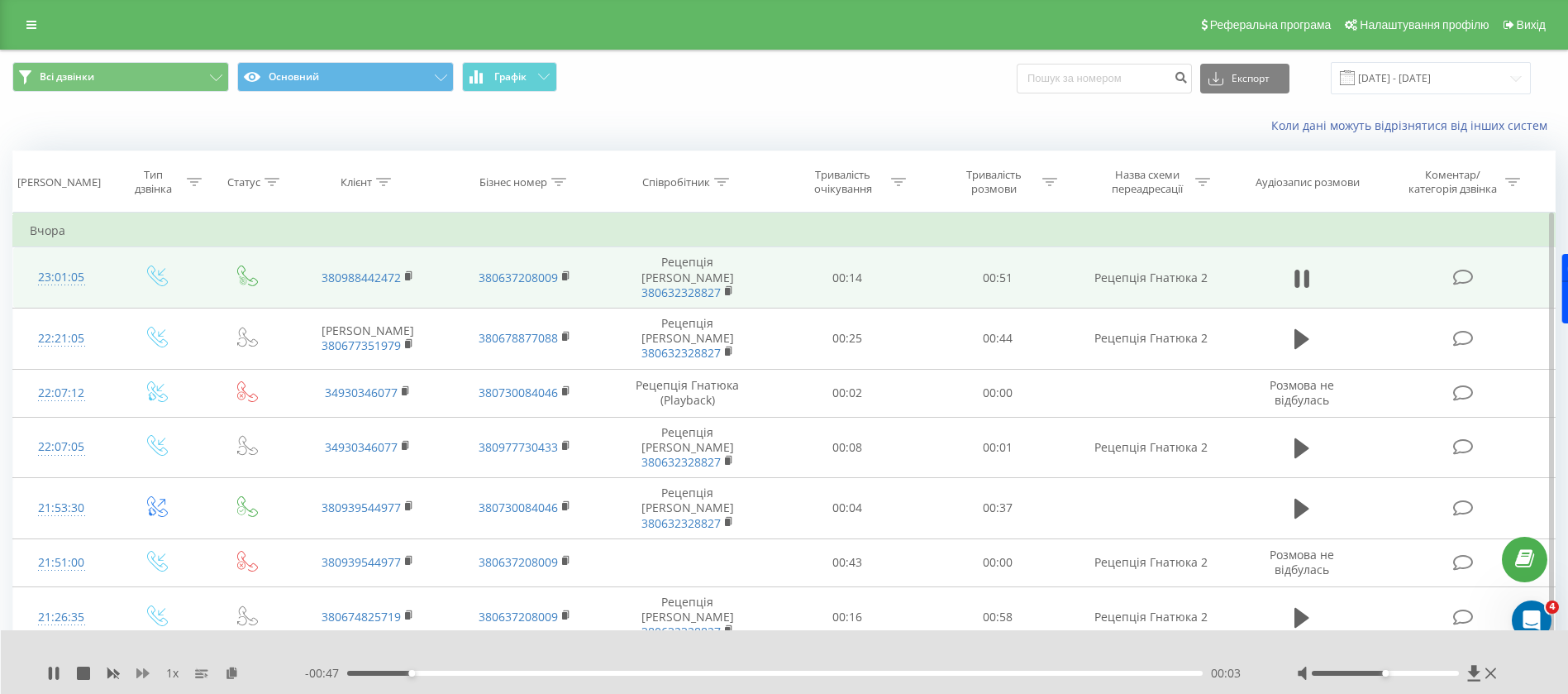
click at [144, 676] on icon at bounding box center [143, 673] width 14 height 10
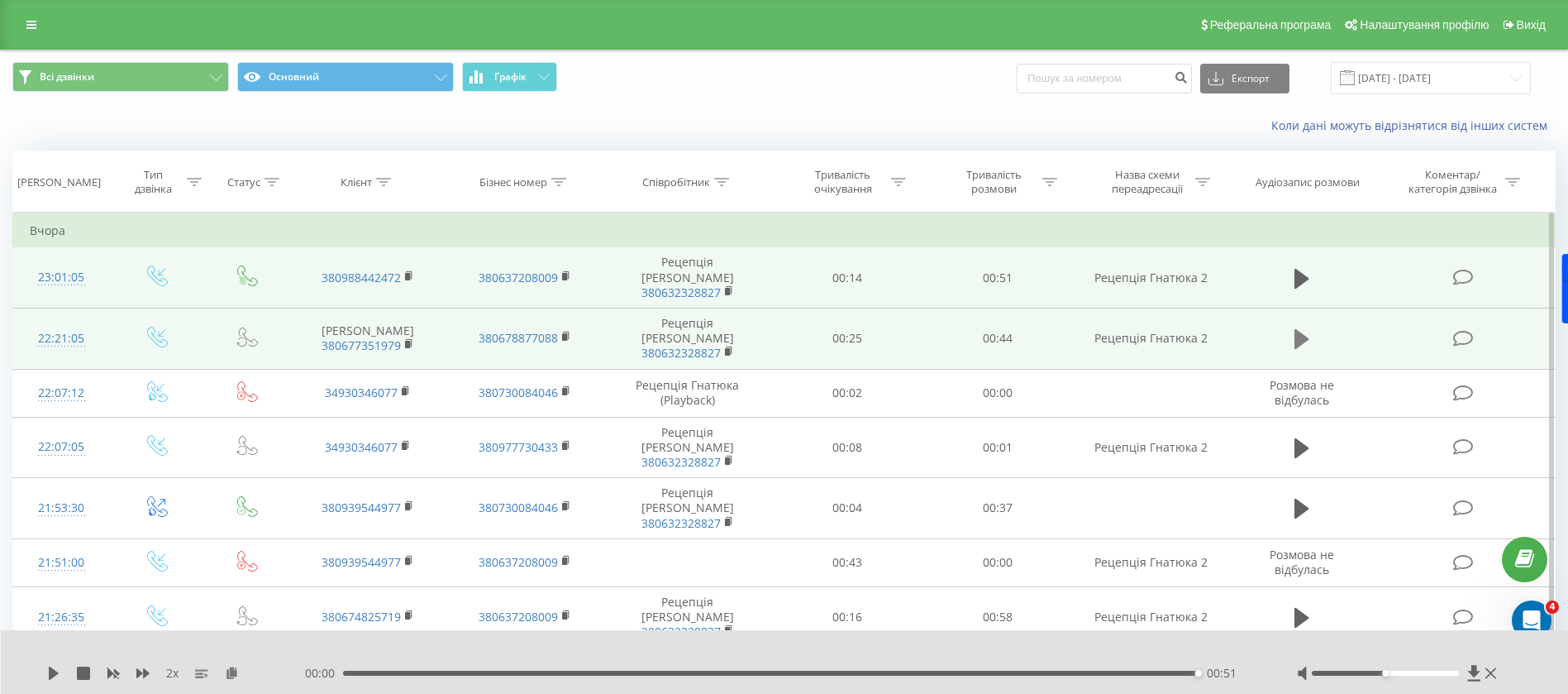
click at [1298, 329] on icon at bounding box center [1302, 338] width 15 height 19
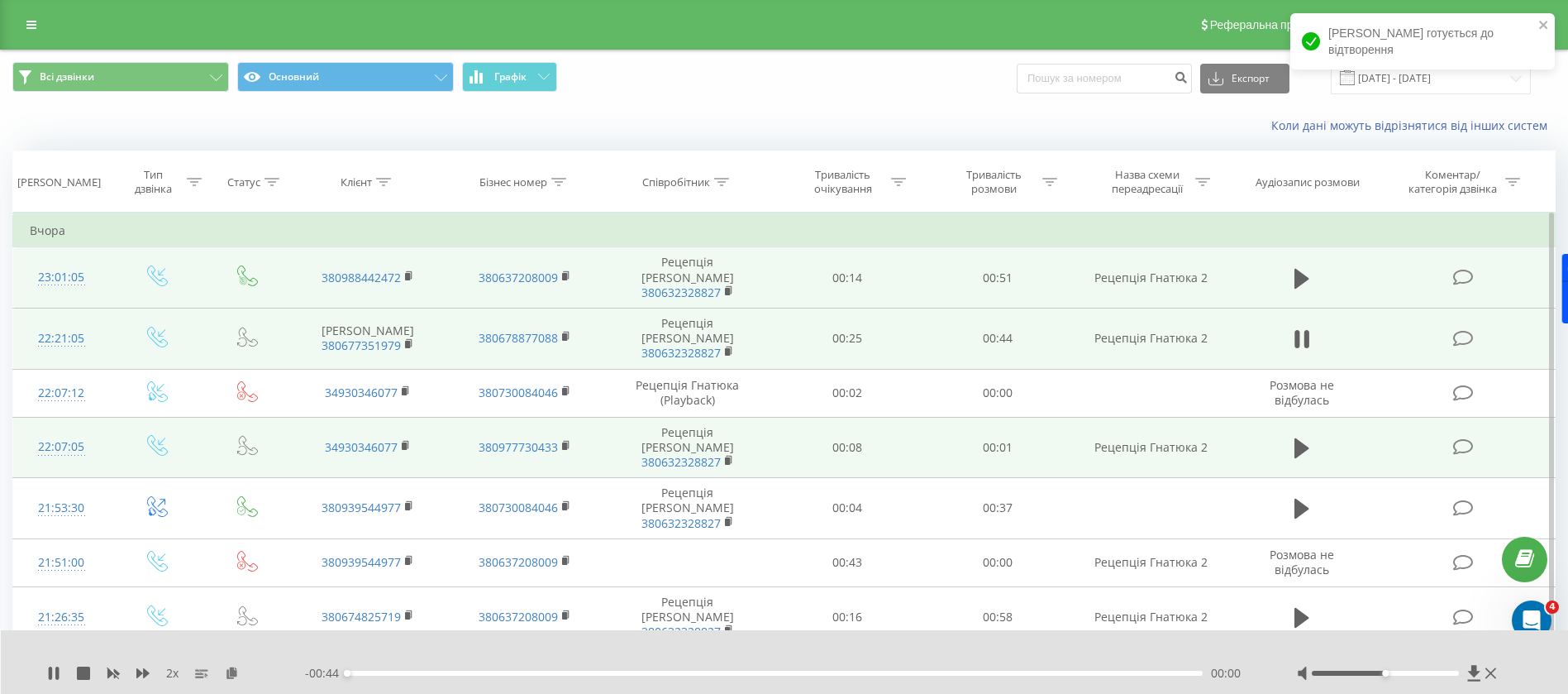
click at [1295, 431] on td at bounding box center [1301, 447] width 144 height 61
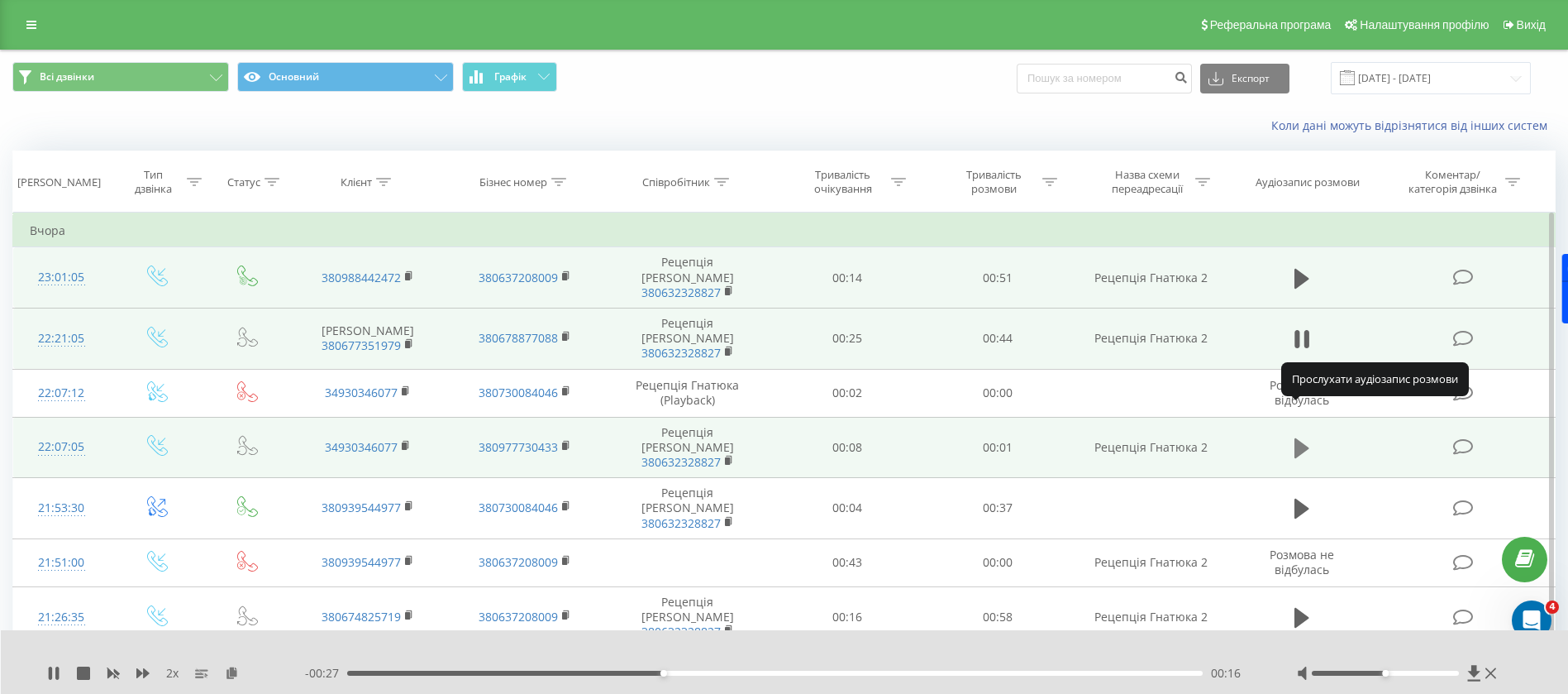
click at [1295, 438] on icon at bounding box center [1302, 447] width 15 height 19
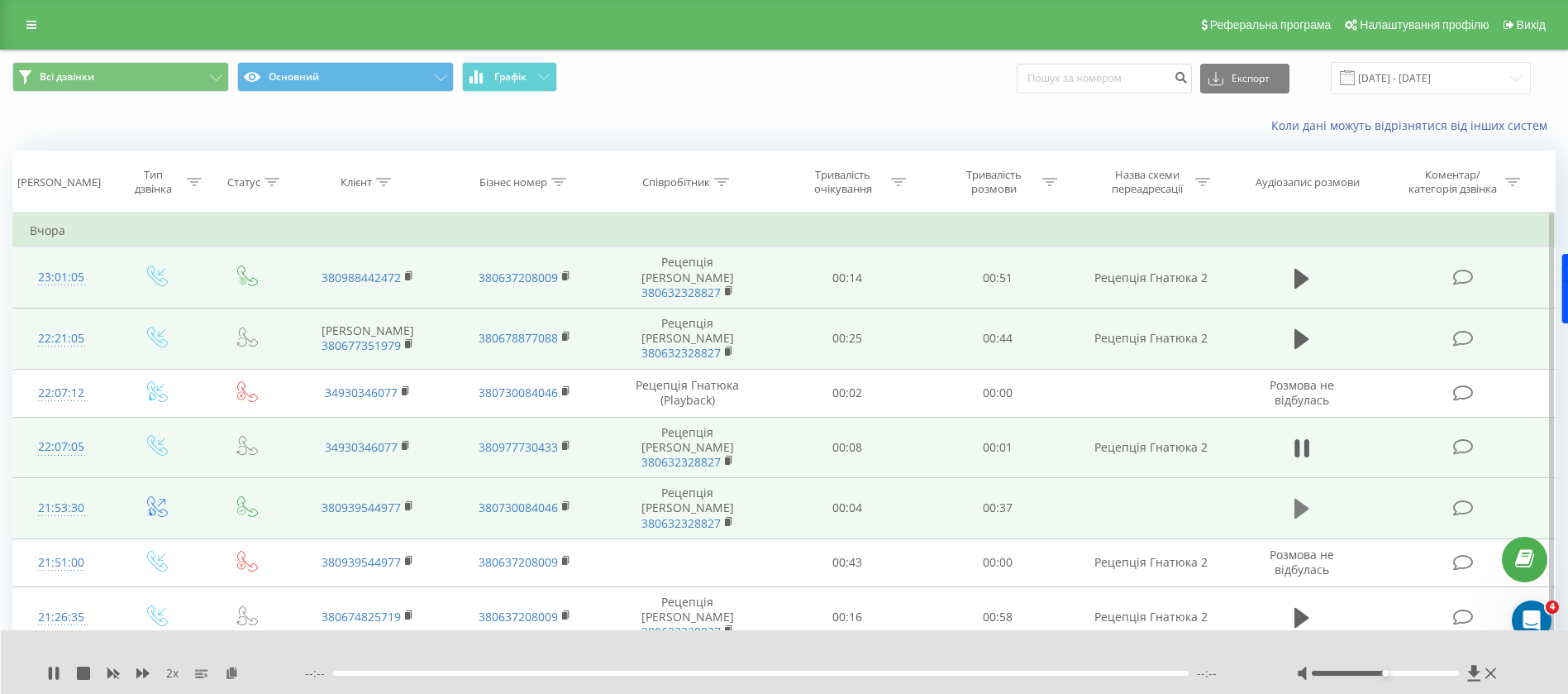
scroll to position [124, 0]
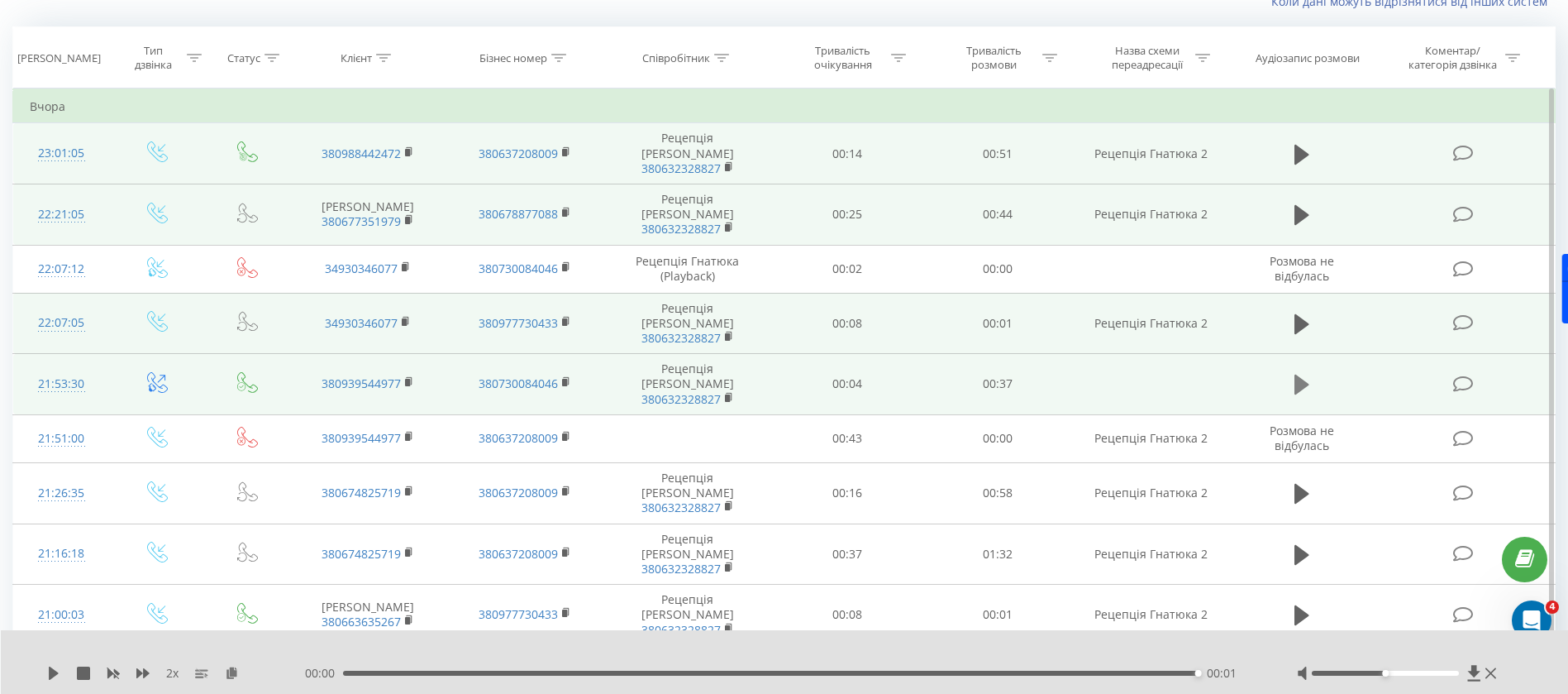
click at [1311, 372] on button at bounding box center [1301, 384] width 24 height 25
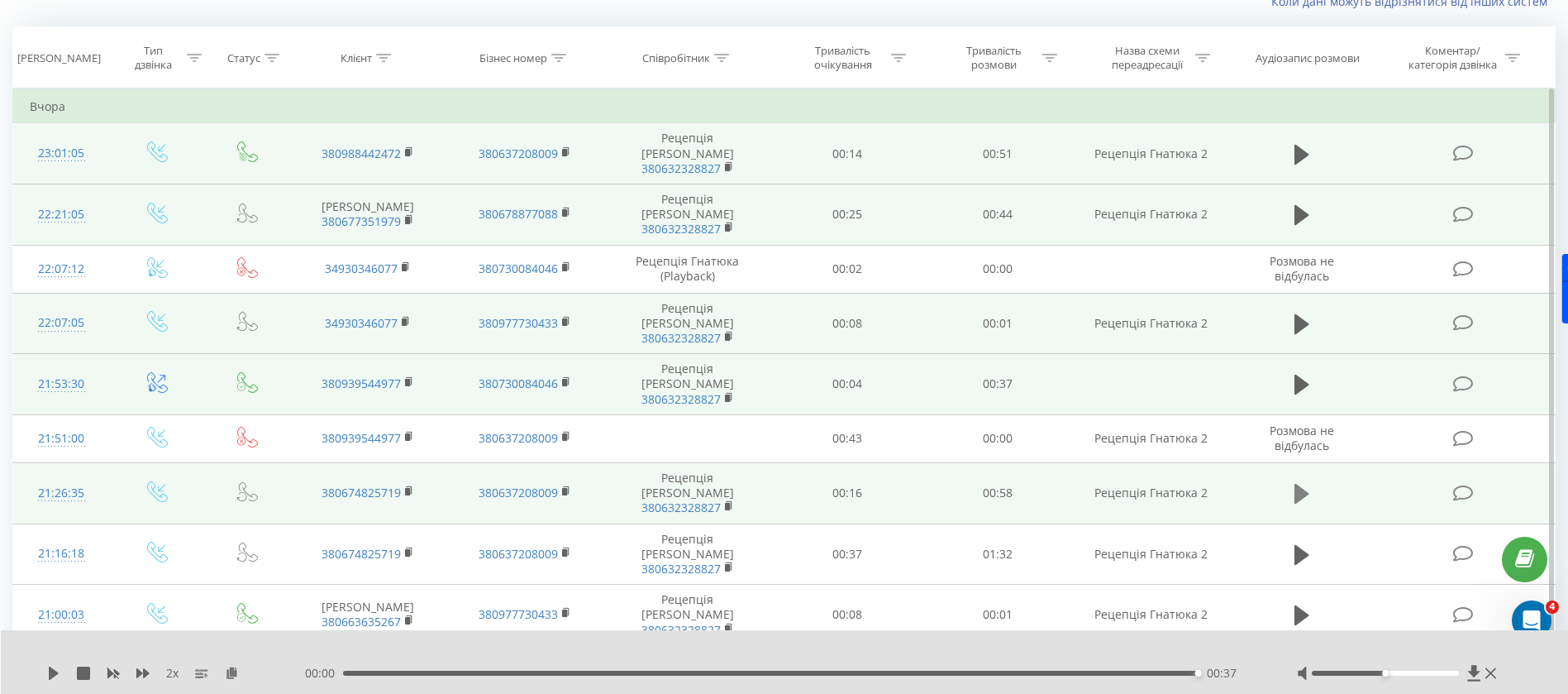
click at [1310, 481] on button at bounding box center [1301, 493] width 24 height 25
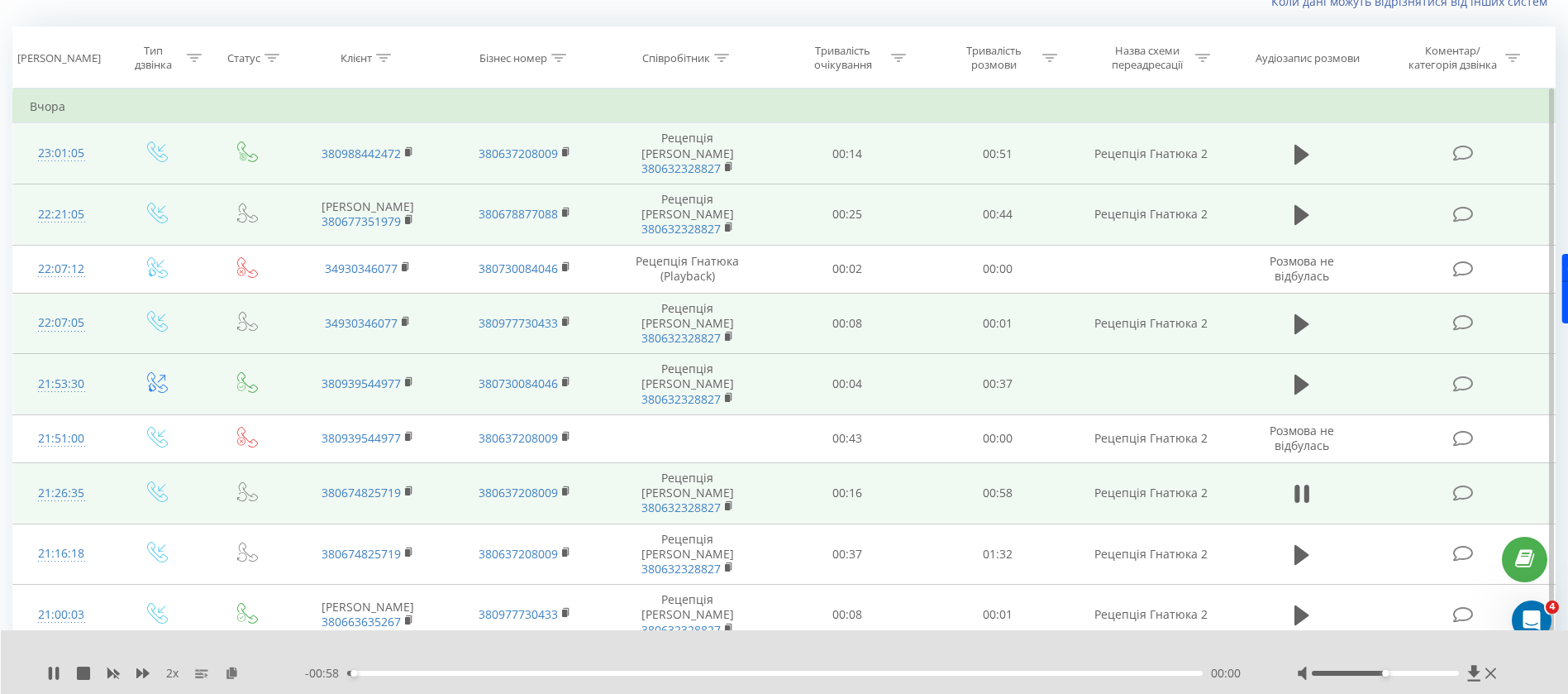
scroll to position [372, 0]
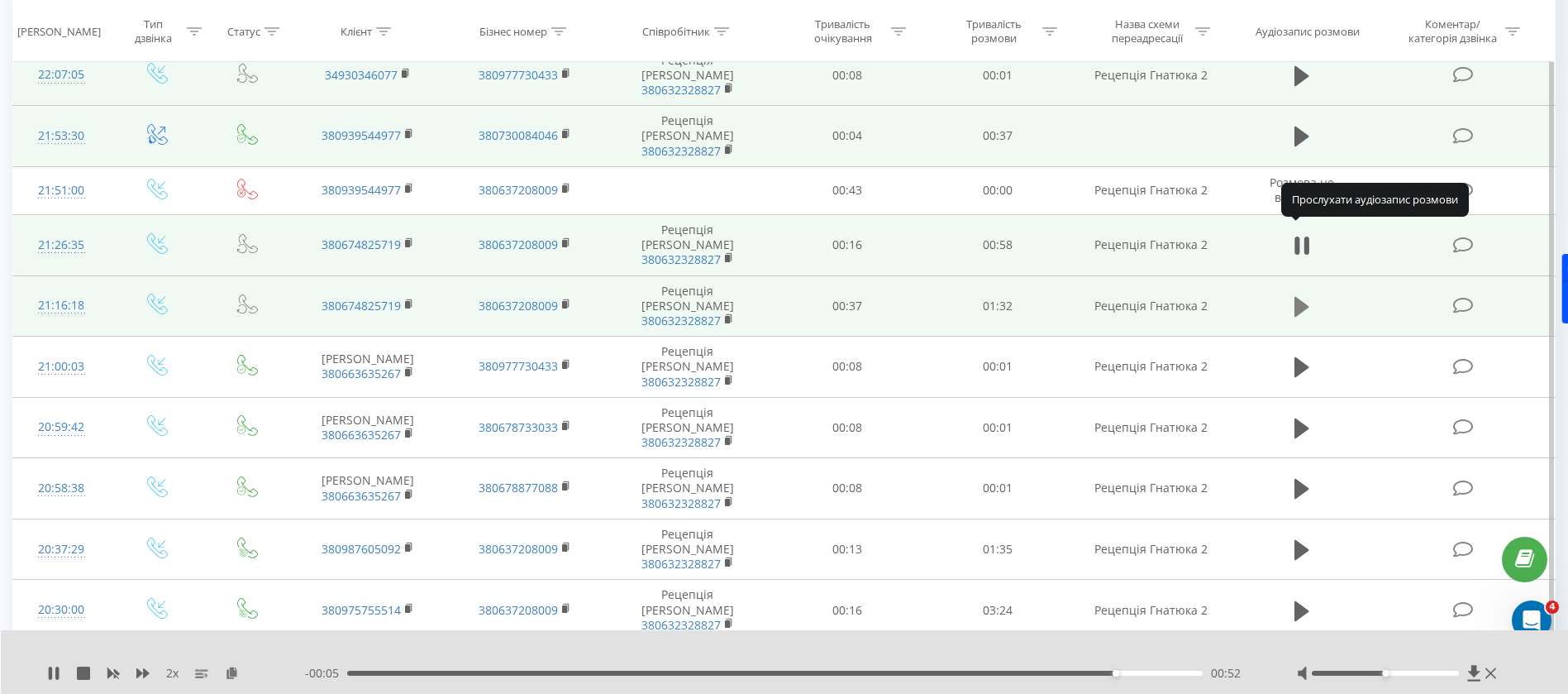
click at [1309, 295] on icon at bounding box center [1302, 306] width 15 height 23
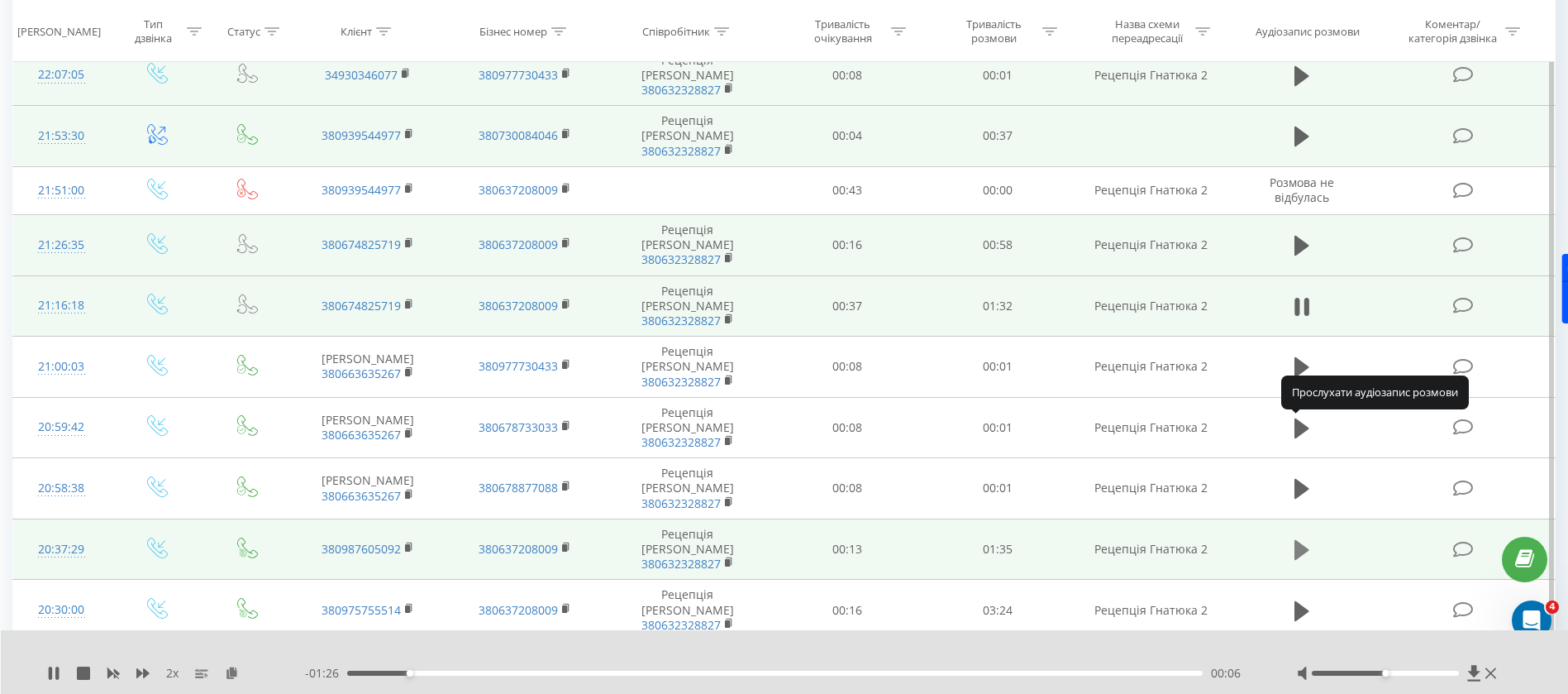
click at [1303, 540] on icon at bounding box center [1302, 549] width 15 height 19
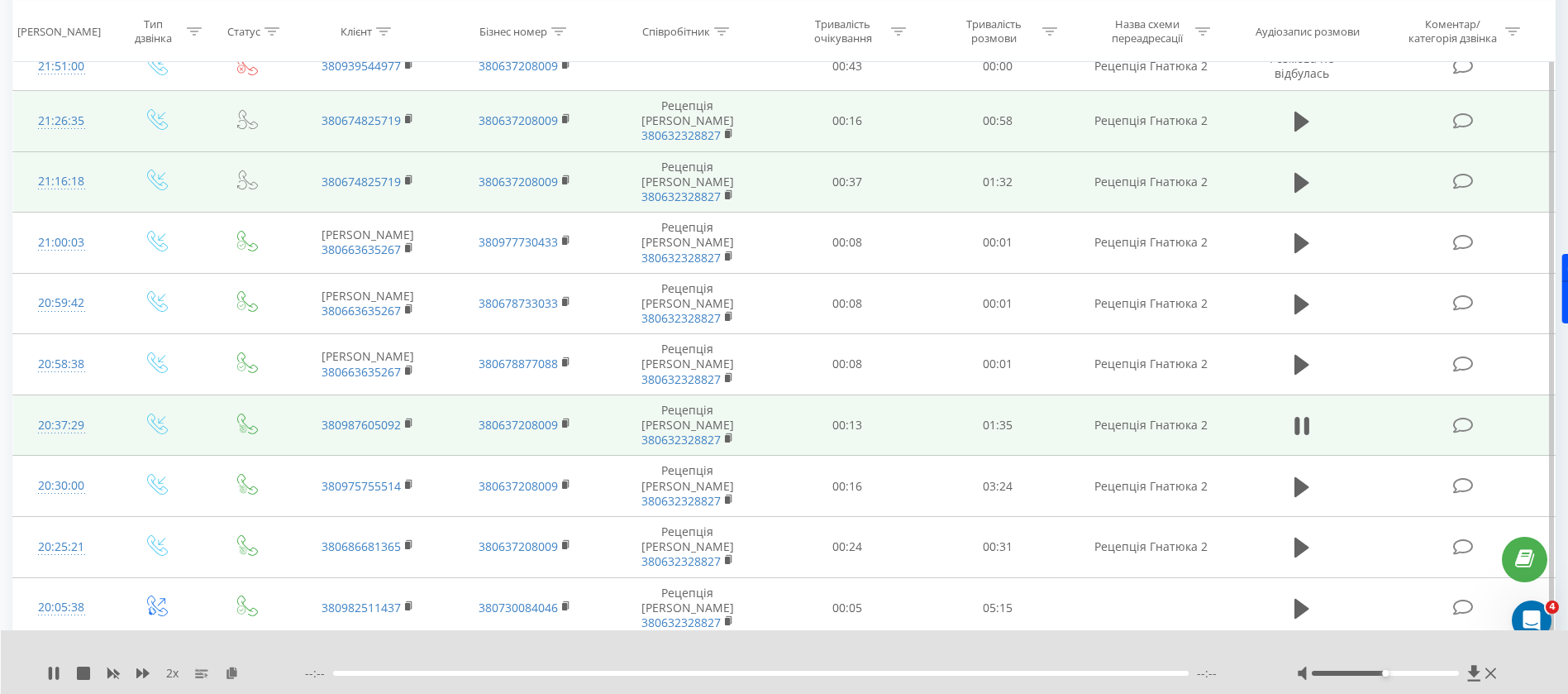
scroll to position [620, 0]
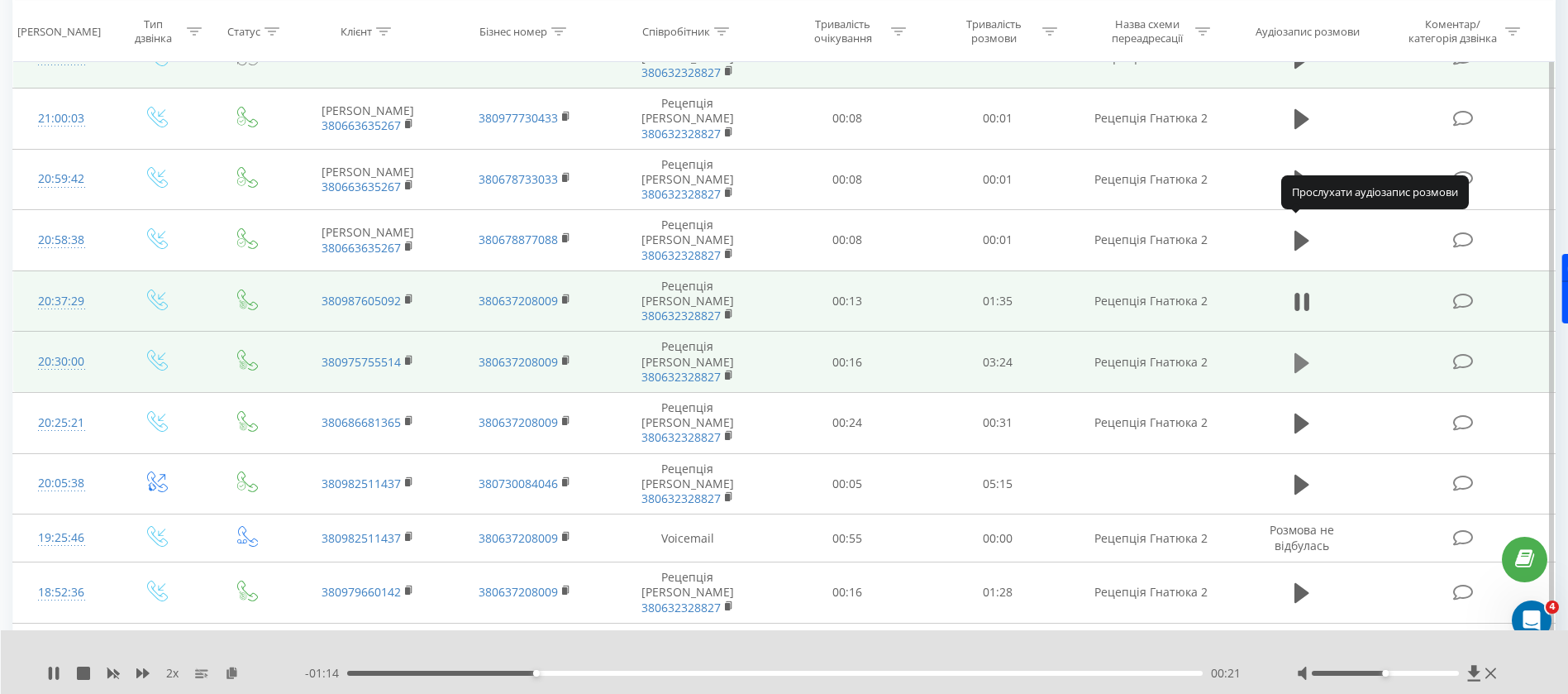
click at [1303, 352] on icon at bounding box center [1302, 362] width 15 height 19
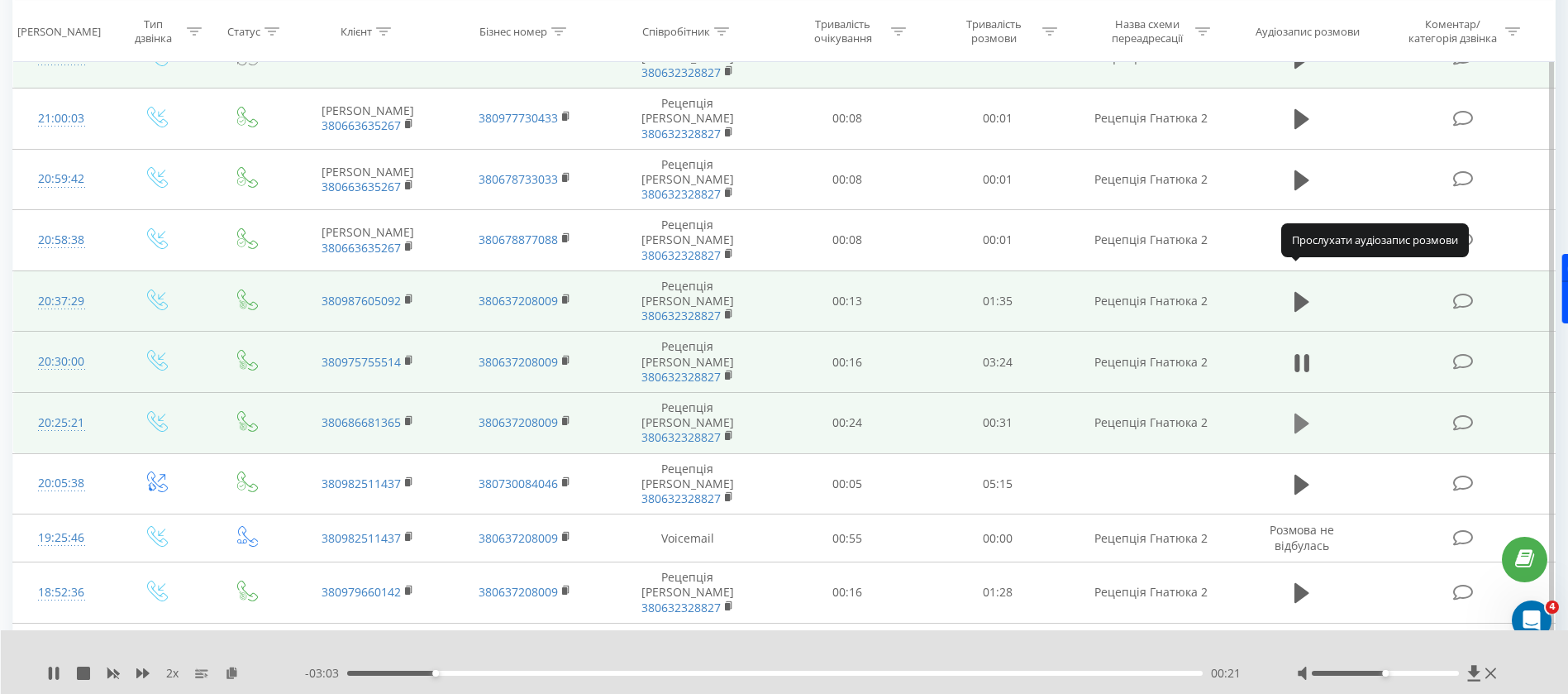
click at [1305, 413] on icon at bounding box center [1302, 423] width 15 height 19
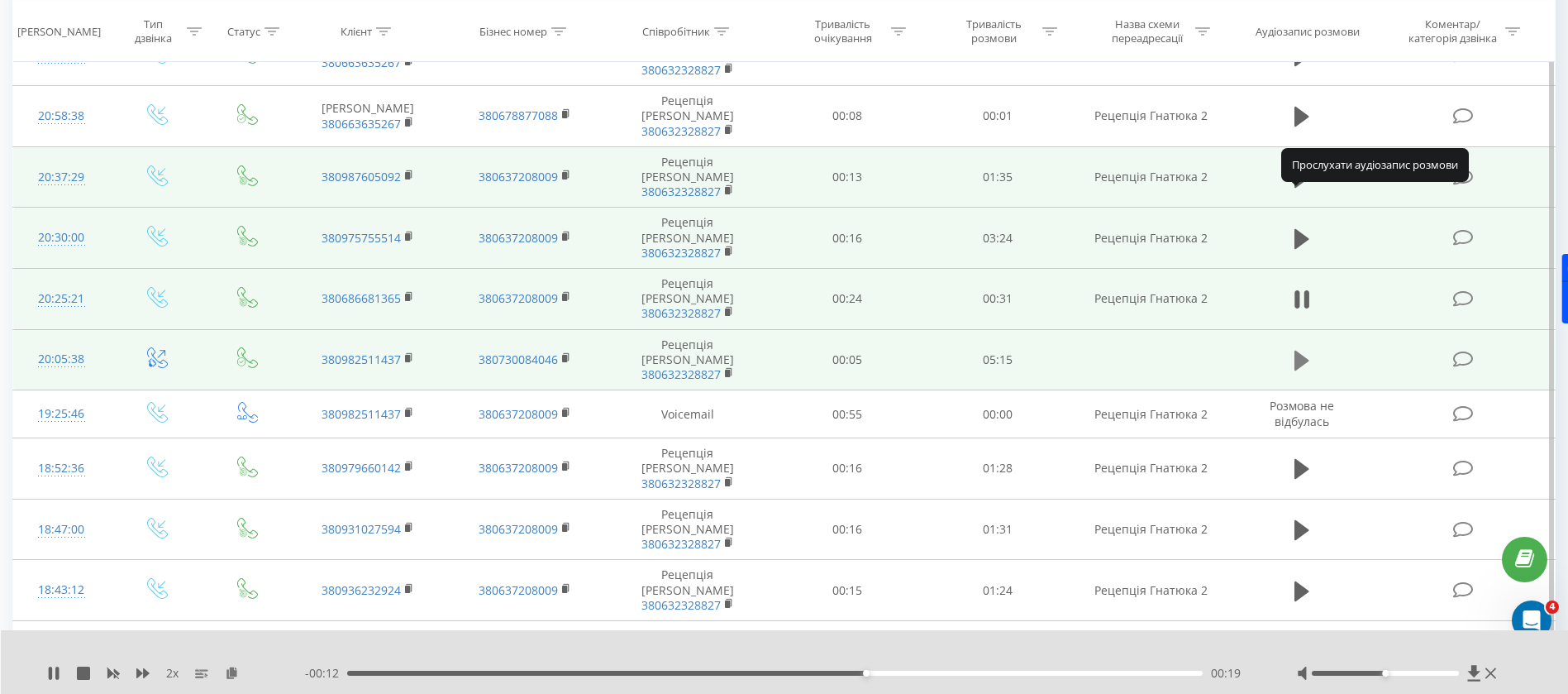
click at [1298, 351] on icon at bounding box center [1302, 360] width 15 height 19
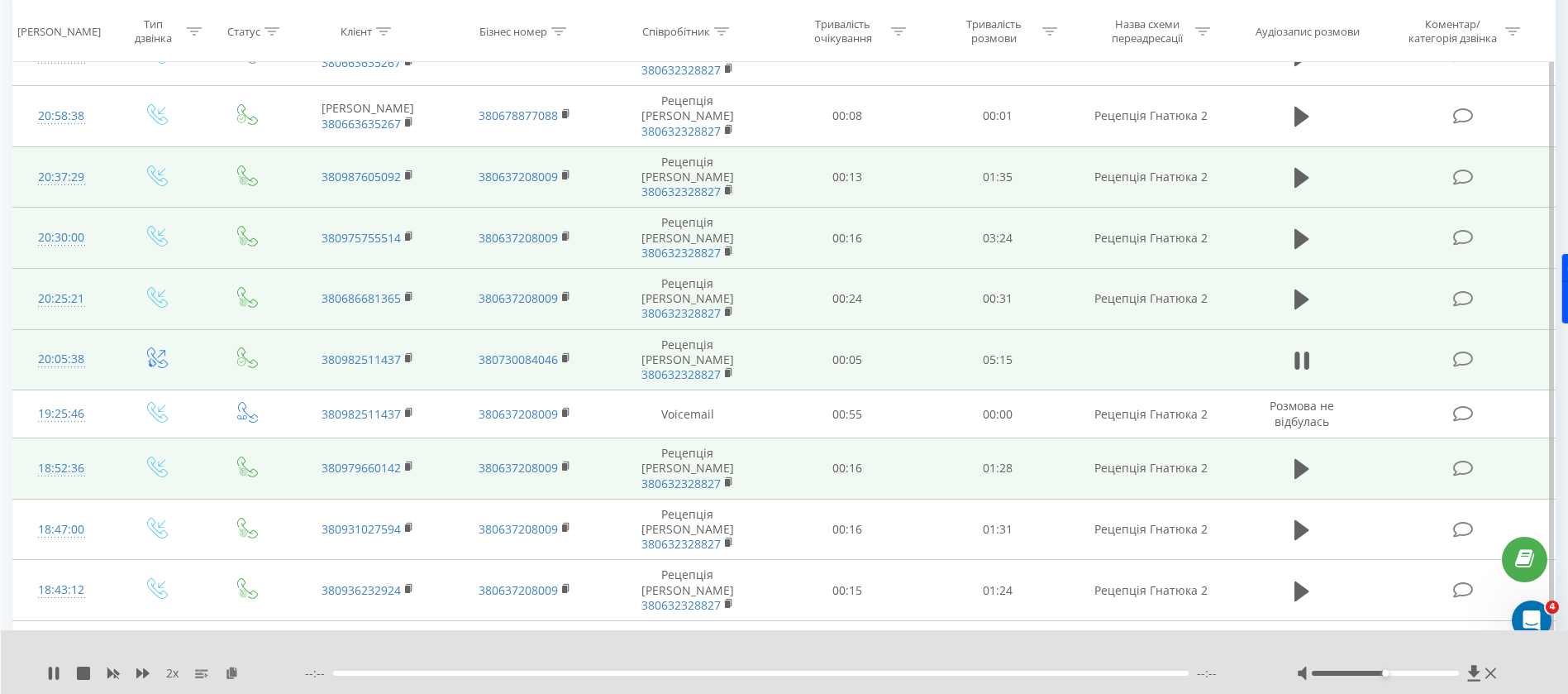
scroll to position [819, 0]
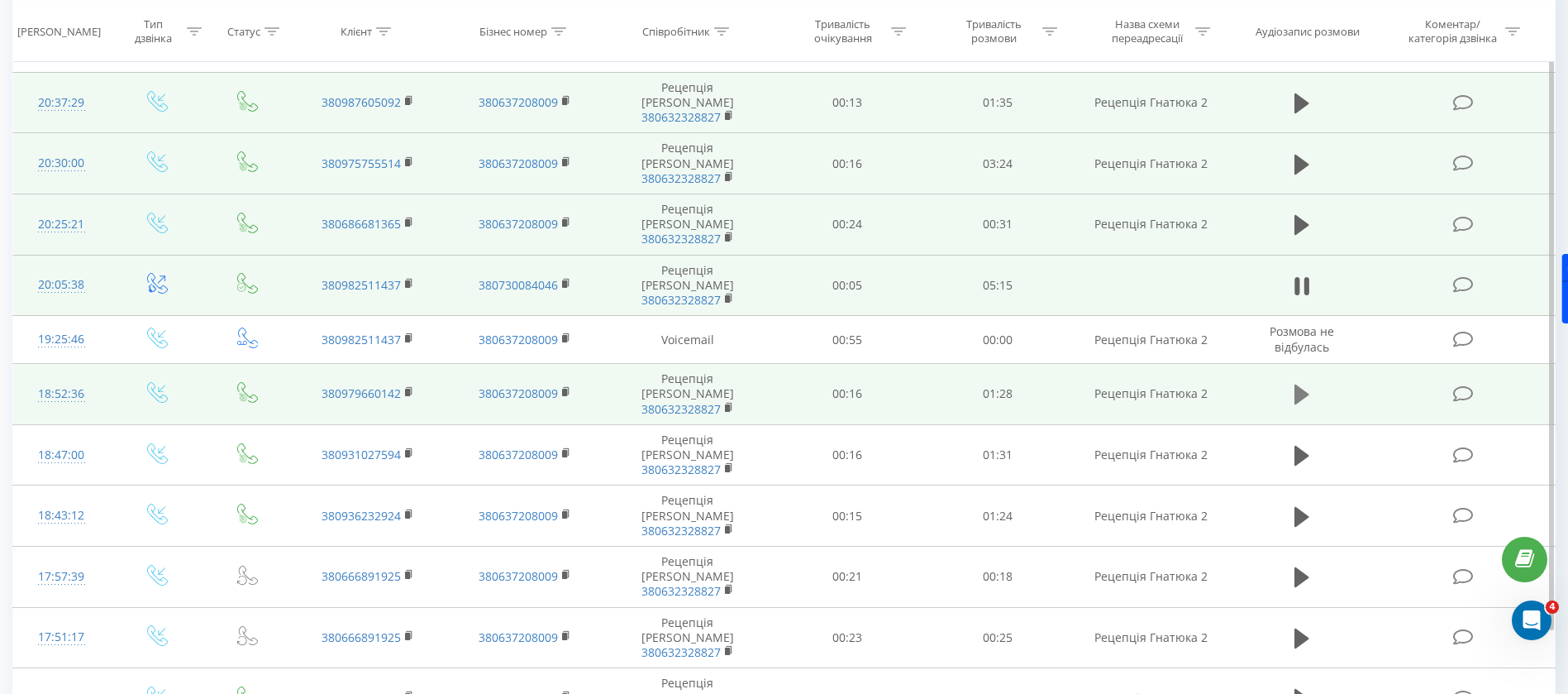
click at [1304, 385] on icon at bounding box center [1302, 394] width 15 height 19
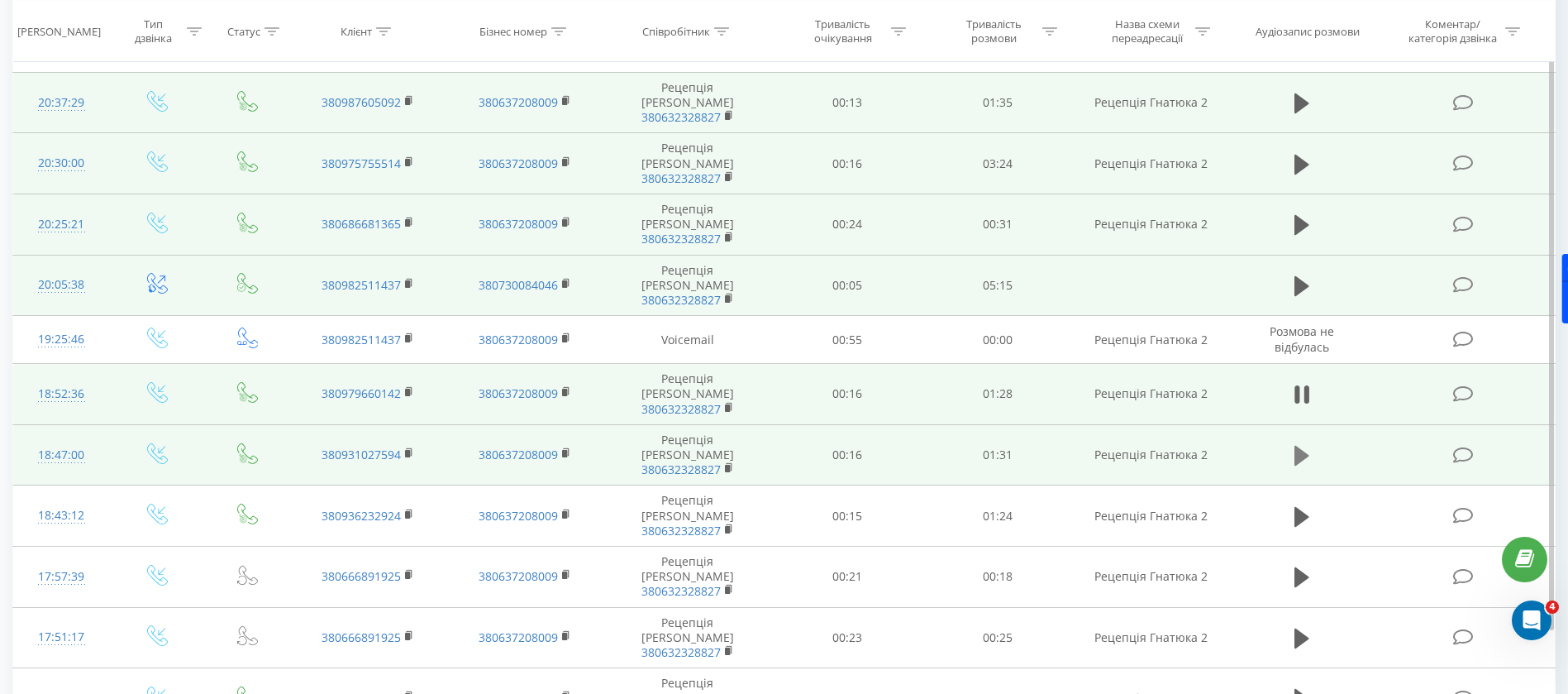
scroll to position [883, 0]
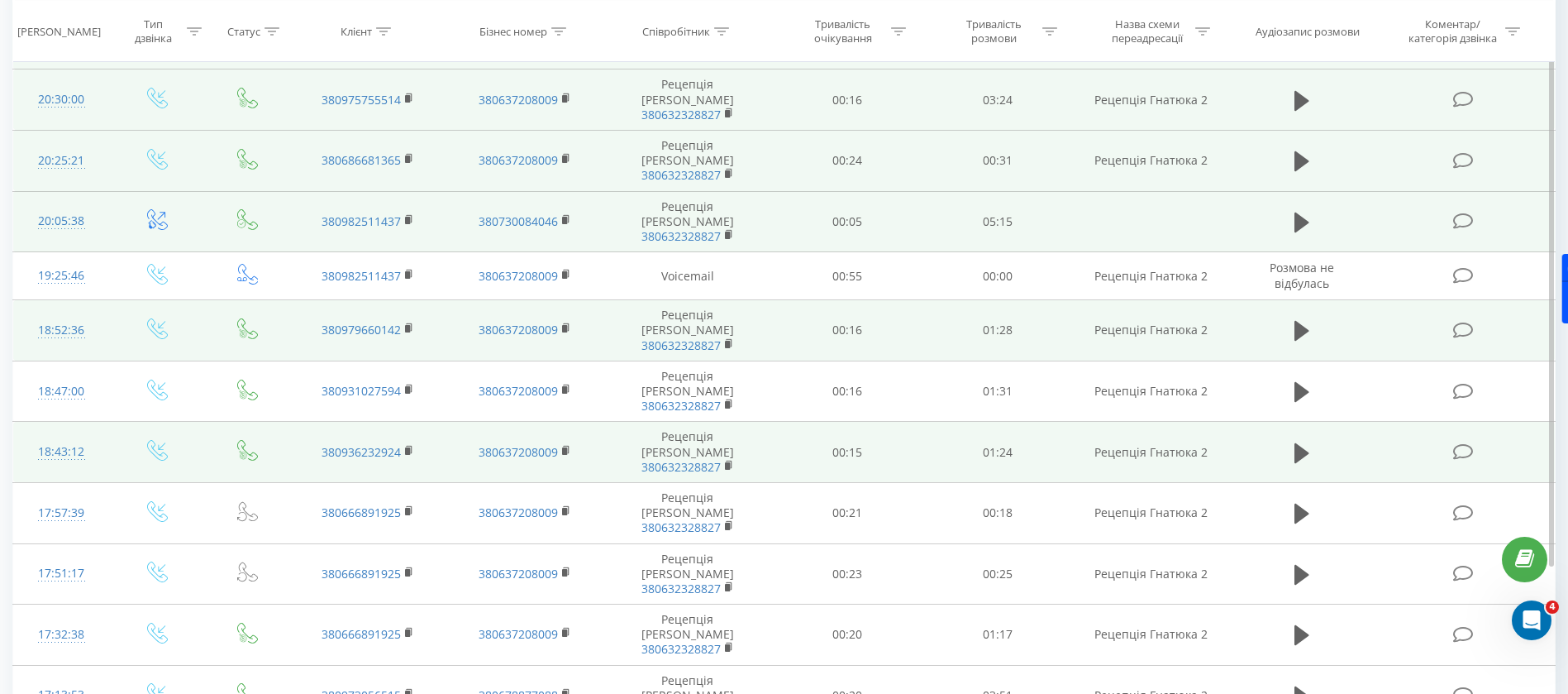
click at [1299, 422] on td at bounding box center [1301, 452] width 144 height 61
click at [1299, 442] on icon at bounding box center [1302, 451] width 15 height 19
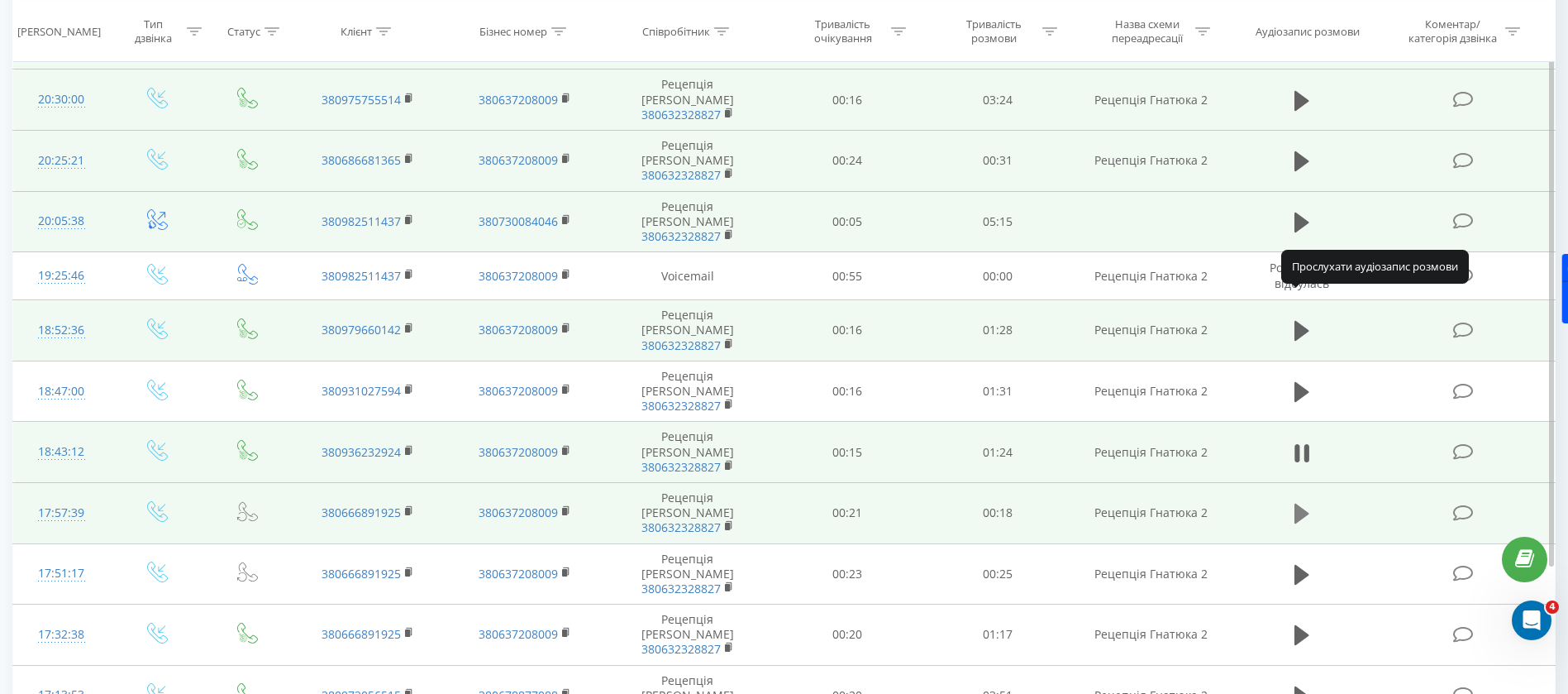
click at [1295, 504] on icon at bounding box center [1302, 513] width 15 height 19
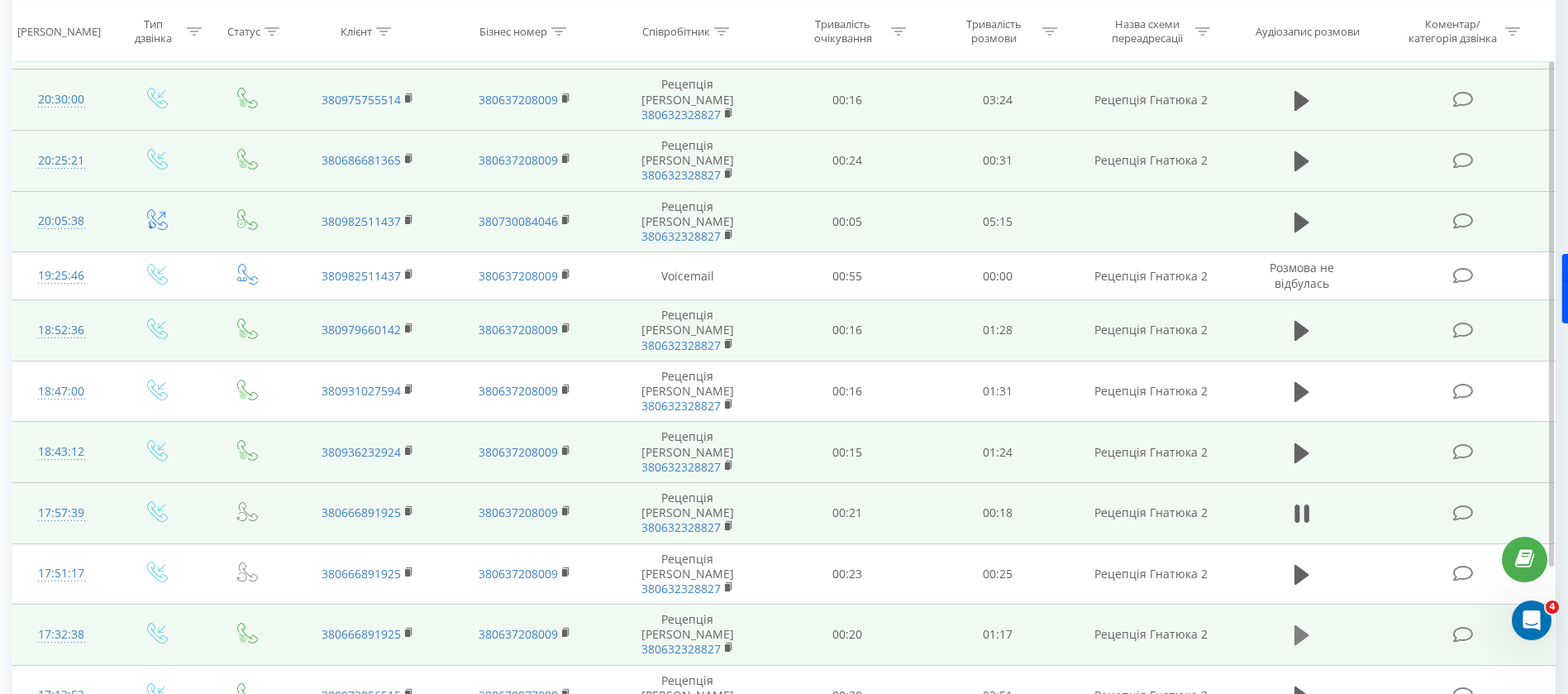
click at [1297, 624] on icon at bounding box center [1302, 635] width 15 height 23
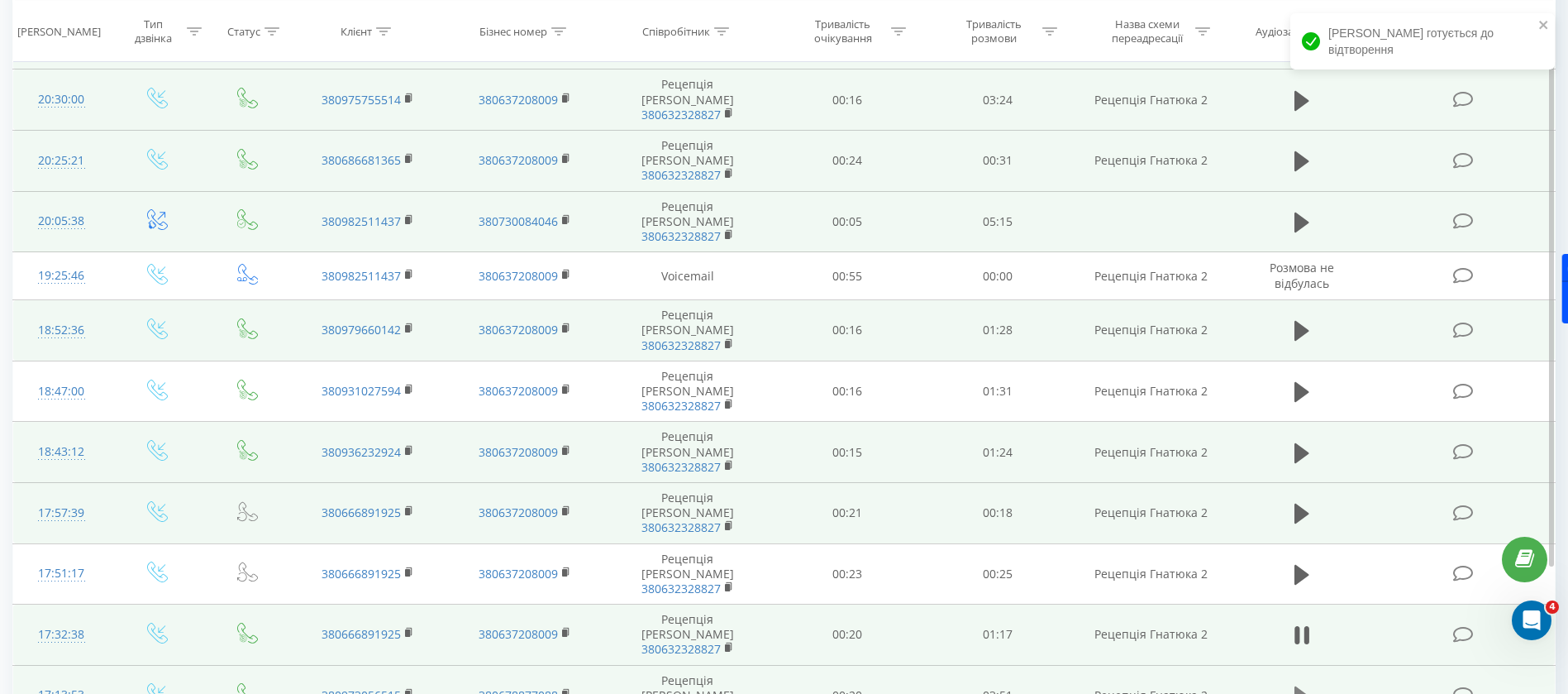
click at [1292, 684] on button at bounding box center [1301, 696] width 24 height 25
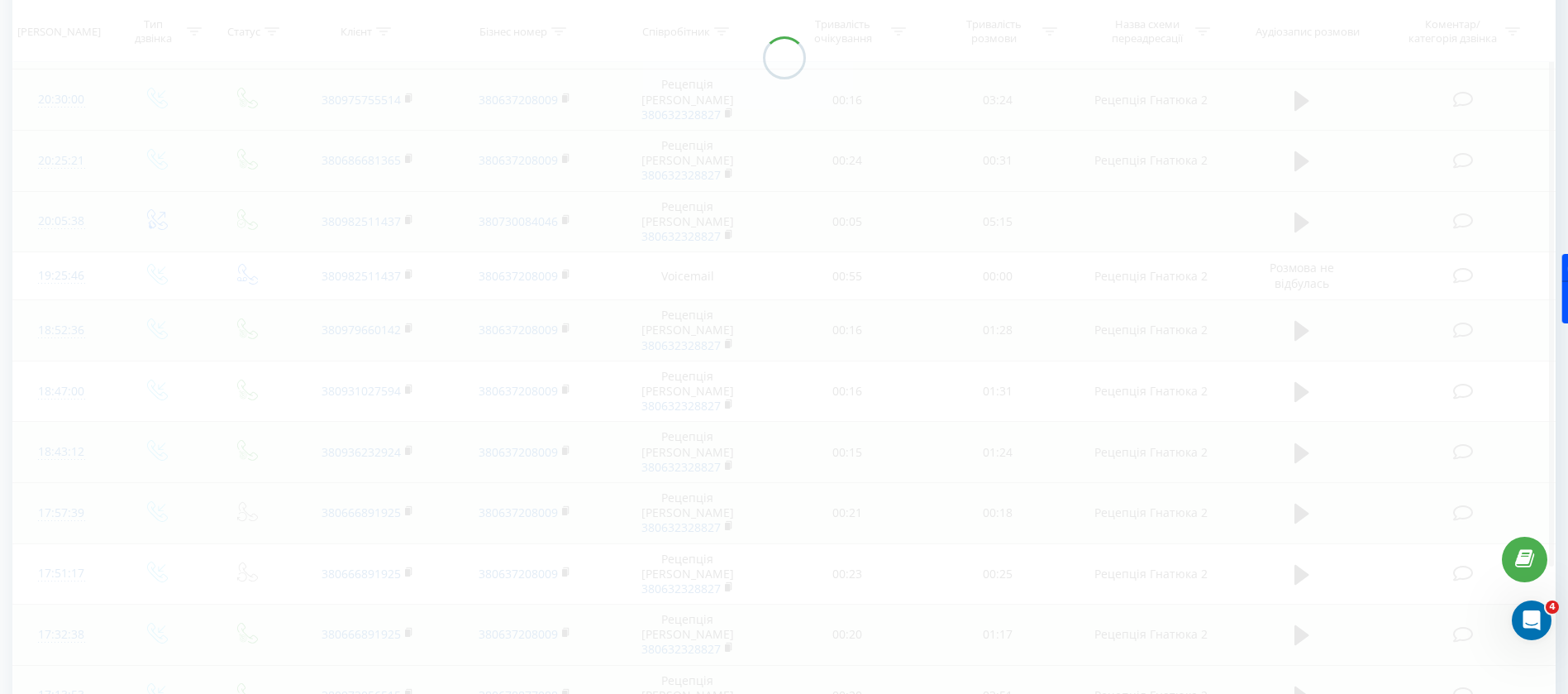
scroll to position [109, 0]
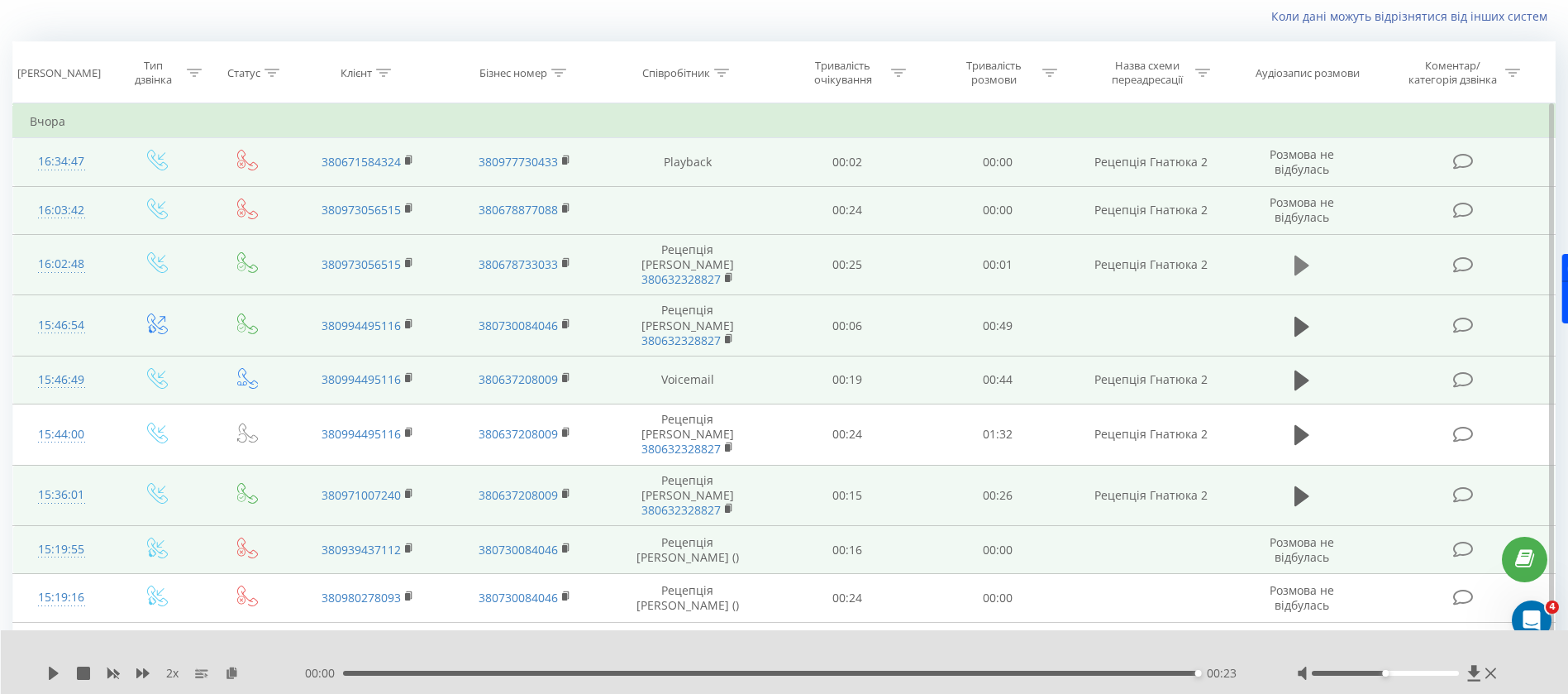
click at [1307, 264] on icon at bounding box center [1302, 265] width 15 height 23
click at [1305, 315] on icon at bounding box center [1302, 326] width 15 height 23
click at [1304, 370] on icon at bounding box center [1302, 380] width 15 height 19
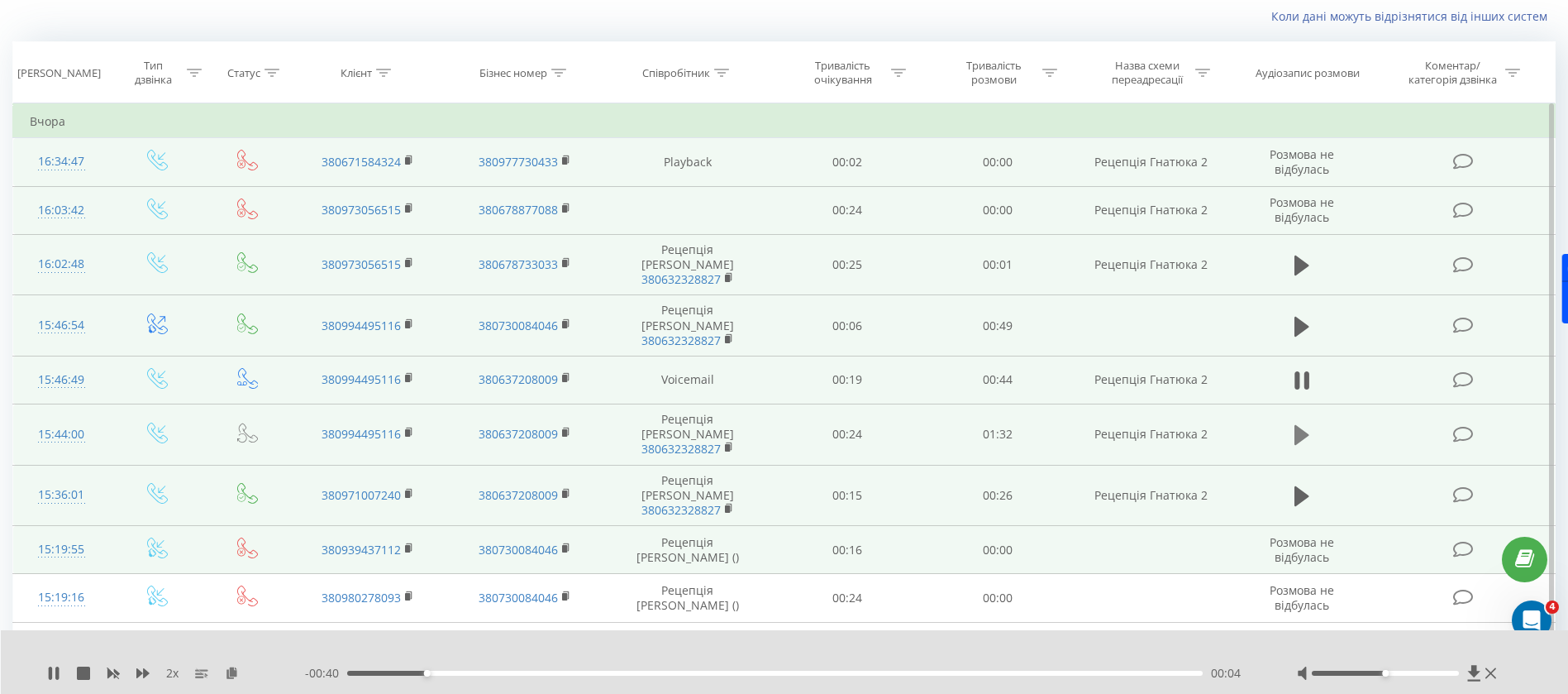
click at [1298, 424] on icon at bounding box center [1302, 434] width 15 height 23
click at [1308, 486] on icon at bounding box center [1302, 495] width 15 height 19
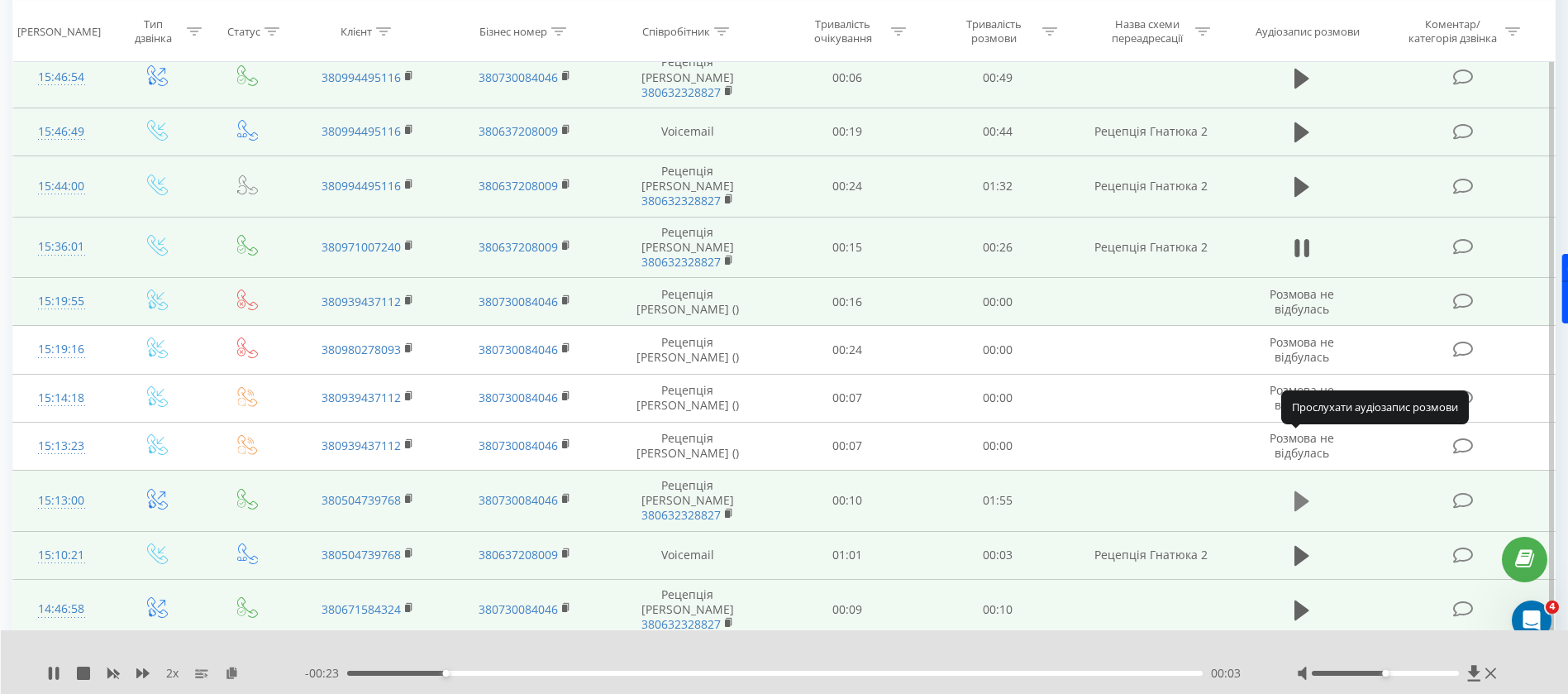
scroll to position [481, 0]
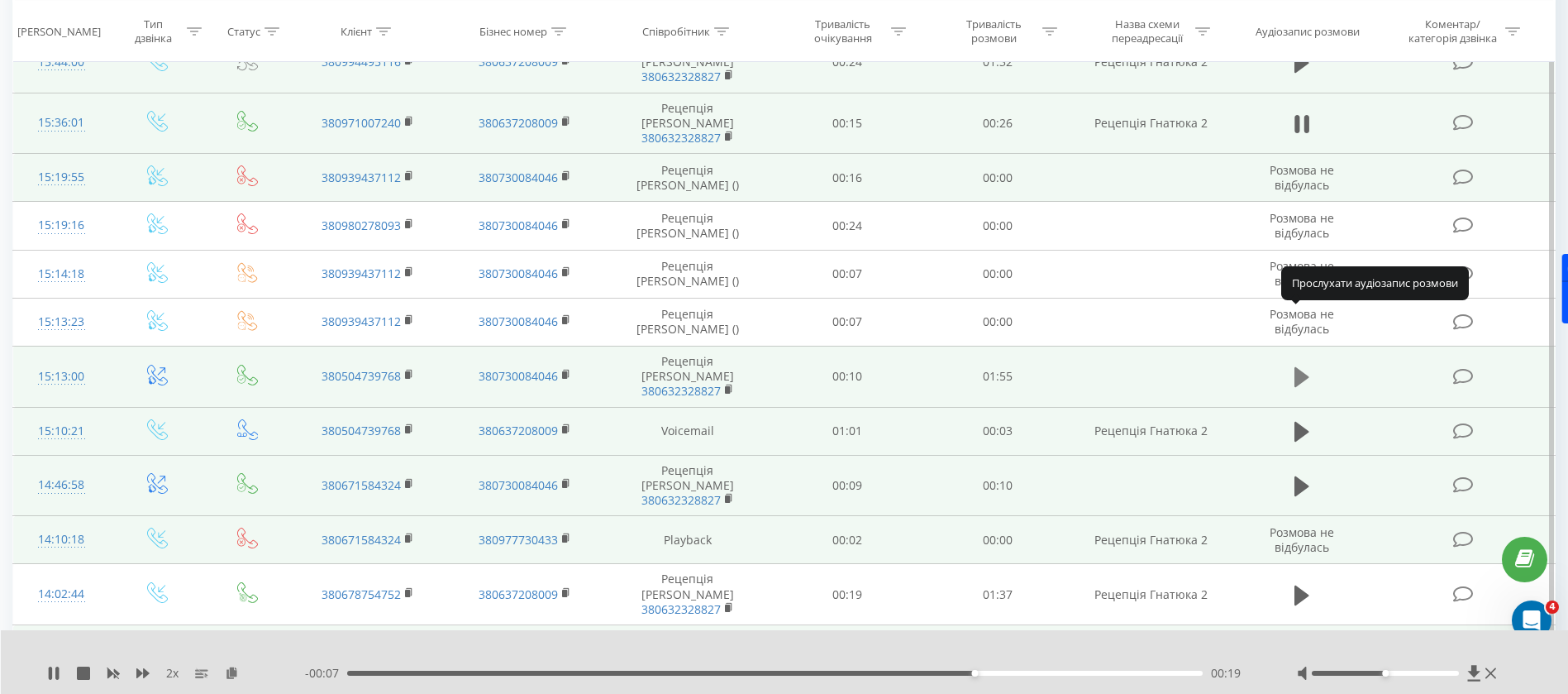
click at [1305, 365] on icon at bounding box center [1302, 376] width 15 height 23
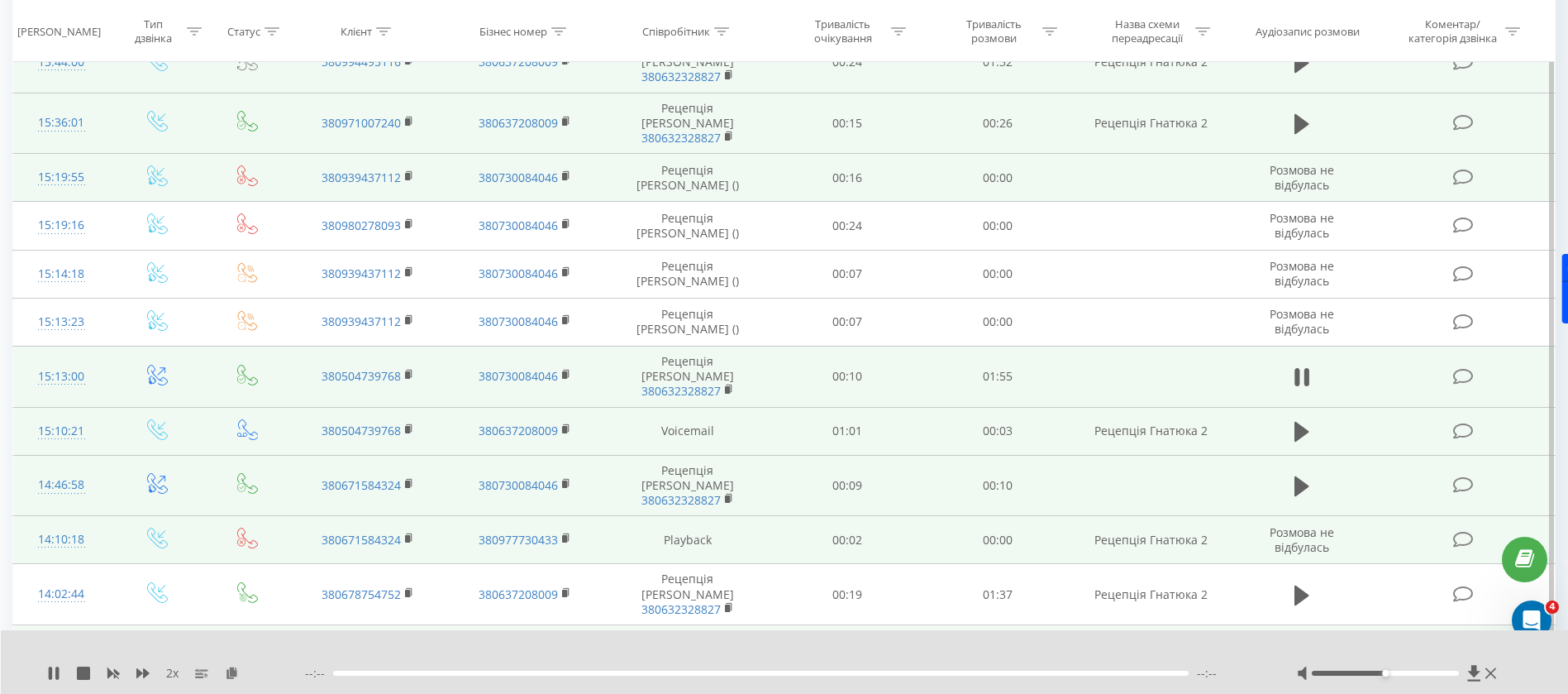
scroll to position [605, 0]
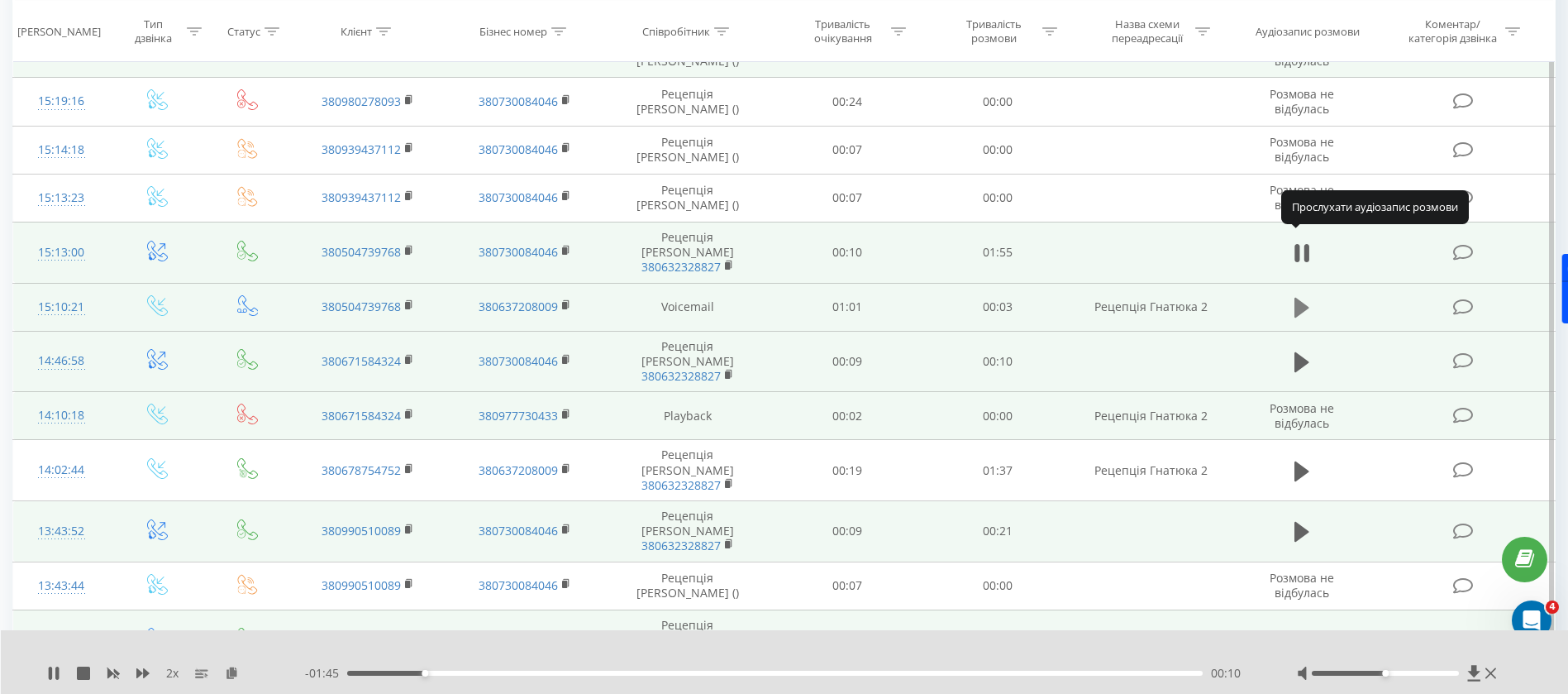
click at [1303, 296] on icon at bounding box center [1302, 307] width 15 height 23
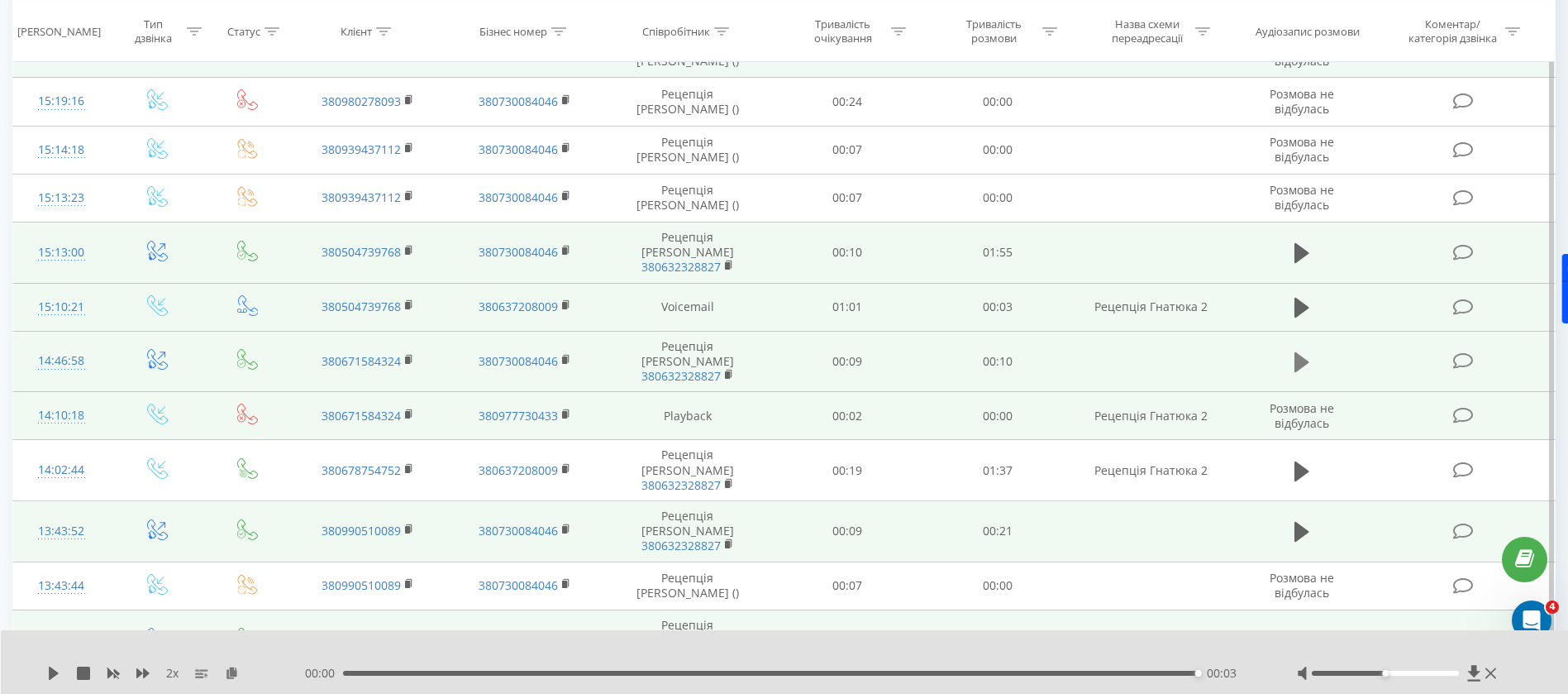
click at [1303, 352] on icon at bounding box center [1302, 362] width 15 height 19
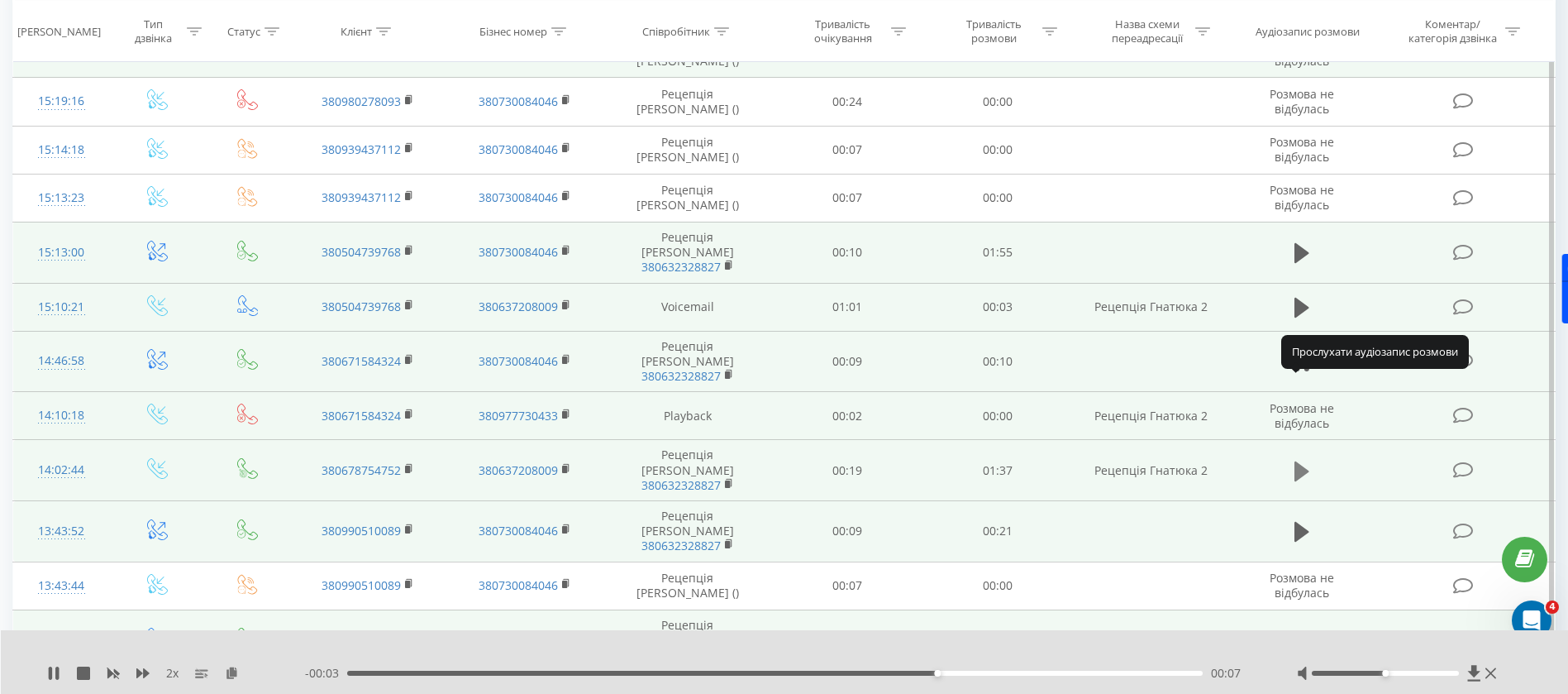
click at [1303, 461] on icon at bounding box center [1302, 470] width 15 height 19
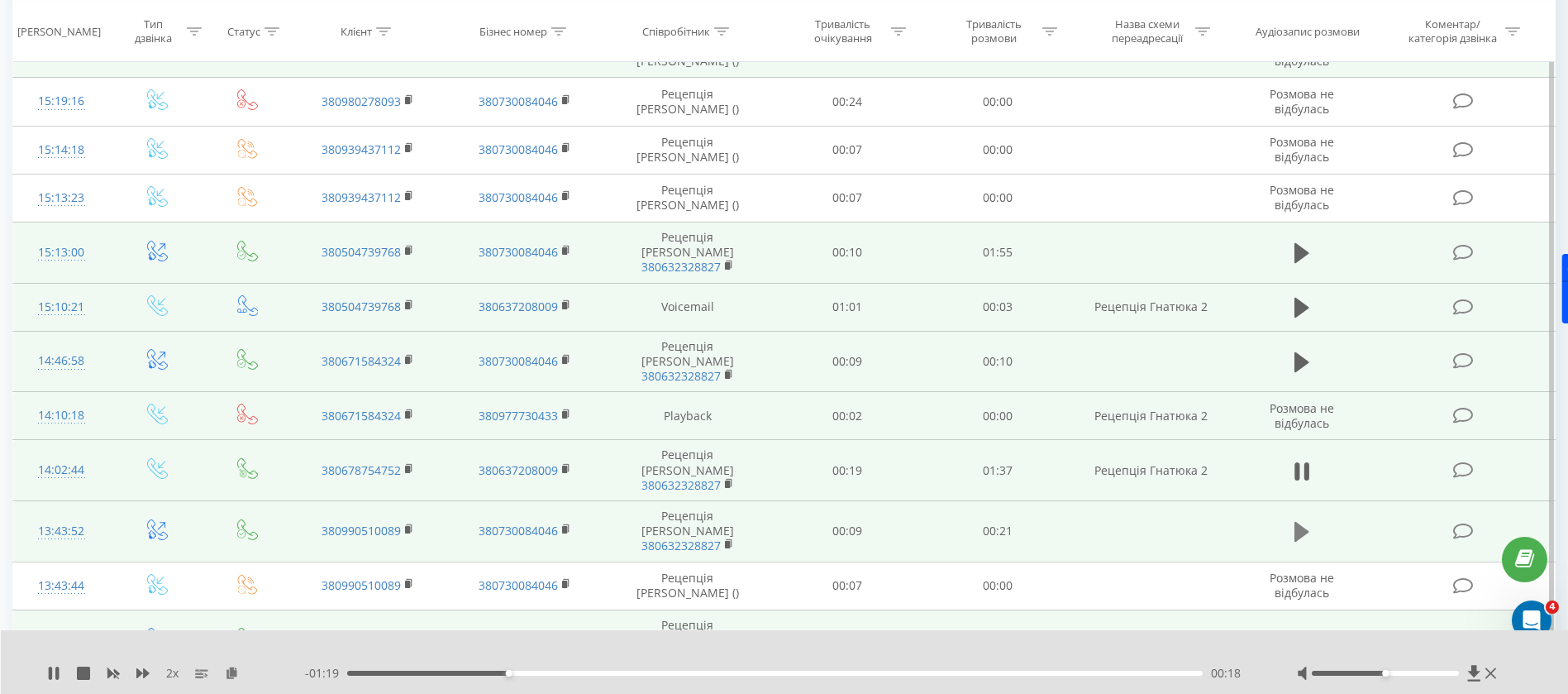
click at [1302, 522] on icon at bounding box center [1302, 531] width 15 height 19
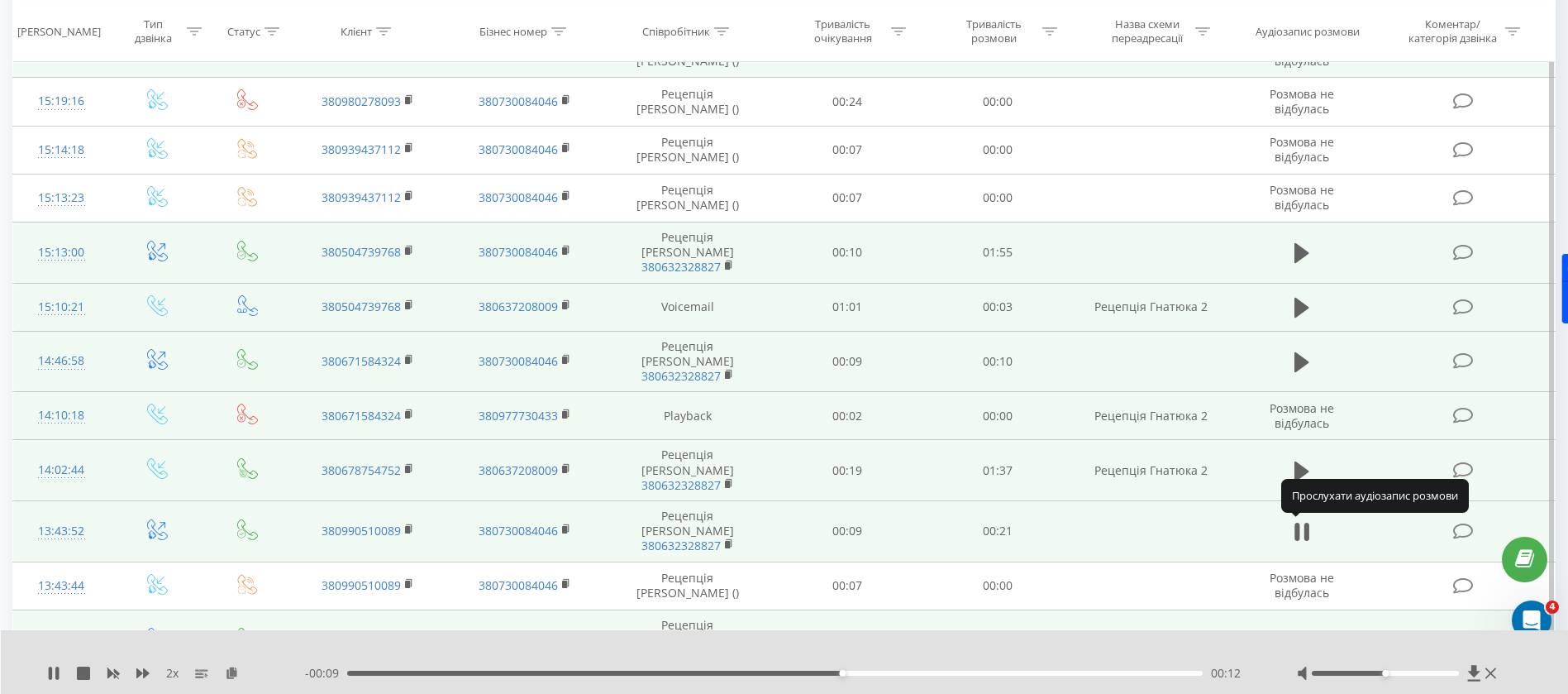
click at [1304, 629] on icon at bounding box center [1302, 640] width 15 height 23
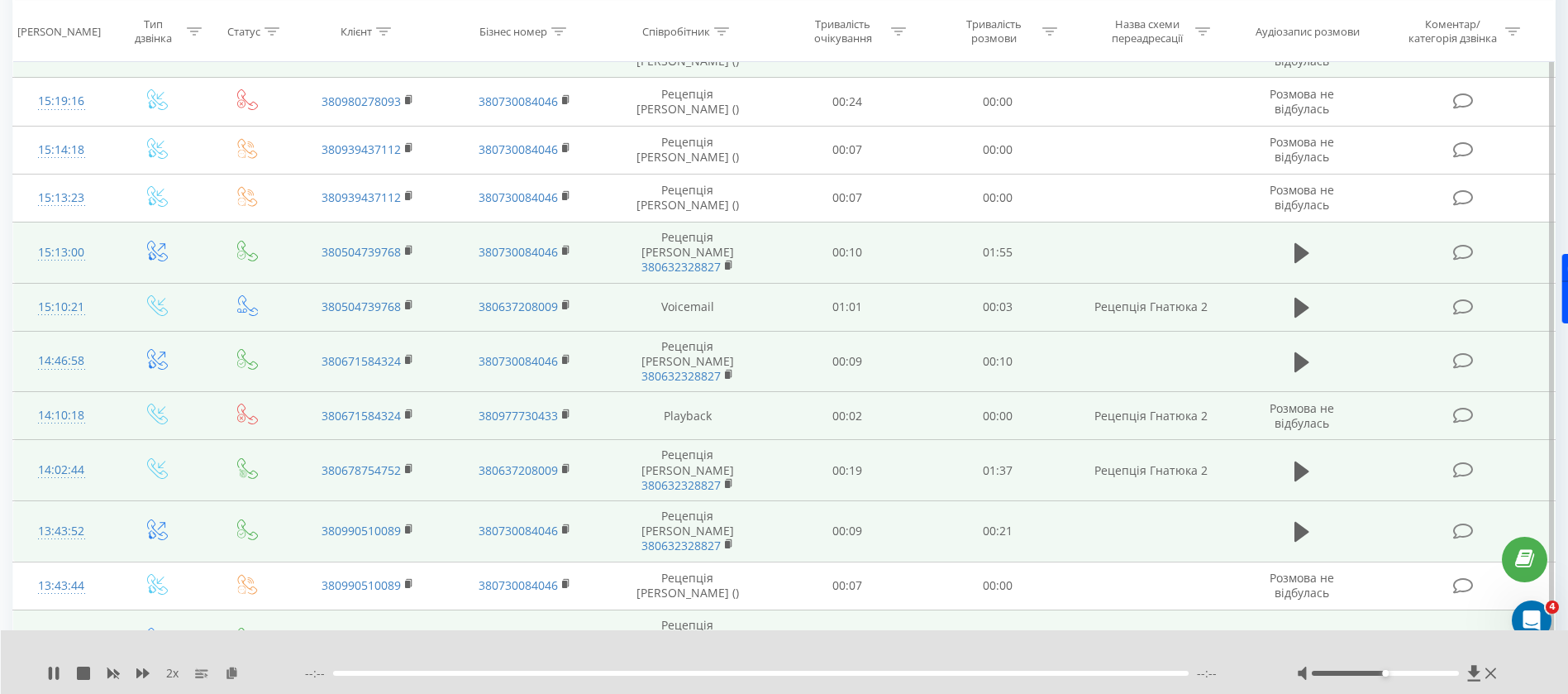
scroll to position [730, 0]
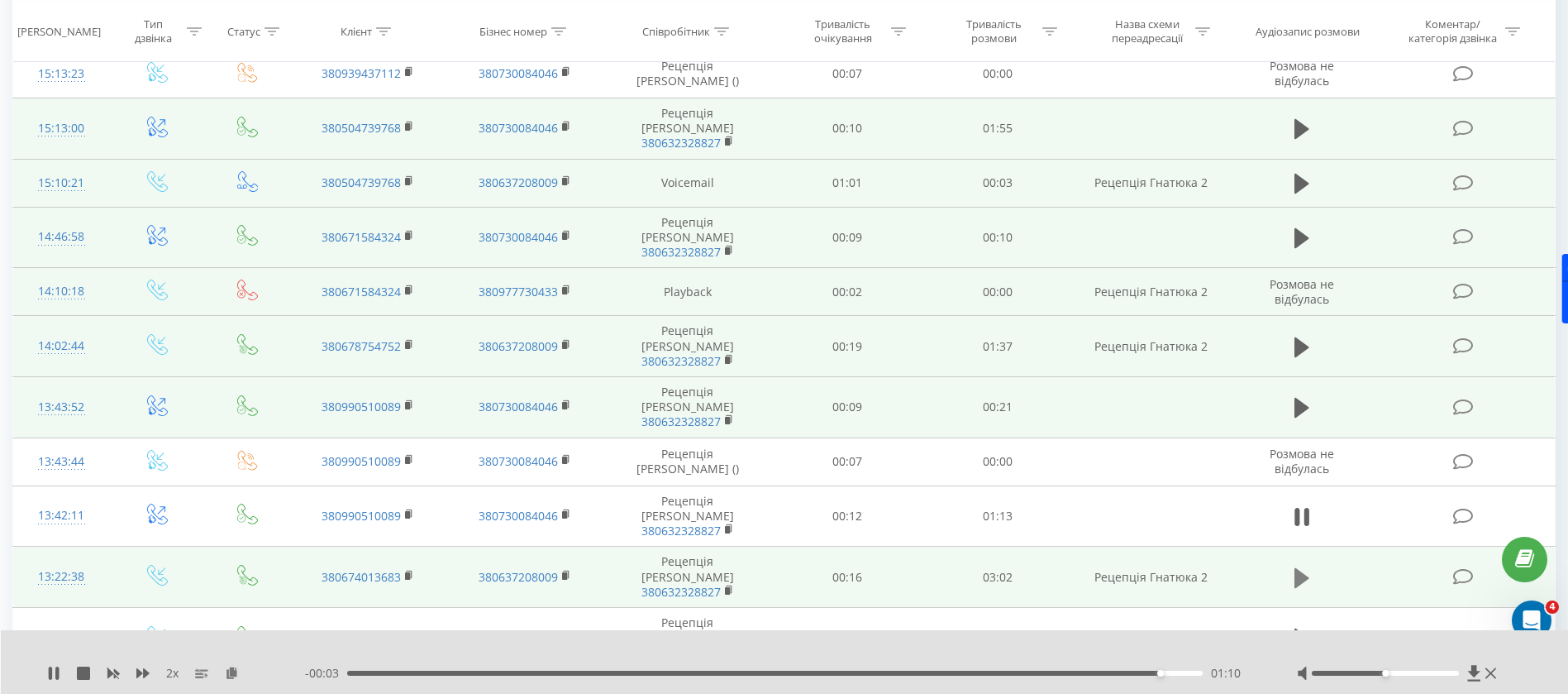
click at [1301, 567] on icon at bounding box center [1302, 577] width 15 height 19
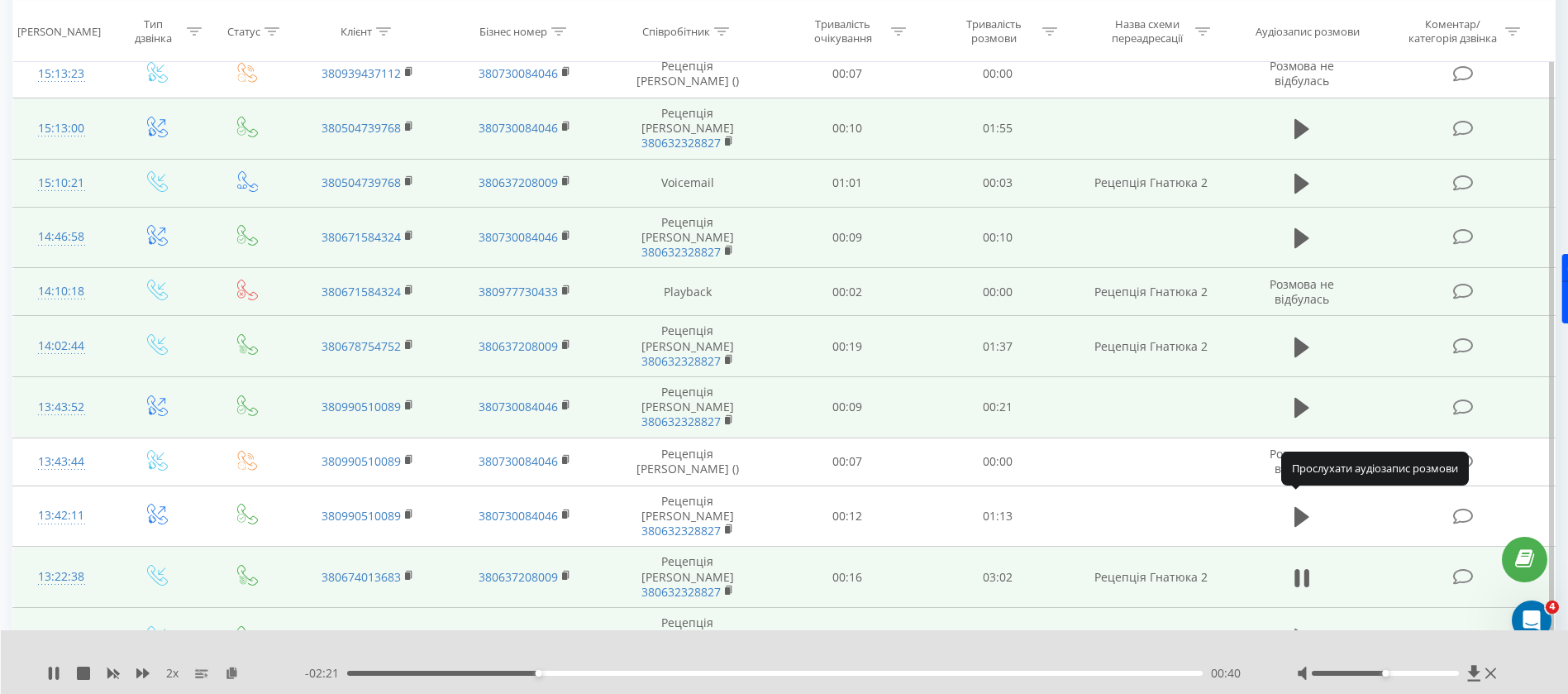
scroll to position [819, 0]
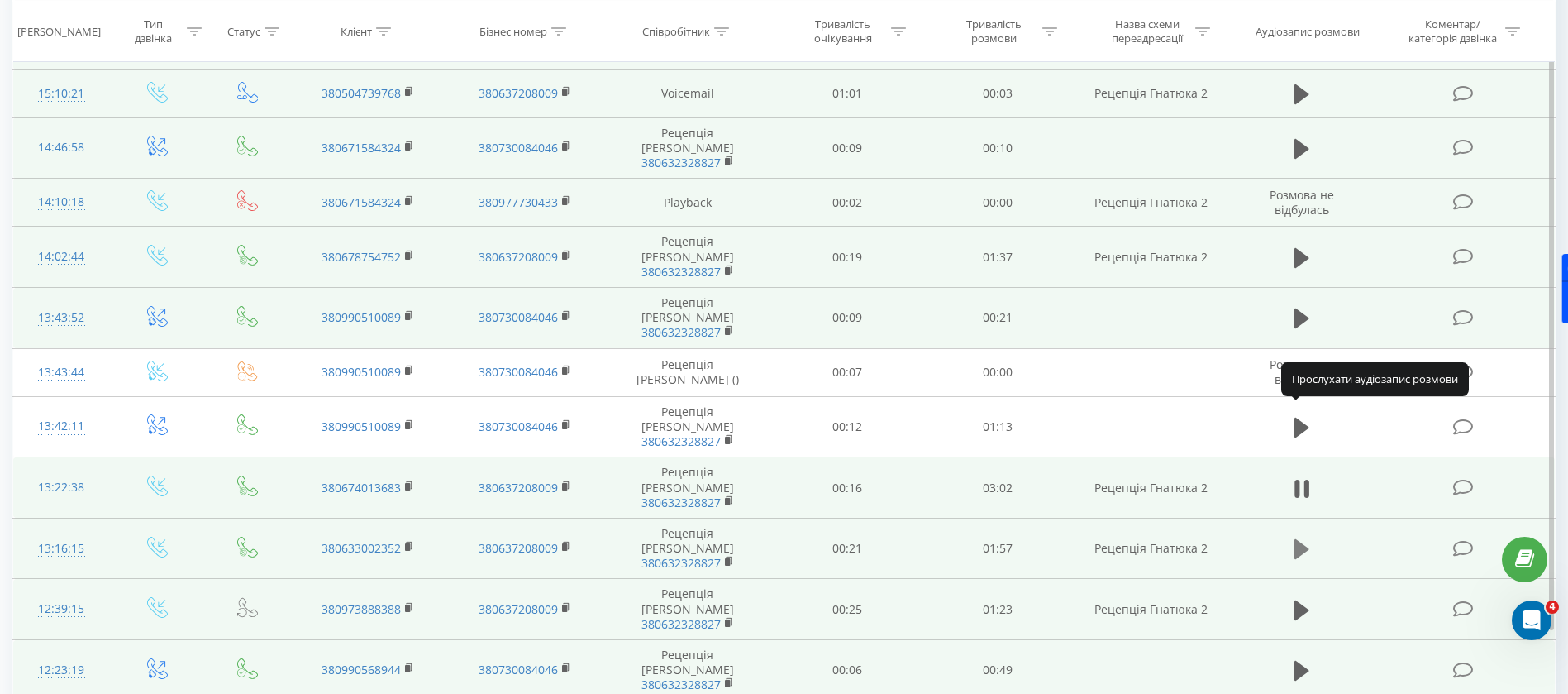
click at [1302, 538] on icon at bounding box center [1302, 549] width 15 height 23
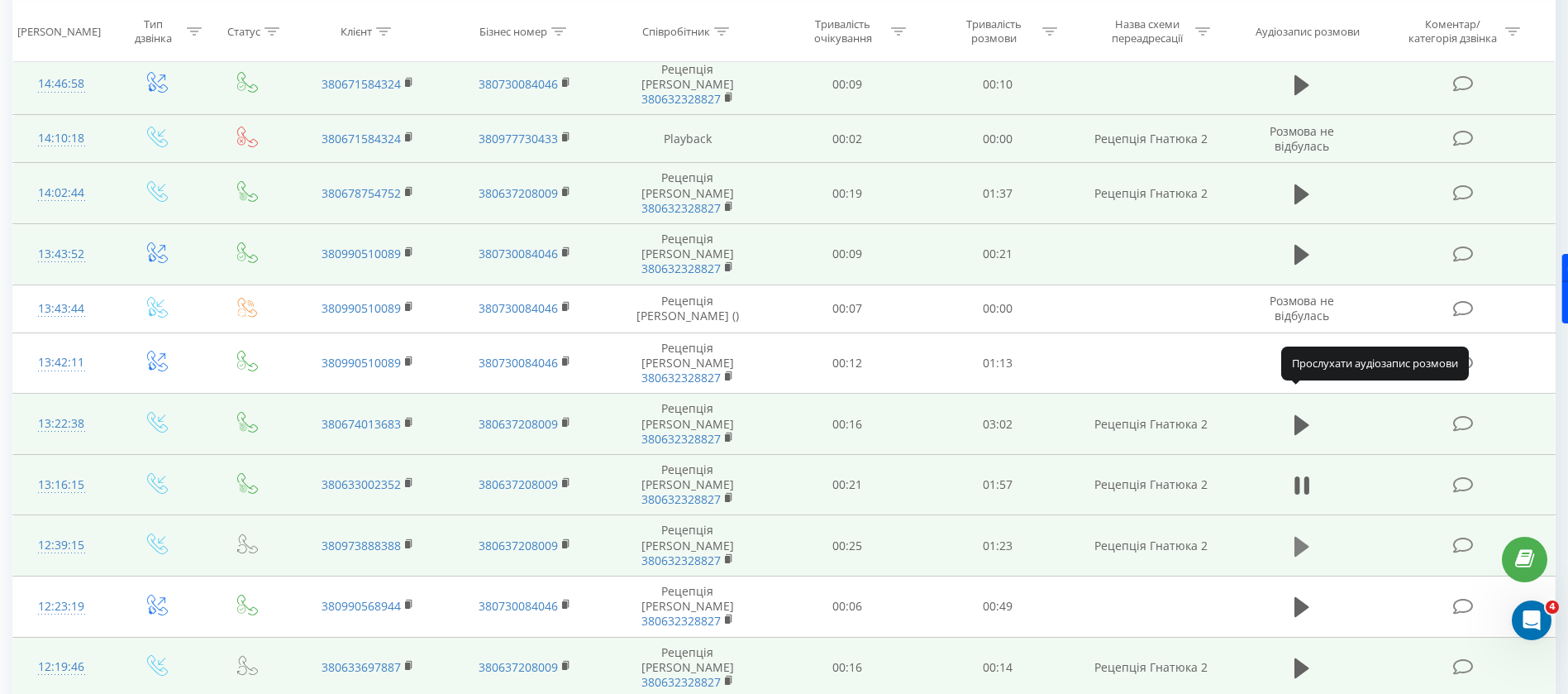
click at [1303, 536] on icon at bounding box center [1302, 545] width 15 height 19
drag, startPoint x: 1386, startPoint y: 622, endPoint x: 1391, endPoint y: 577, distance: 45.3
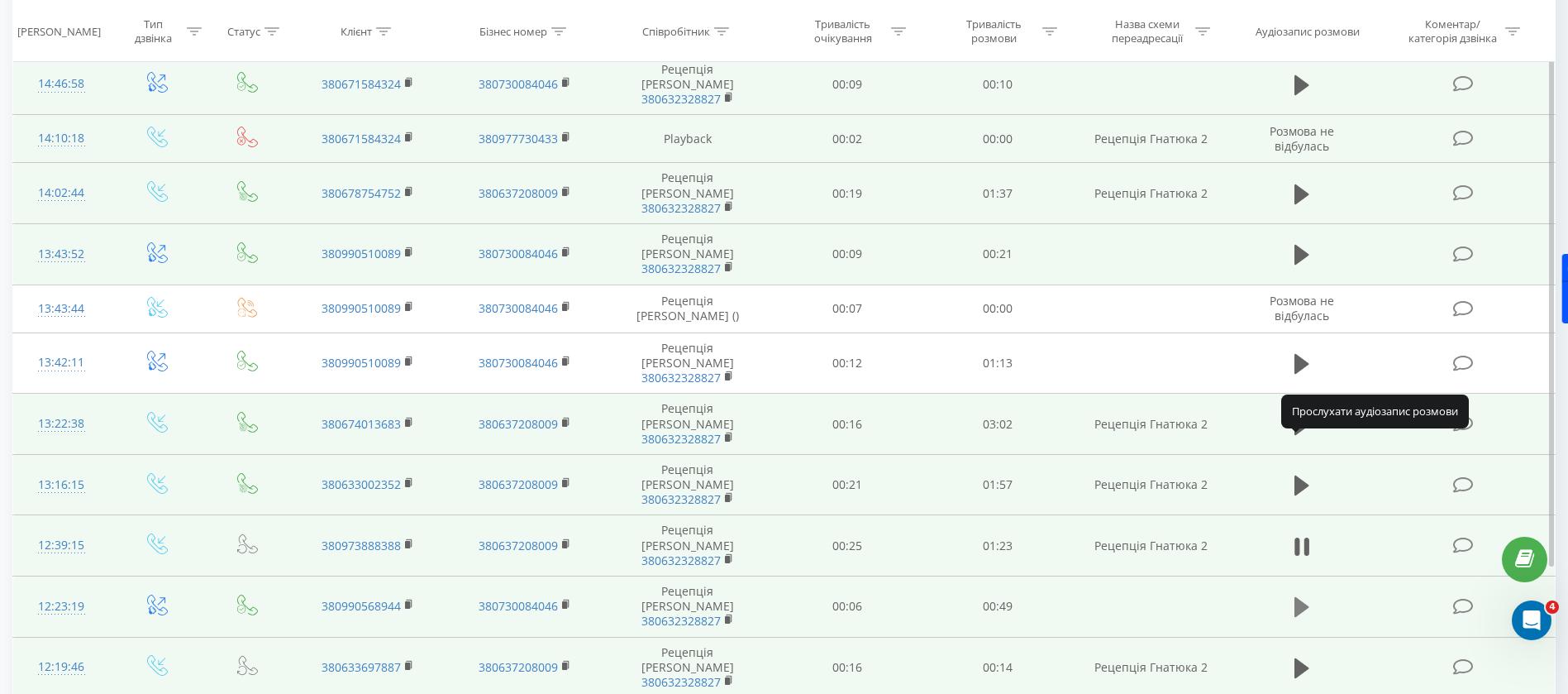
click at [1298, 597] on icon at bounding box center [1302, 606] width 15 height 19
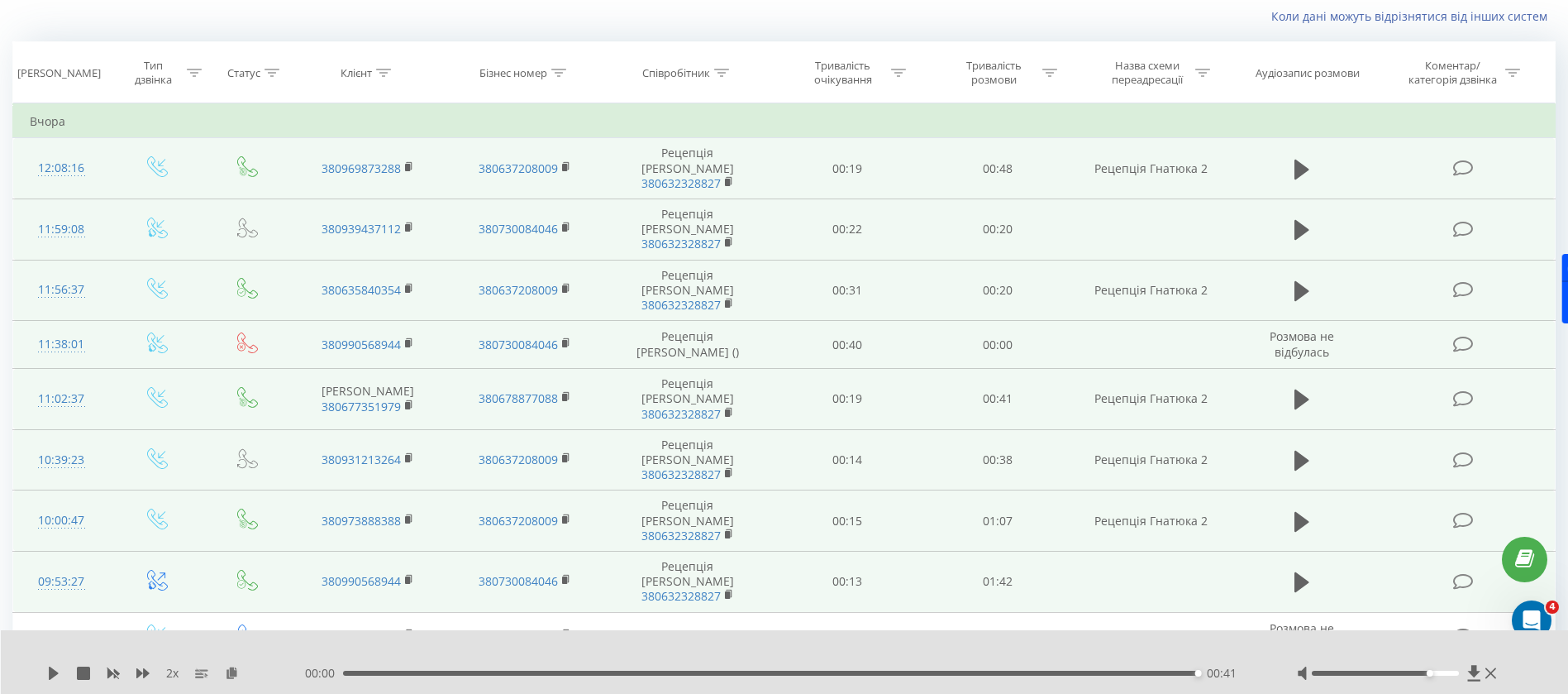
click at [1314, 172] on td at bounding box center [1301, 168] width 144 height 61
click at [1313, 175] on span at bounding box center [1301, 177] width 24 height 16
click at [1292, 157] on button at bounding box center [1301, 169] width 24 height 25
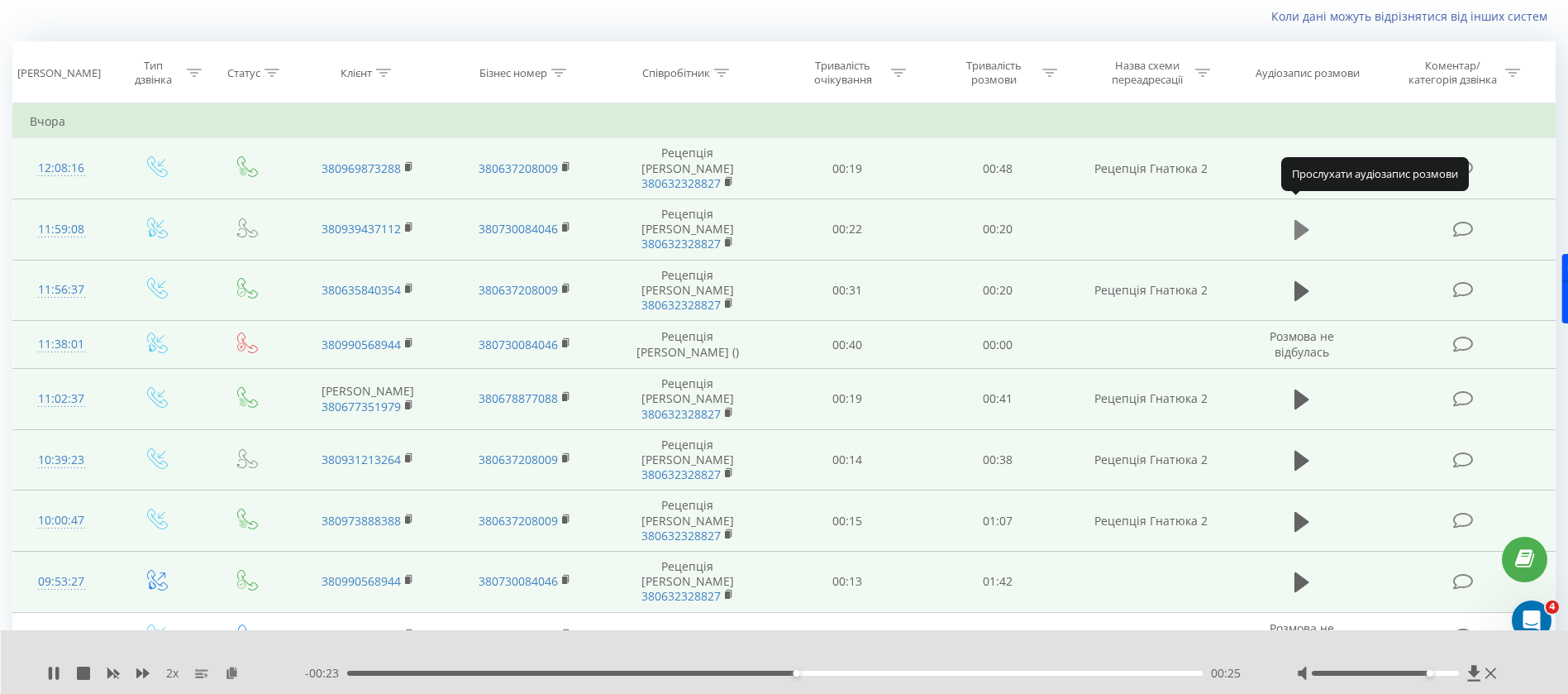
click at [1305, 218] on icon at bounding box center [1302, 229] width 15 height 23
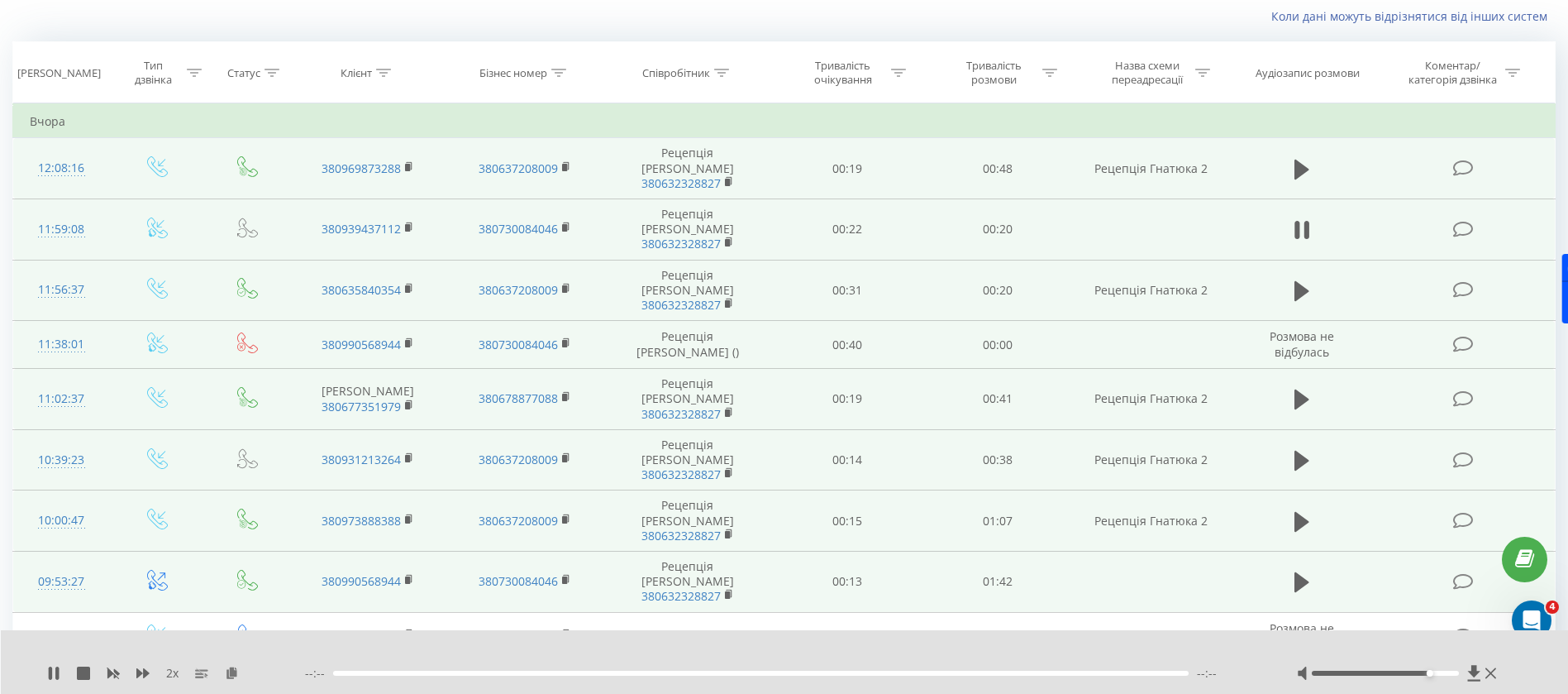
scroll to position [233, 0]
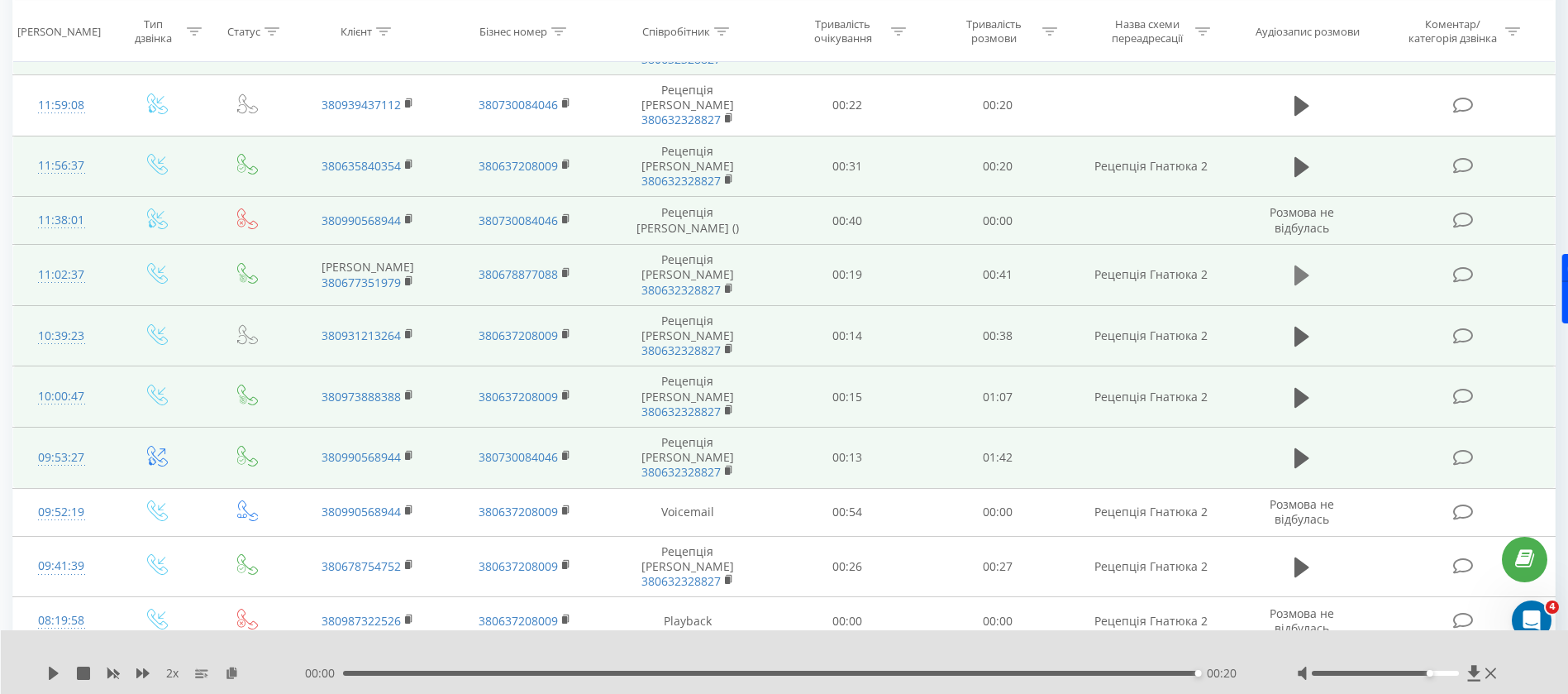
click at [1304, 264] on icon at bounding box center [1302, 275] width 15 height 23
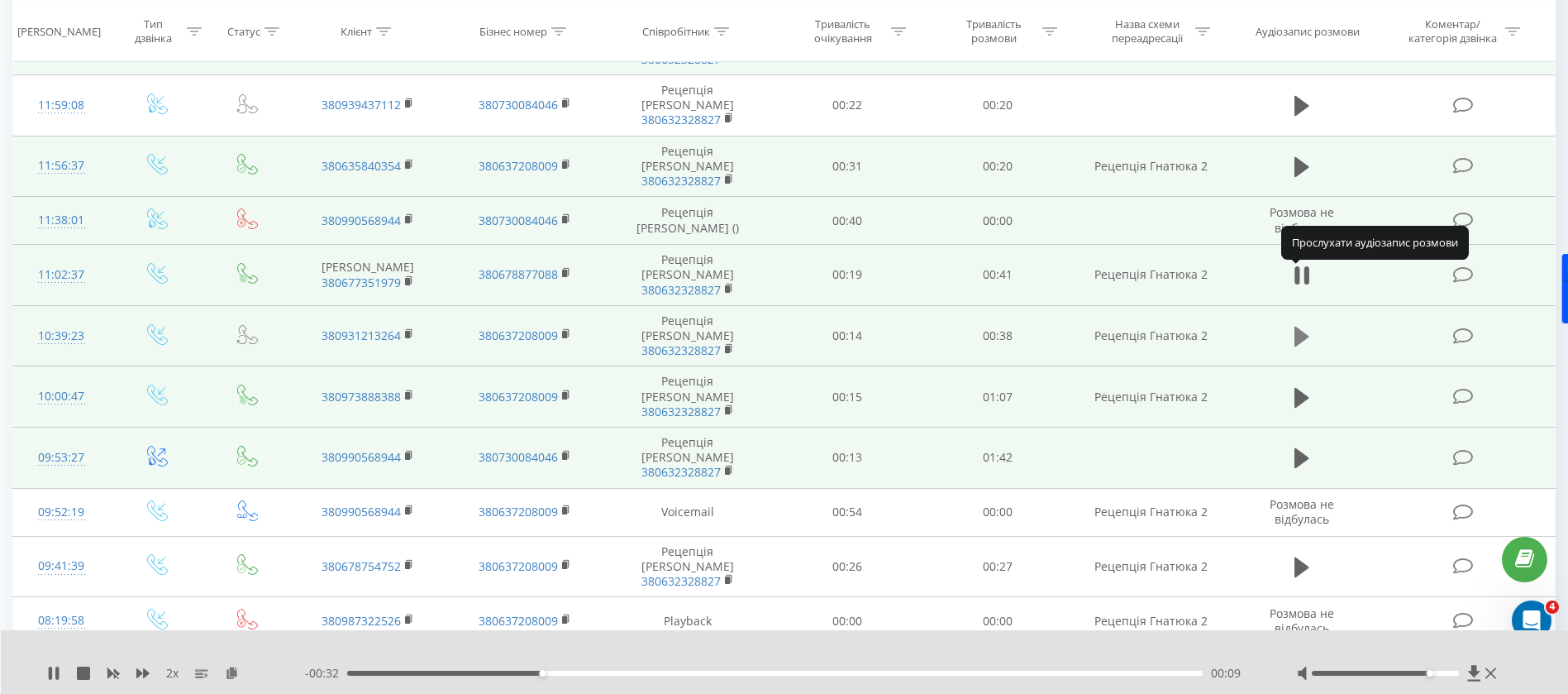
click at [1298, 326] on icon at bounding box center [1302, 336] width 15 height 19
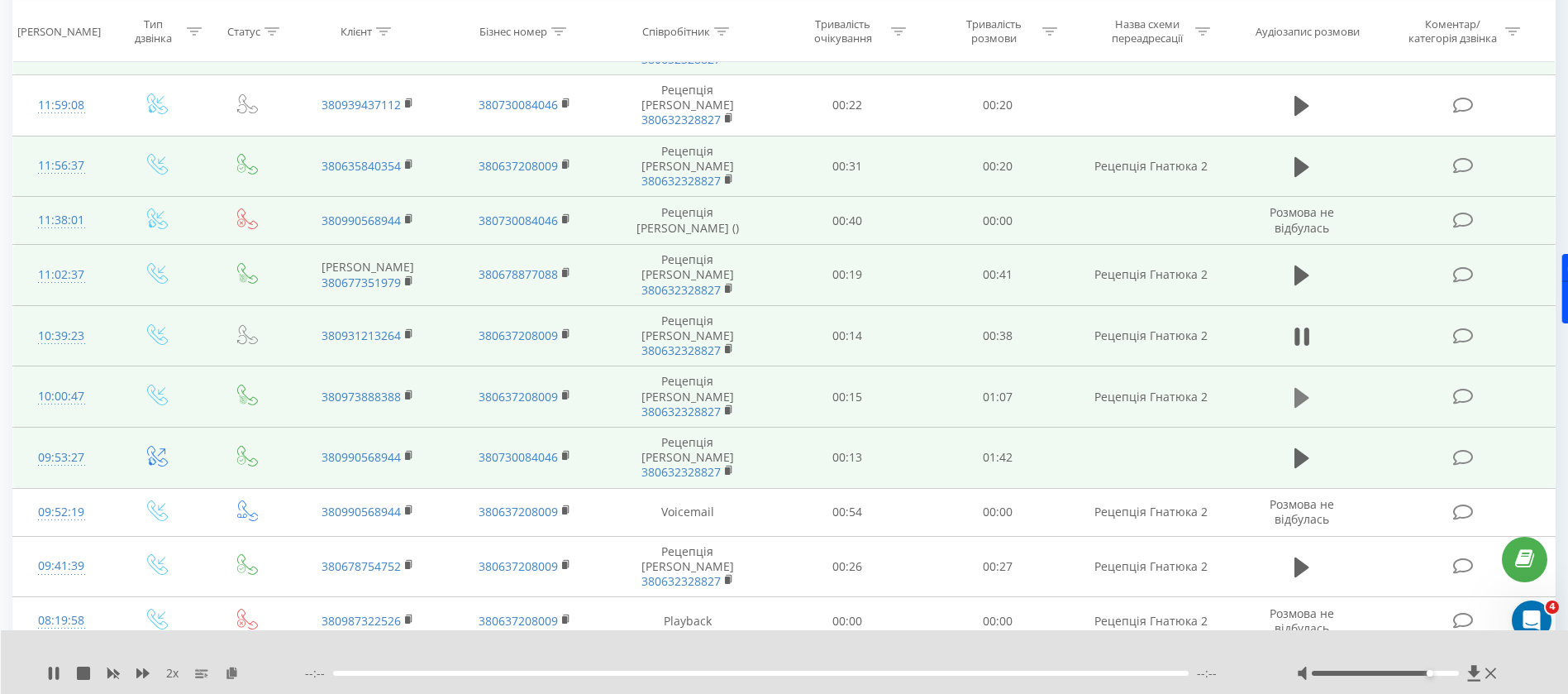
scroll to position [358, 0]
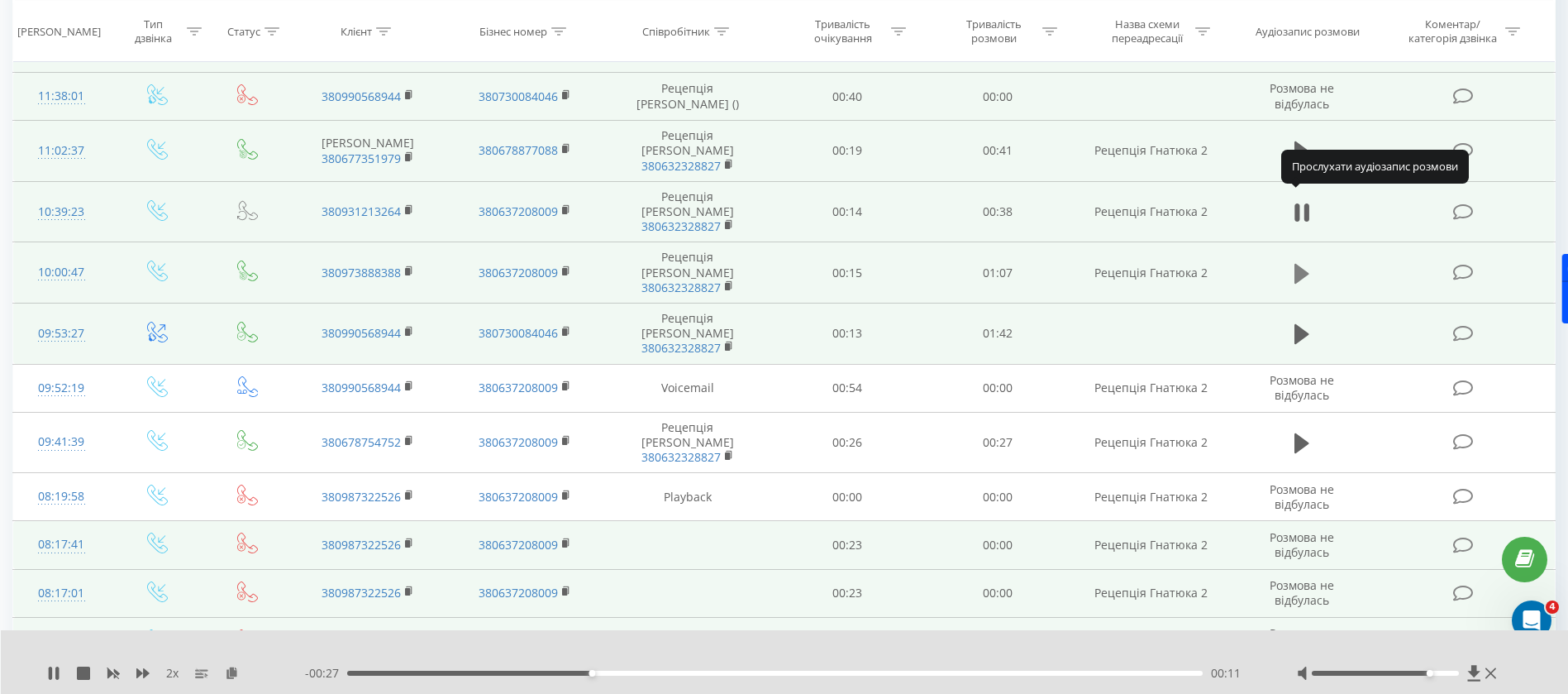
click at [1300, 262] on icon at bounding box center [1302, 273] width 15 height 23
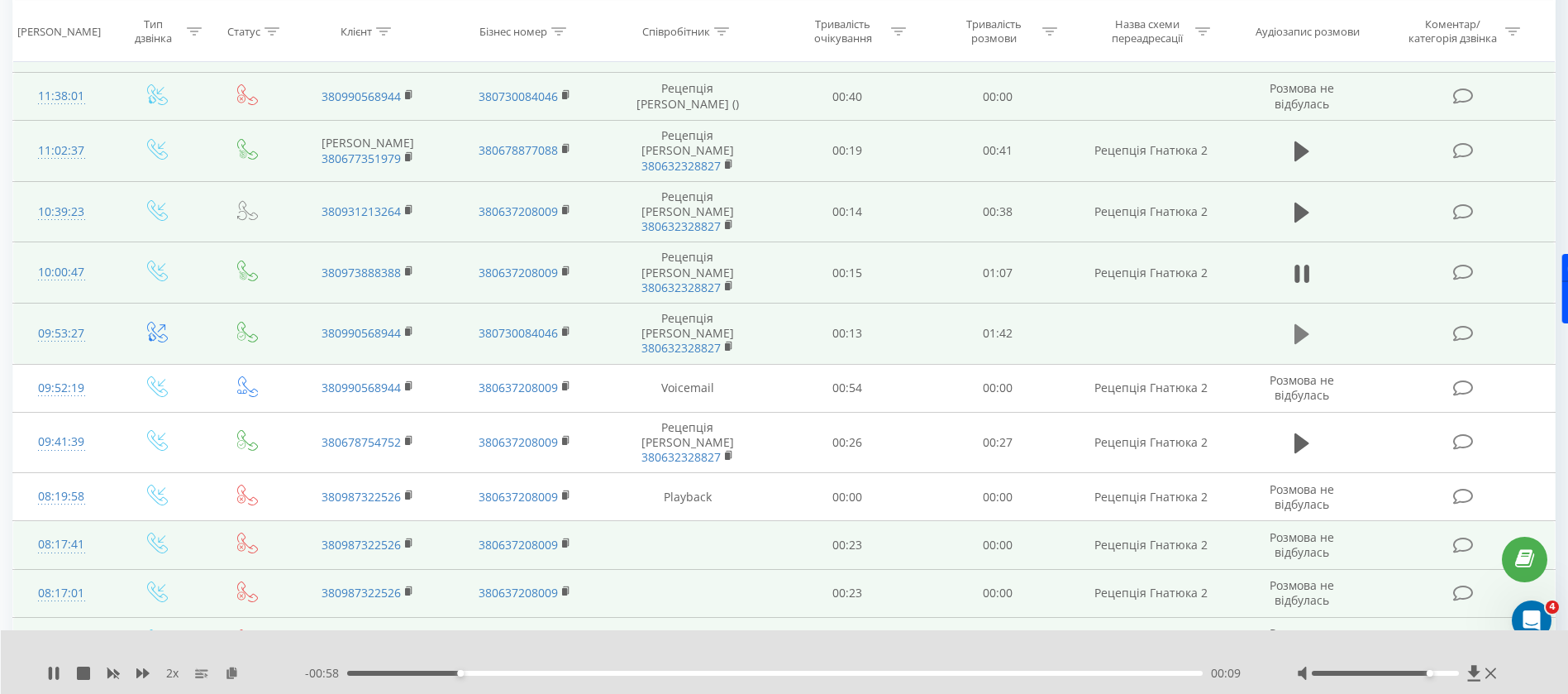
click at [1302, 324] on icon at bounding box center [1302, 333] width 15 height 19
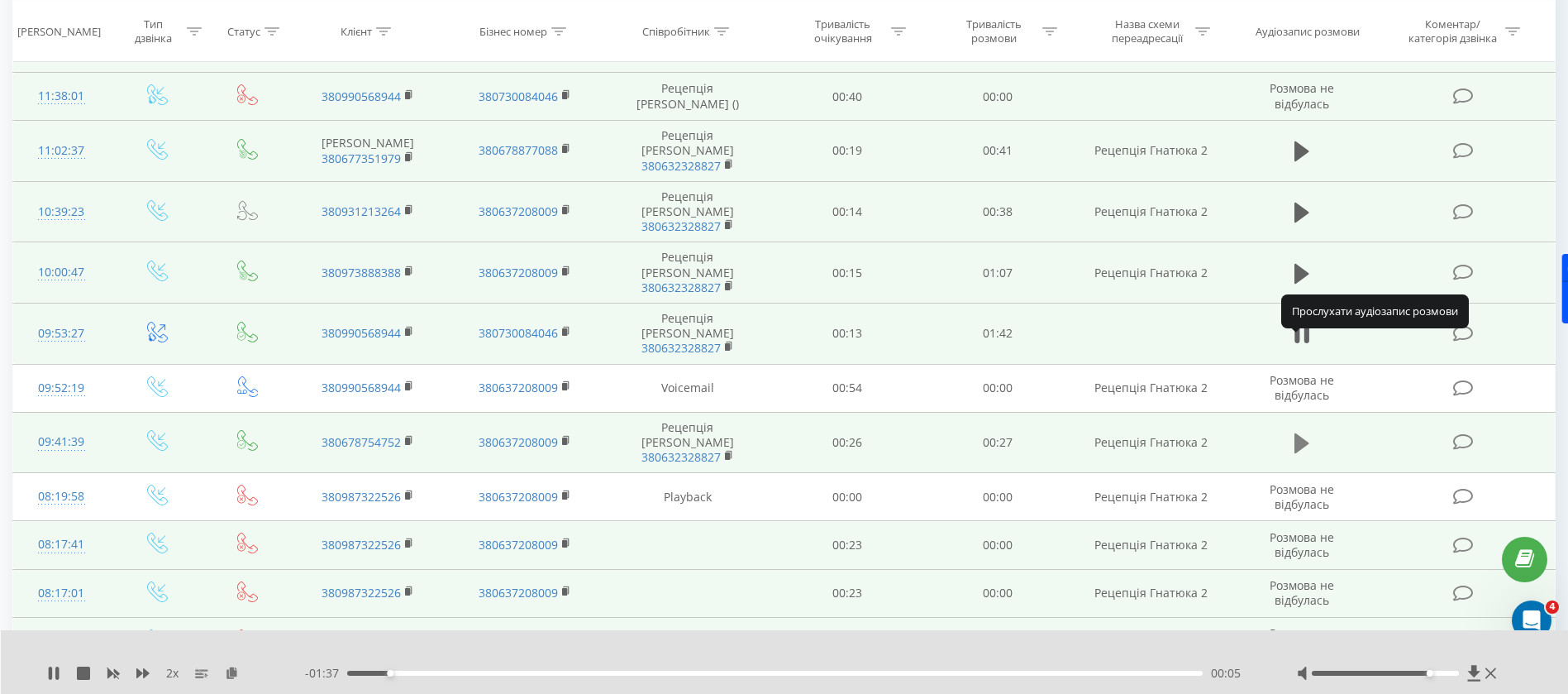
click at [1298, 434] on icon at bounding box center [1302, 443] width 15 height 19
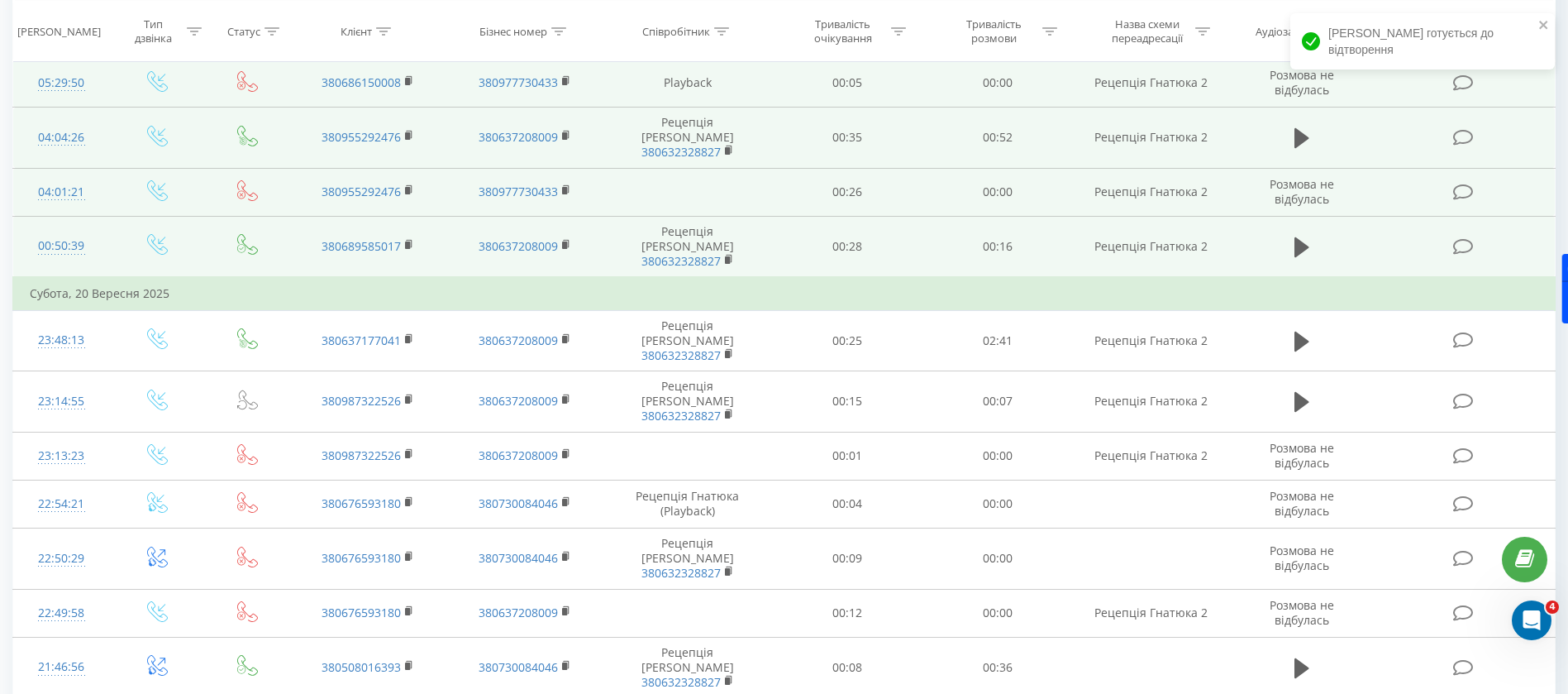
scroll to position [0, 0]
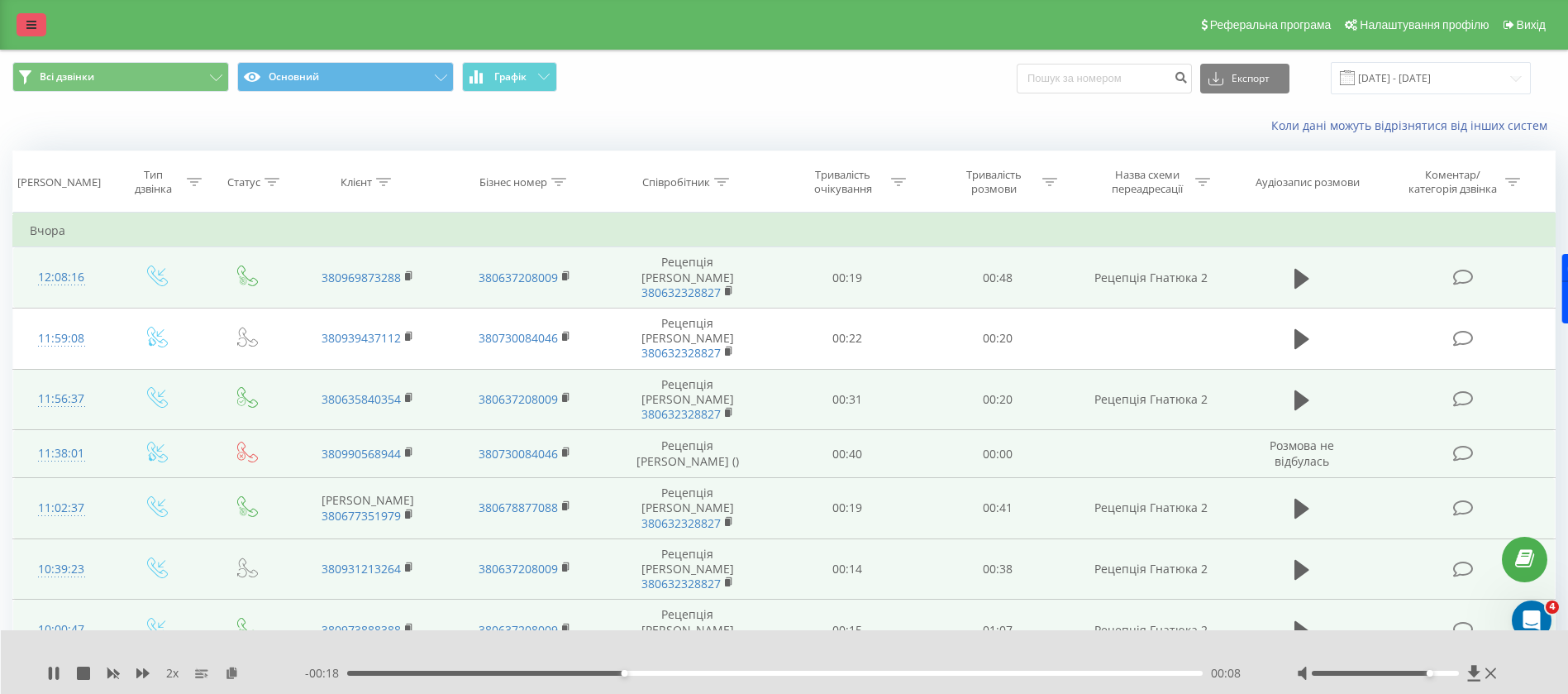
click at [35, 33] on link at bounding box center [31, 25] width 30 height 23
click at [35, 33] on div "jam-hotel.com.ua Проекти jam-hotel.com.ua Дашборд Центр звернень Журнал дзвінкі…" at bounding box center [784, 347] width 1568 height 694
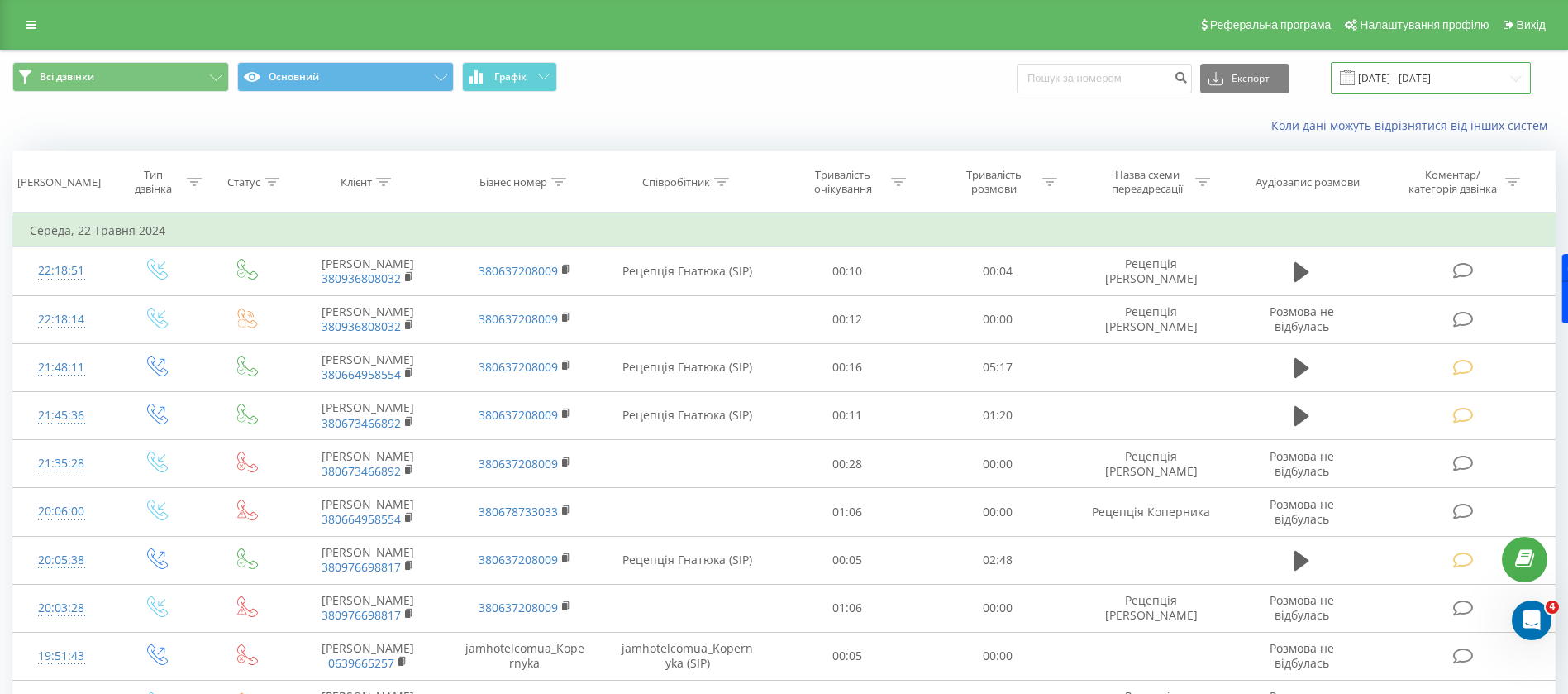
click at [1396, 75] on input "[DATE] - [DATE]" at bounding box center [1430, 78] width 200 height 32
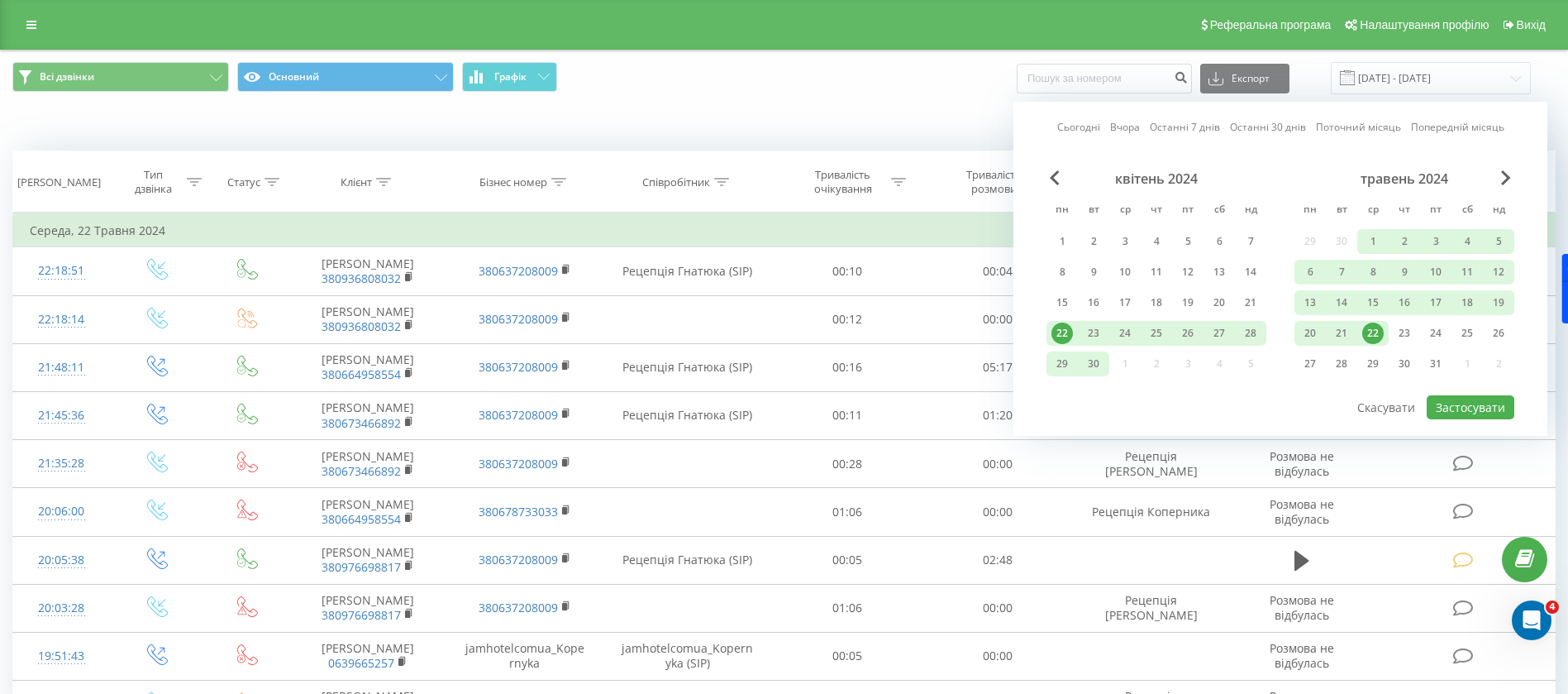
click at [1084, 122] on link "Сьогодні" at bounding box center [1078, 127] width 43 height 16
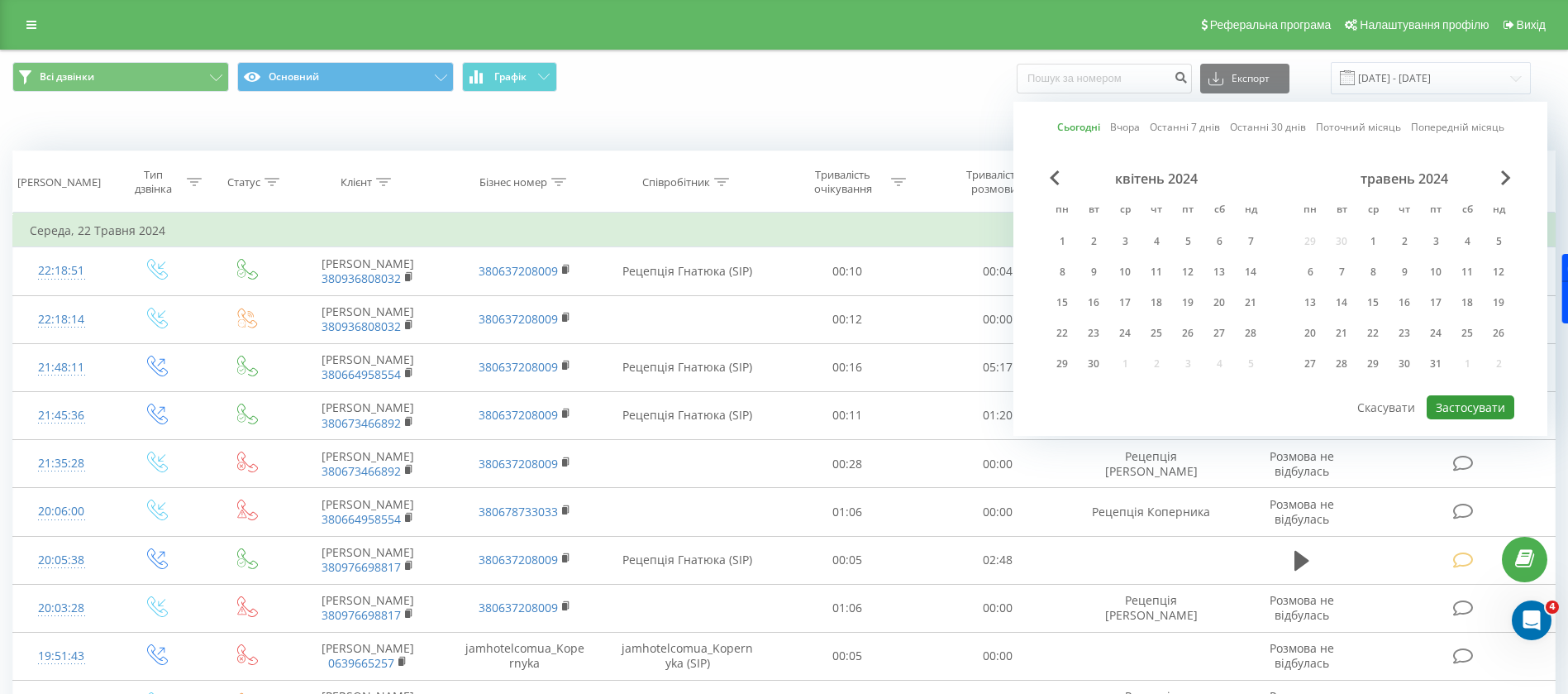
click at [1494, 408] on button "Застосувати" at bounding box center [1471, 407] width 88 height 24
type input "[DATE] - [DATE]"
